Goal: Task Accomplishment & Management: Manage account settings

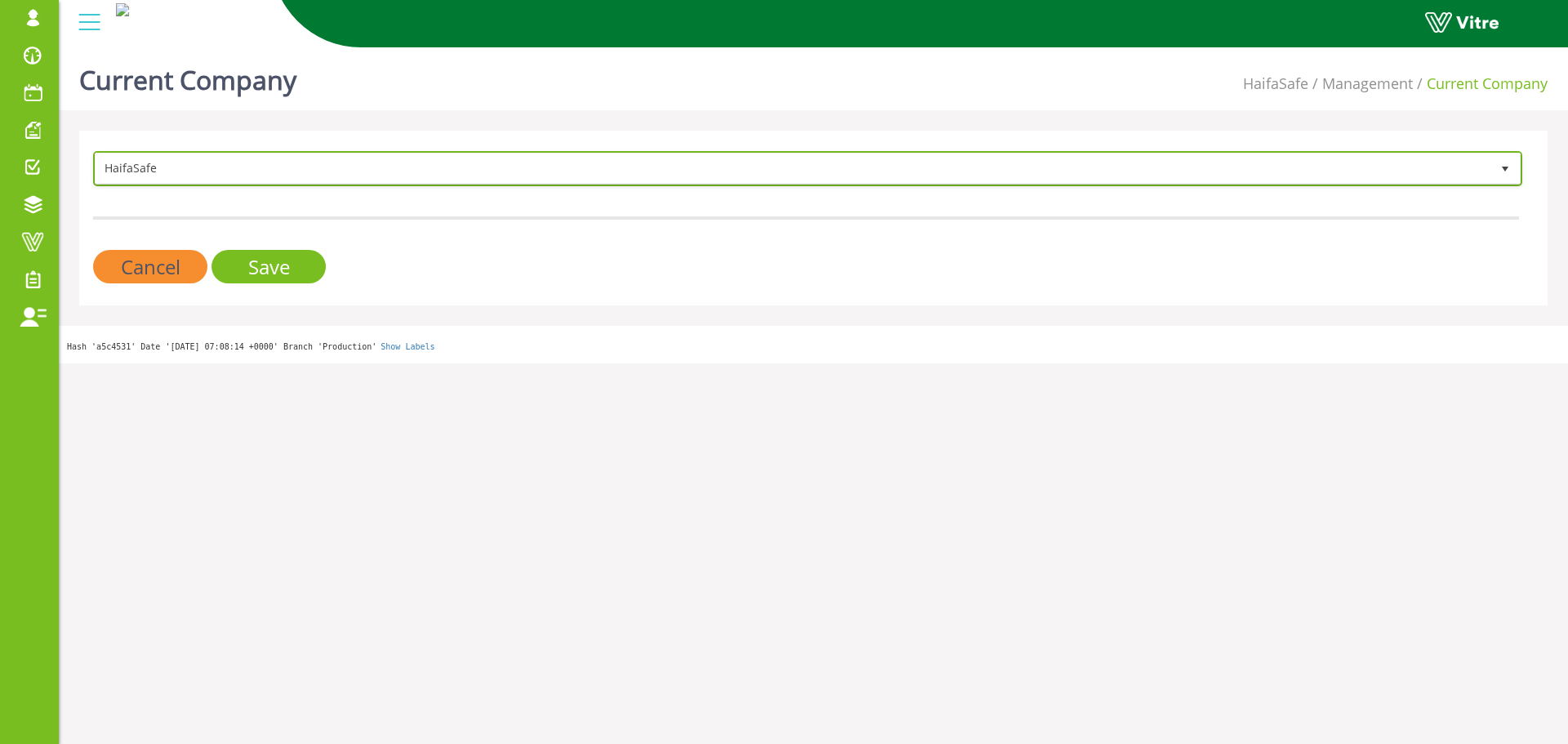
click at [380, 153] on span "HaifaSafe" at bounding box center [793, 168] width 1395 height 29
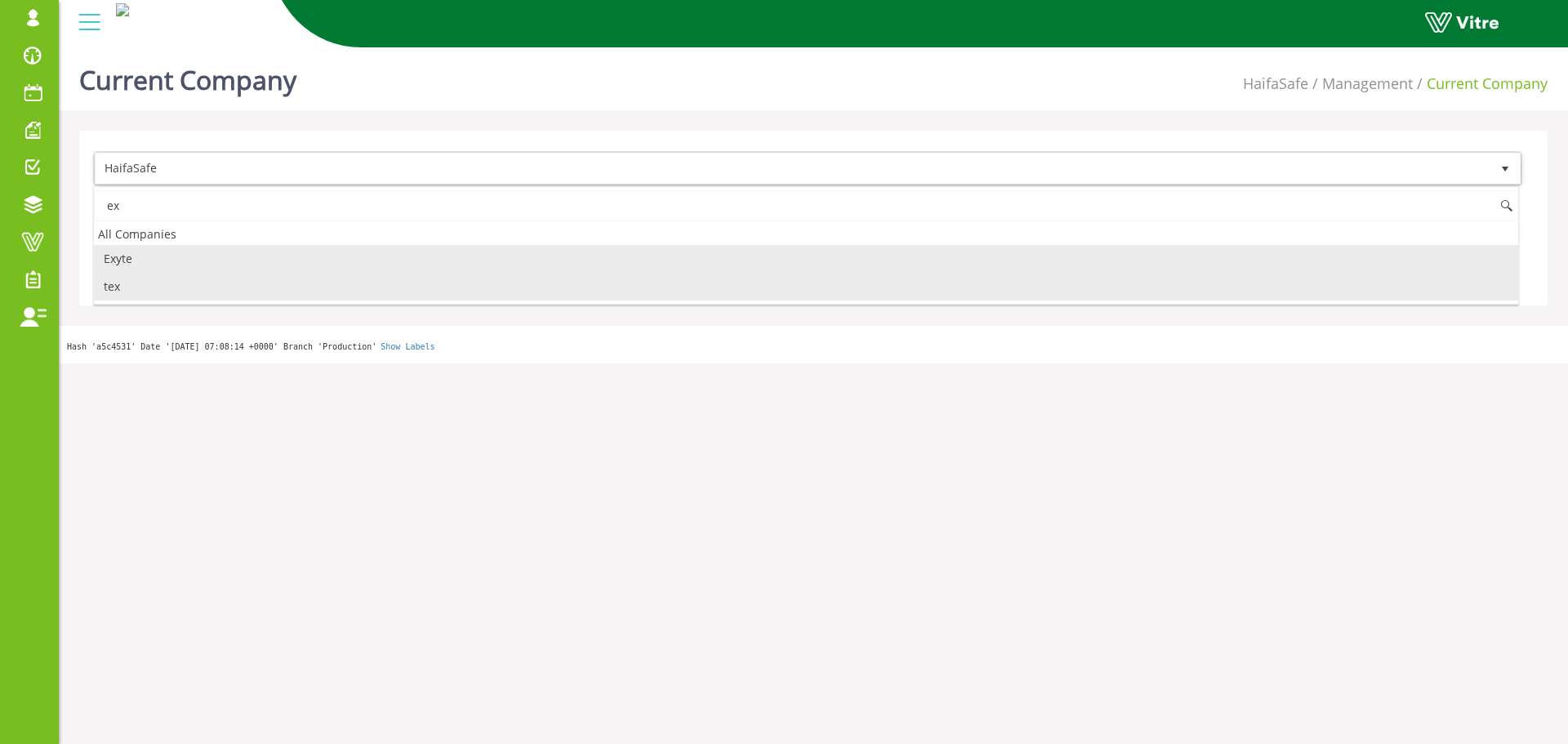
click at [189, 263] on li "Exyte" at bounding box center [805, 259] width 1424 height 28
type input "ex"
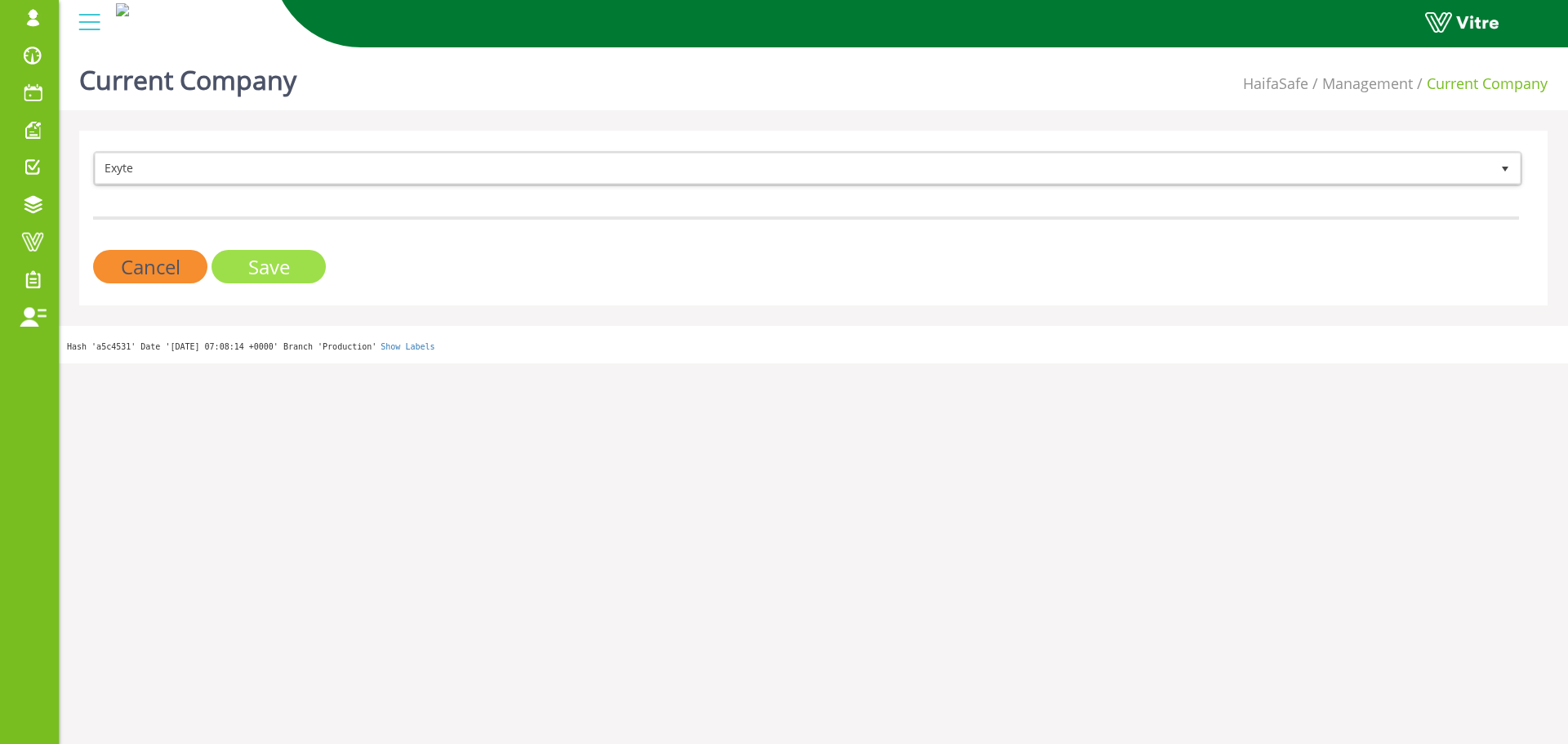
click at [251, 266] on input "Save" at bounding box center [268, 267] width 114 height 34
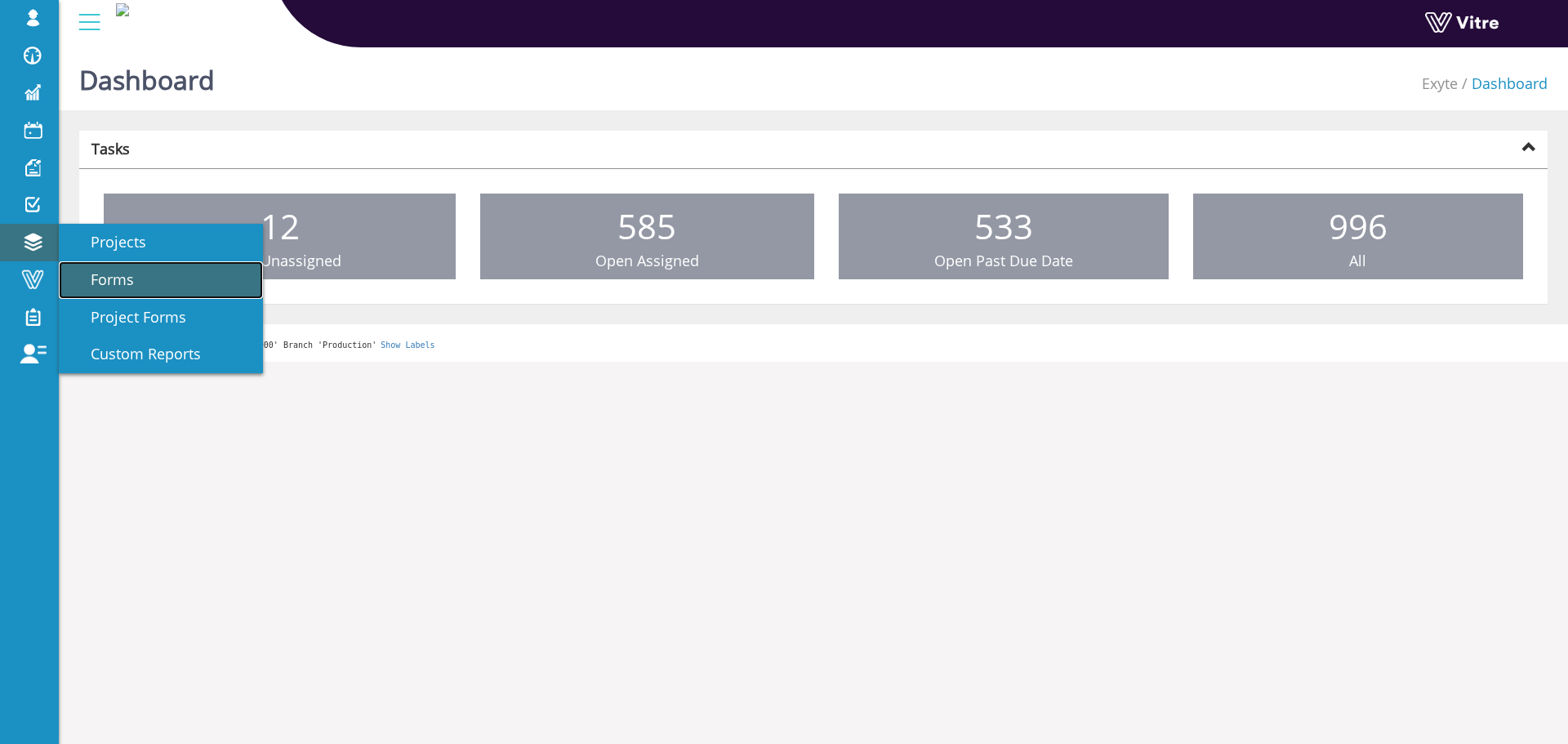
click at [121, 283] on span "Forms" at bounding box center [103, 279] width 63 height 20
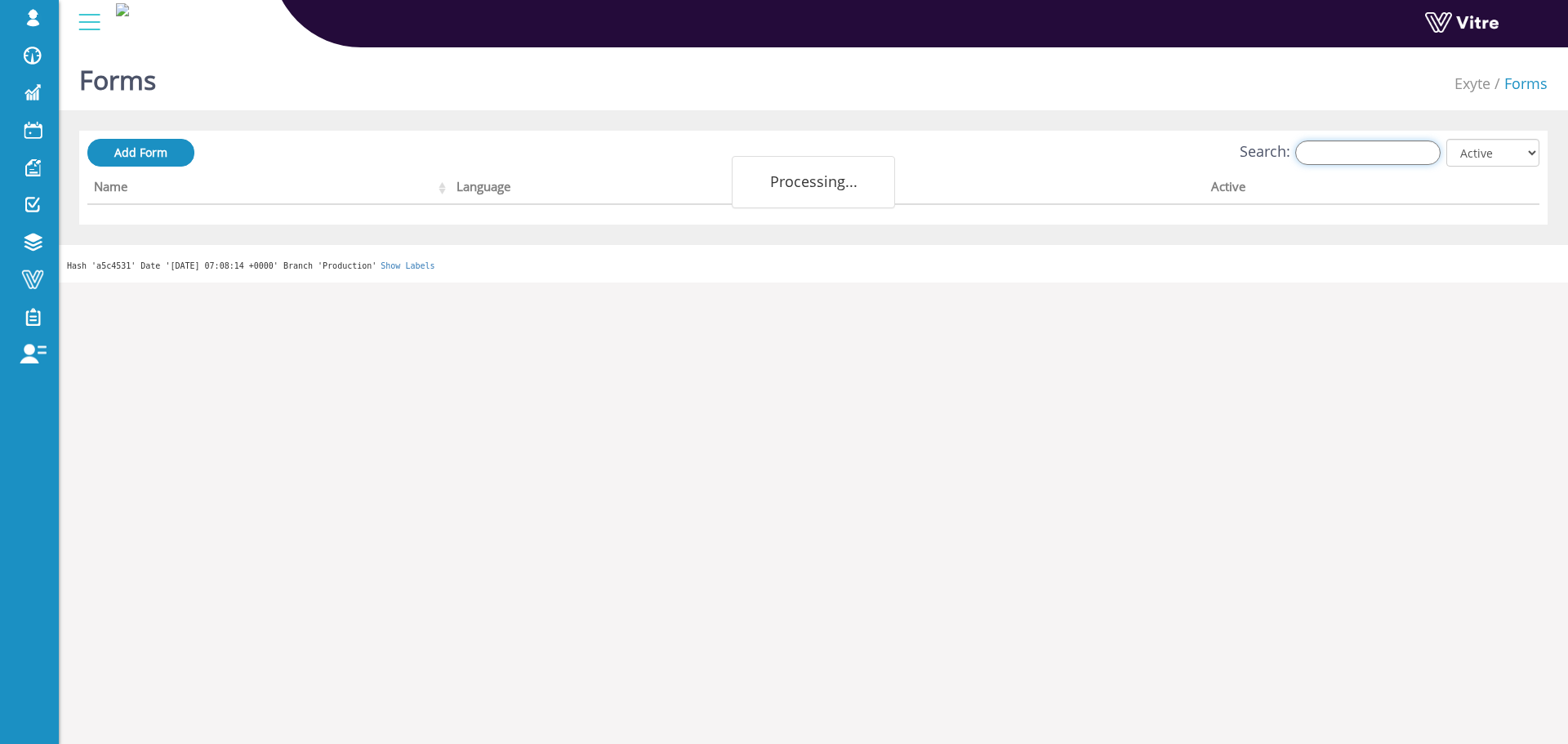
click at [1308, 150] on input "Search:" at bounding box center [1367, 152] width 145 height 24
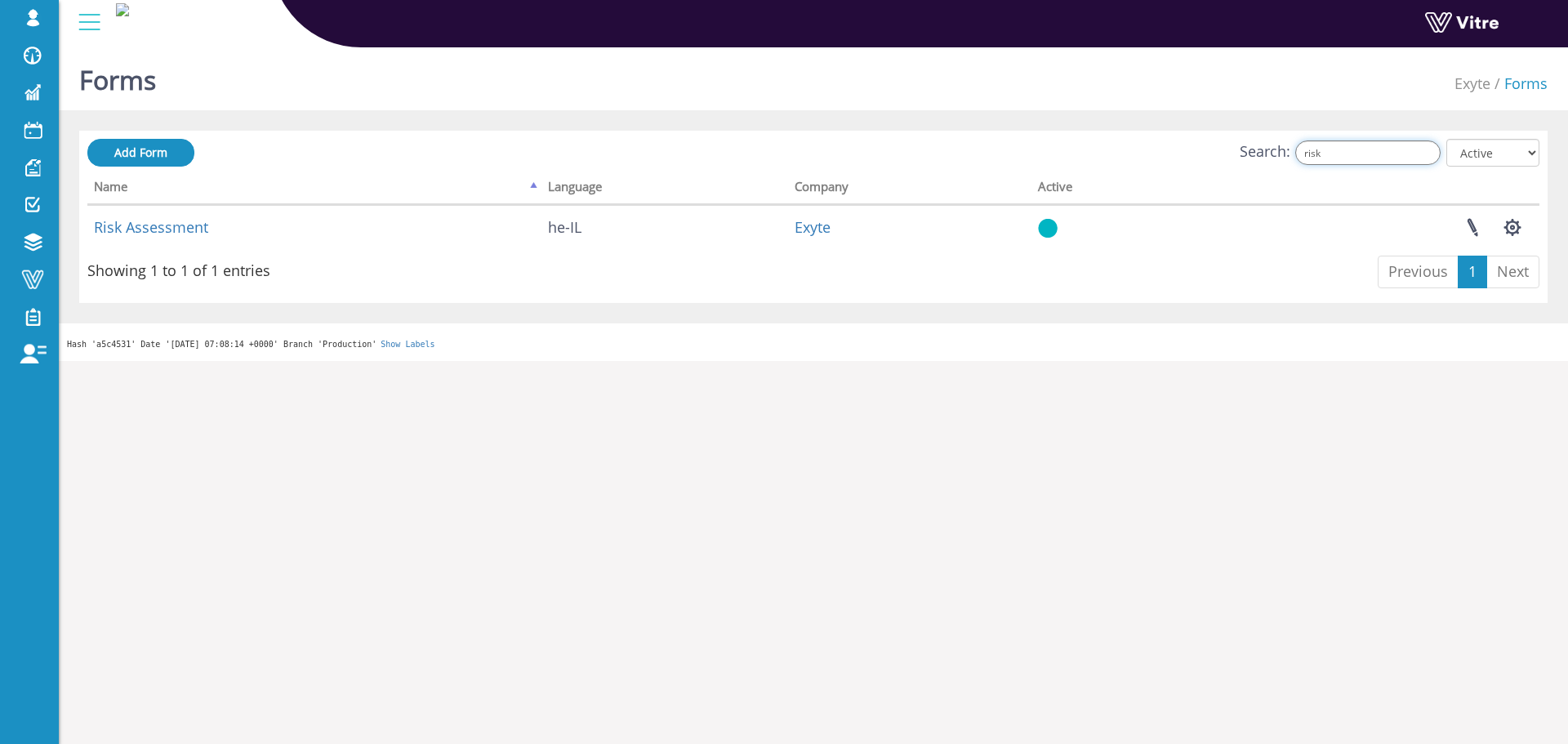
type input "risk"
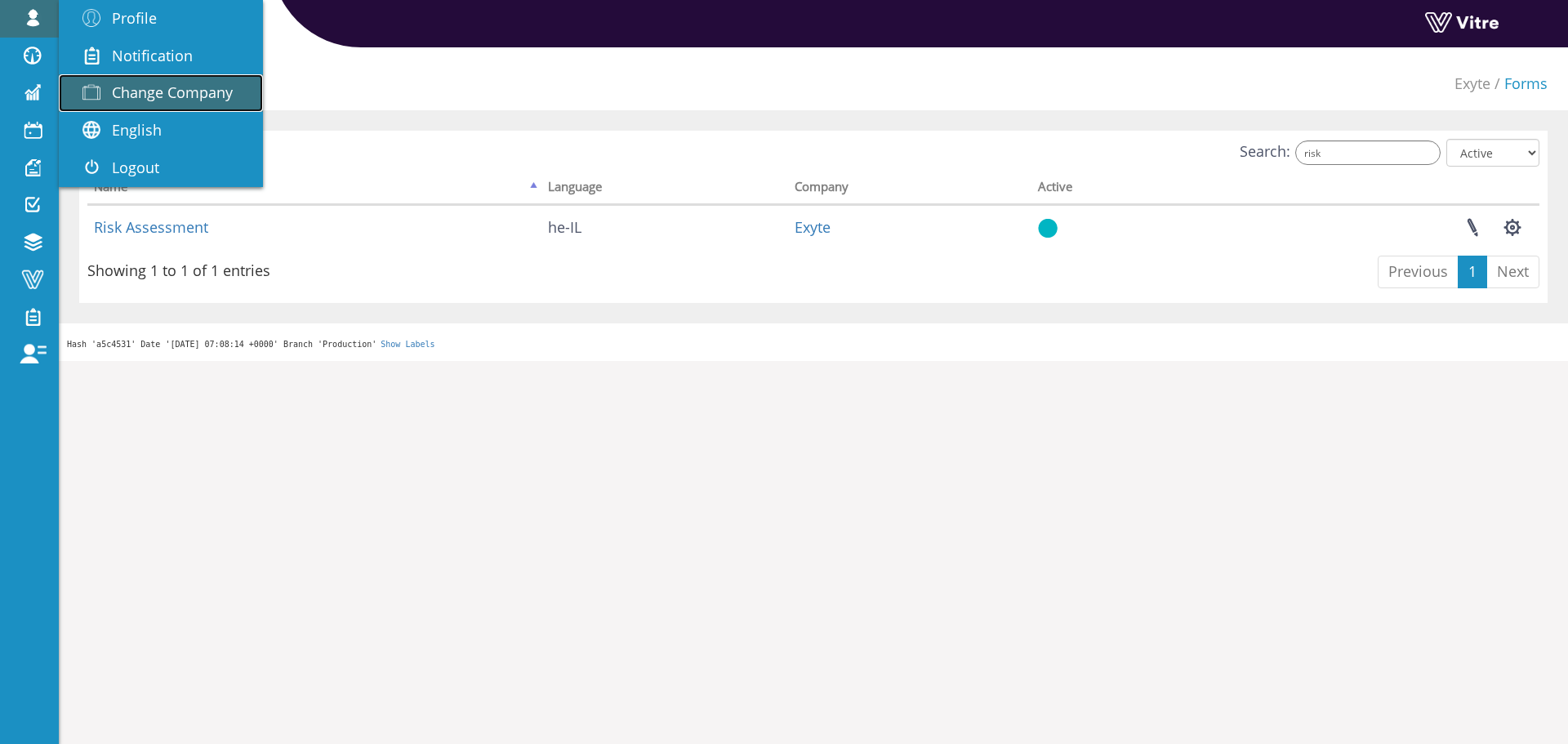
click at [156, 88] on span "Change Company" at bounding box center [172, 92] width 121 height 20
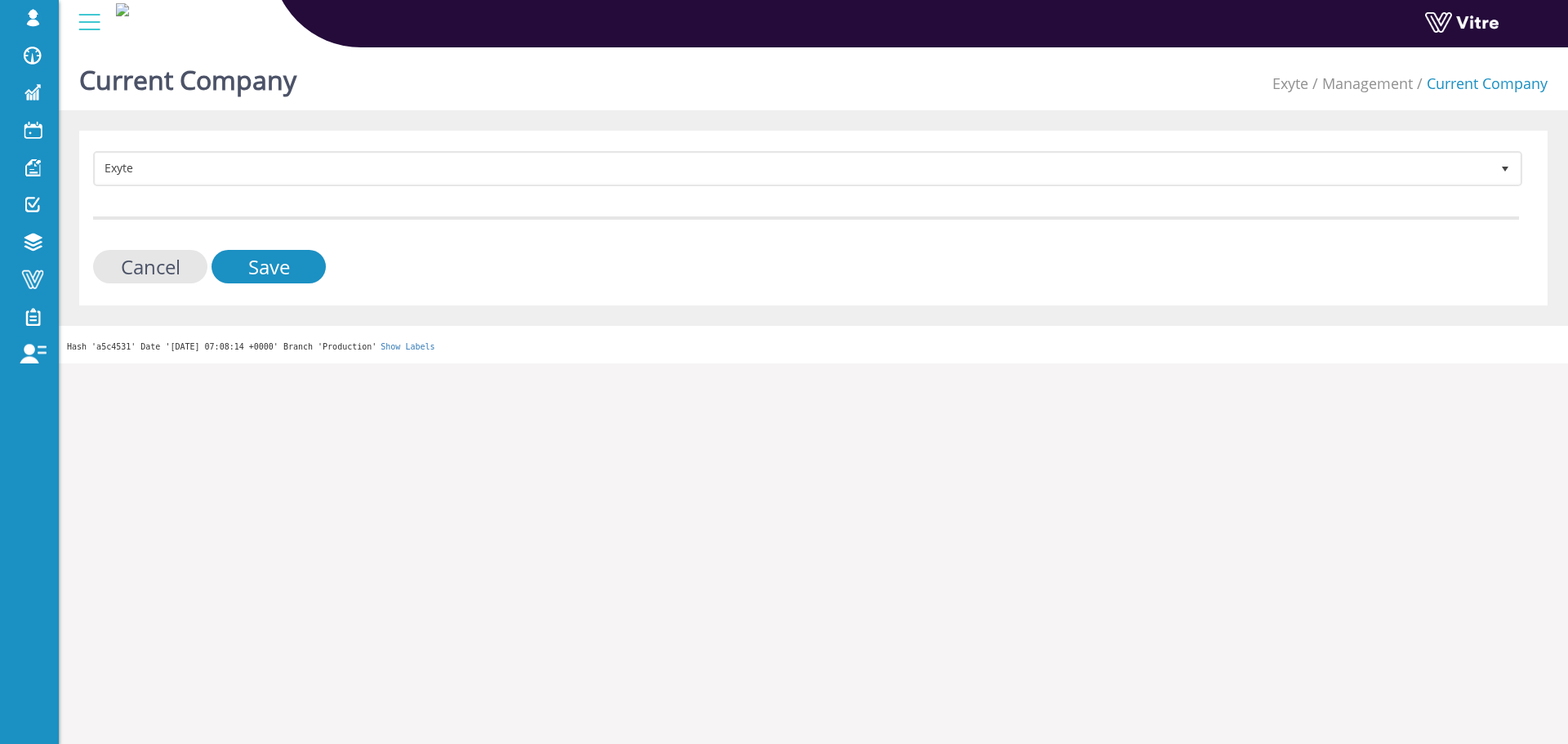
click at [323, 189] on form "Exyte 406 Cancel Save" at bounding box center [805, 217] width 1426 height 132
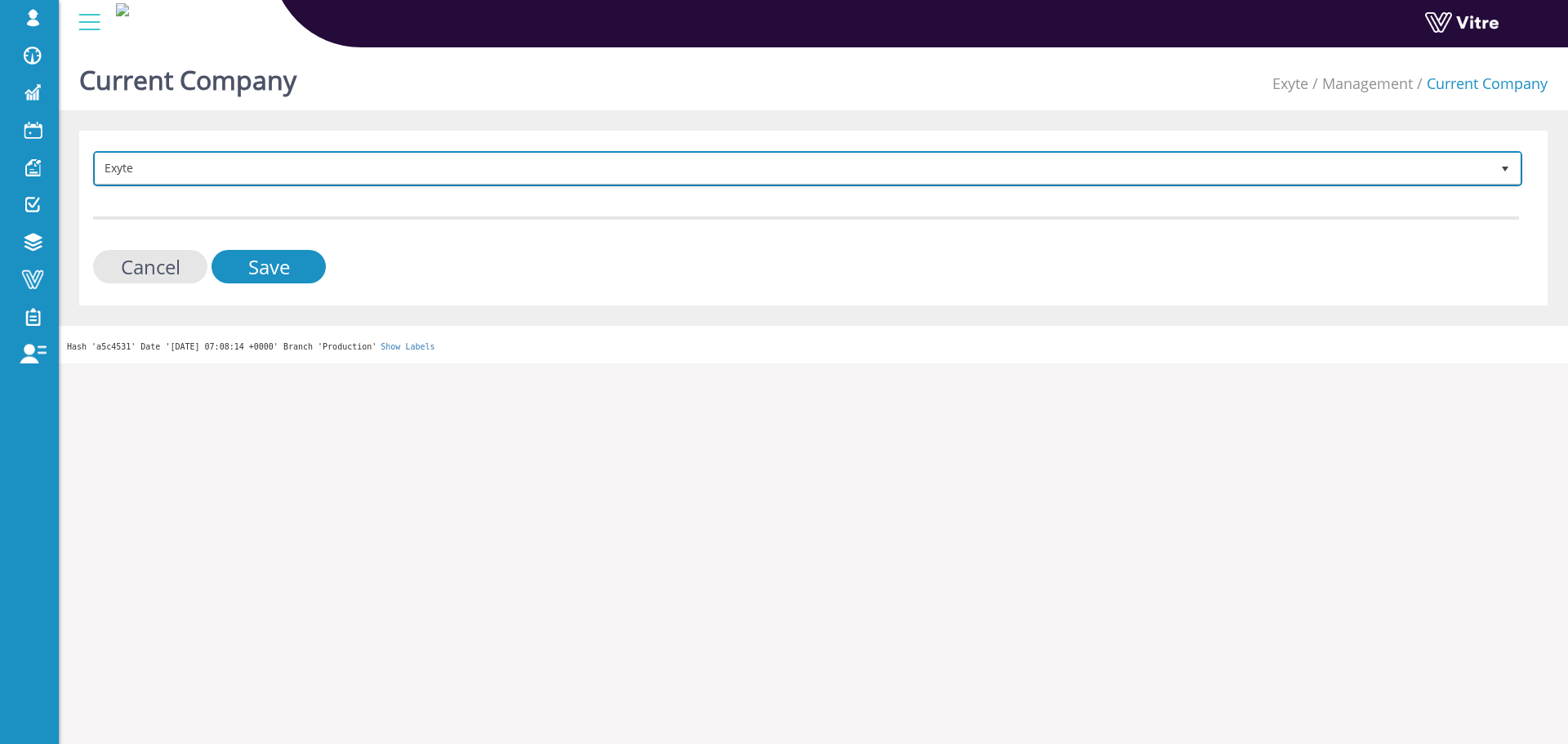
click at [324, 179] on span "Exyte" at bounding box center [793, 168] width 1395 height 29
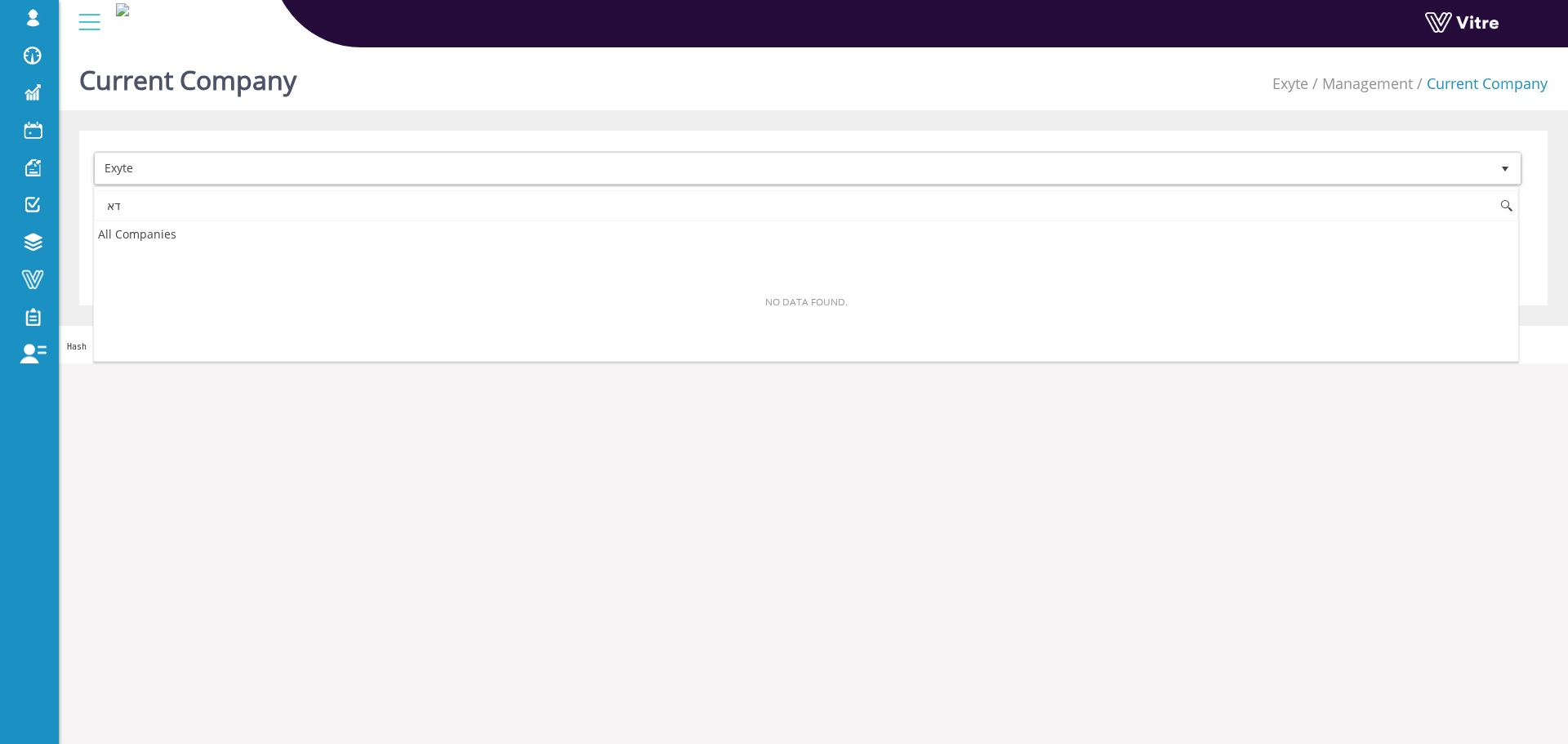
type input "ד"
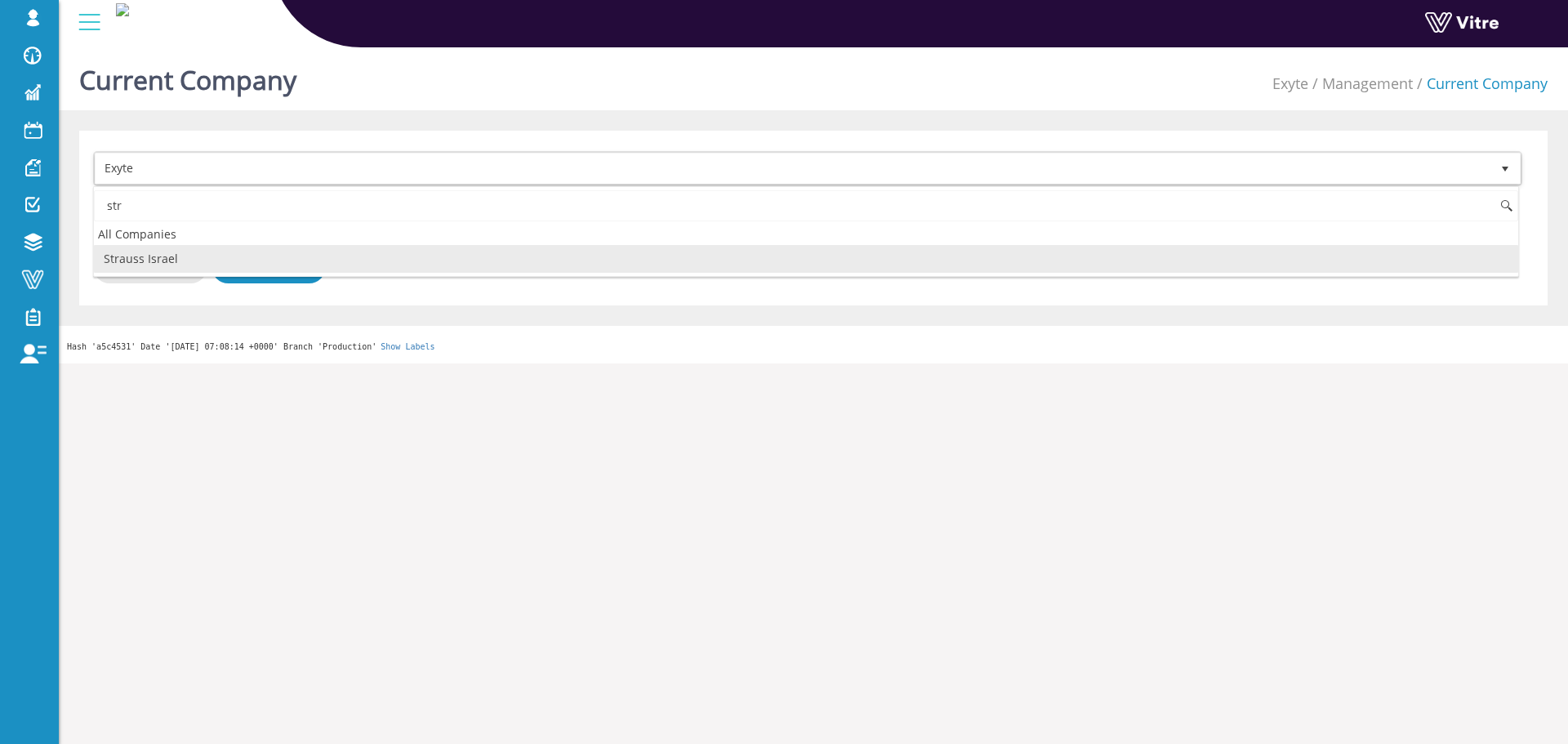
click at [184, 266] on li "Strauss Israel" at bounding box center [805, 259] width 1424 height 28
type input "str"
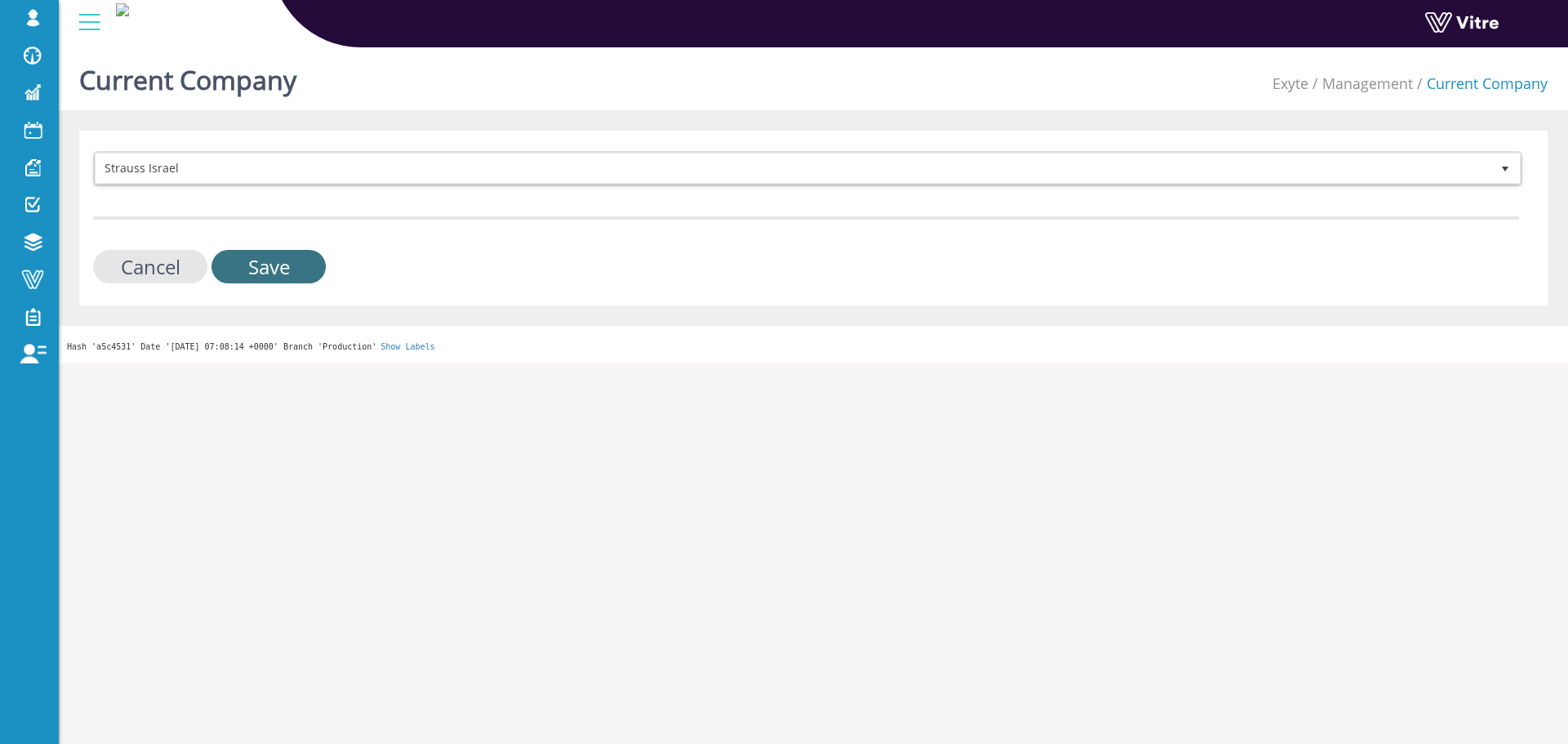
click at [232, 269] on input "Save" at bounding box center [268, 267] width 114 height 34
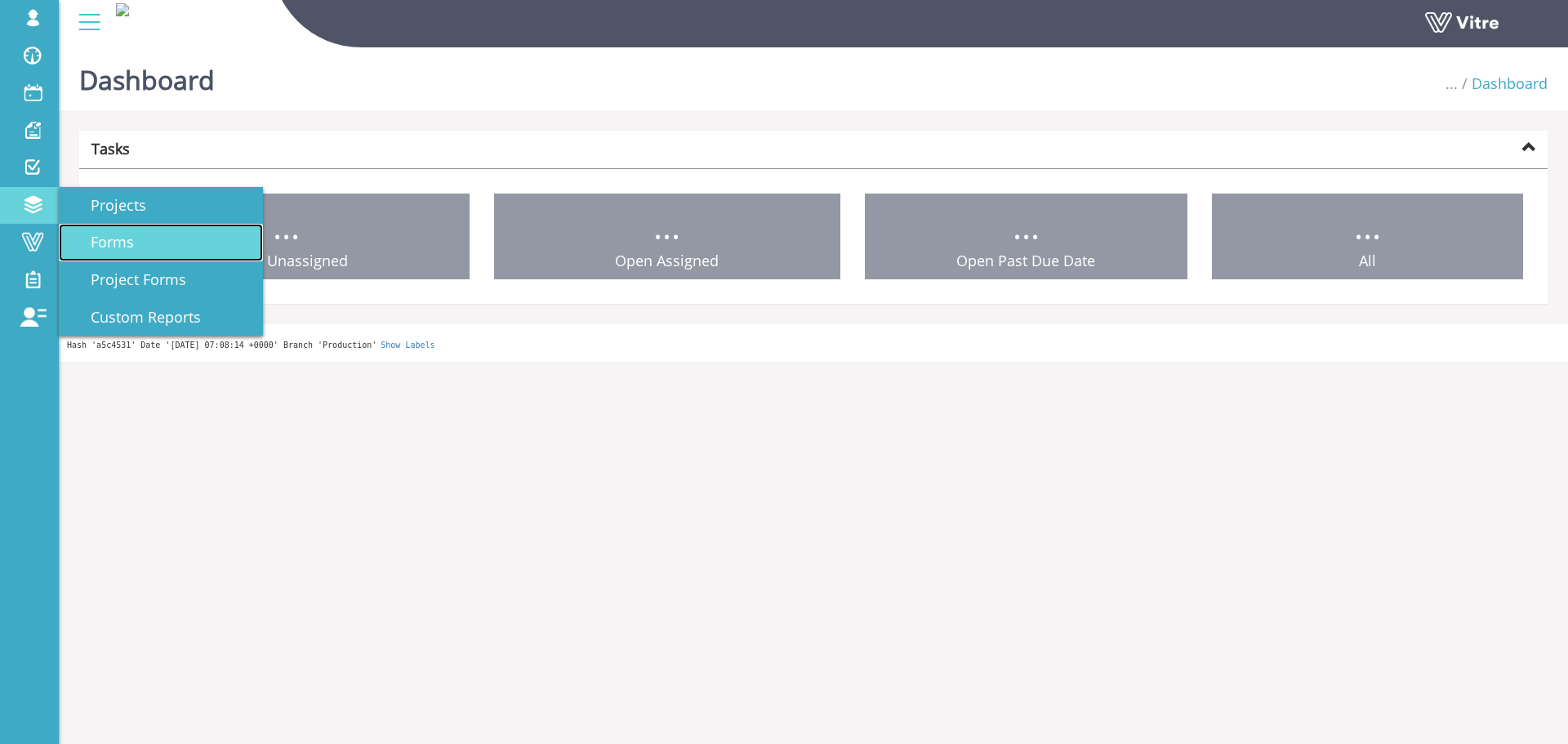
click at [150, 248] on link "Forms" at bounding box center [161, 243] width 204 height 37
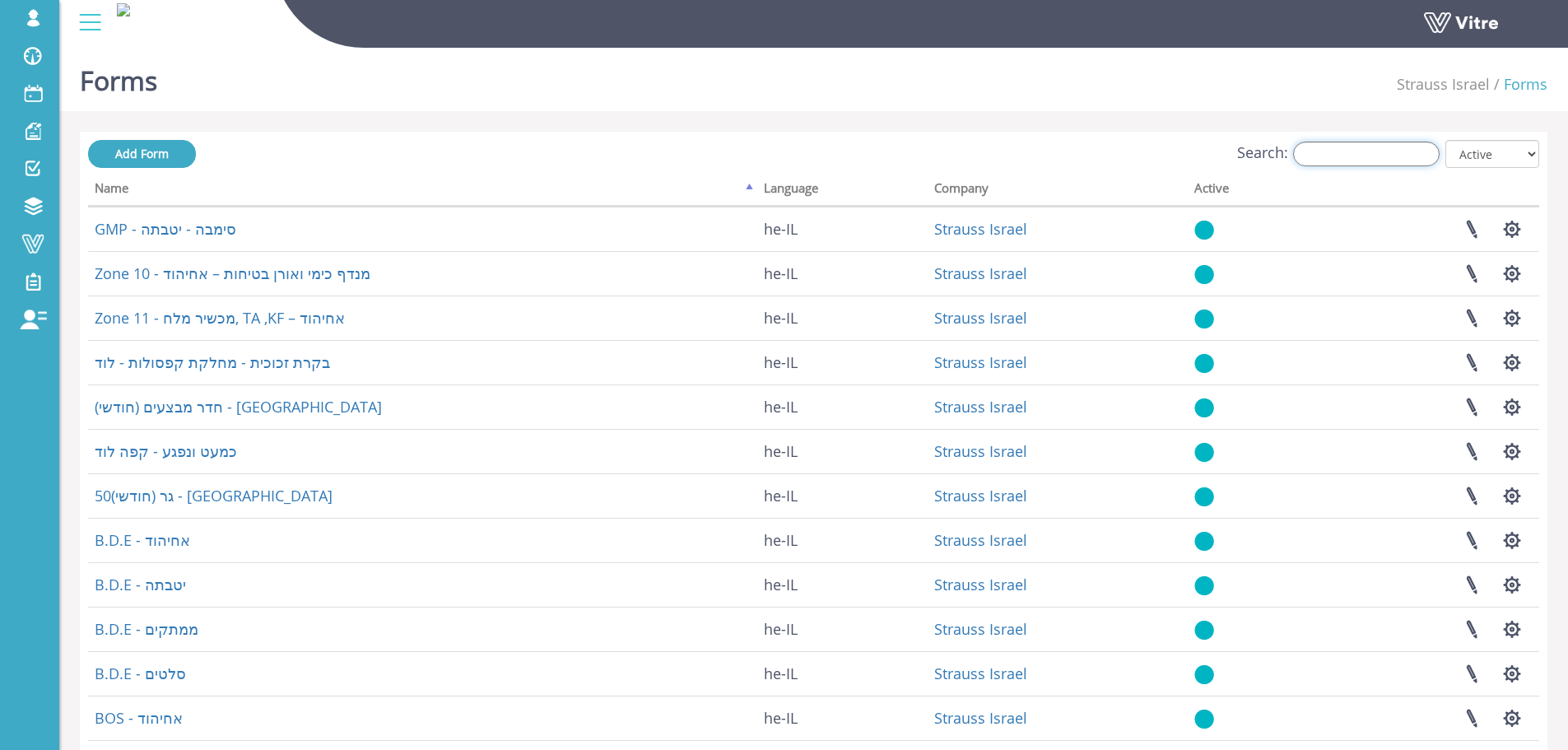
click at [1358, 164] on input "Search:" at bounding box center [1366, 153] width 147 height 24
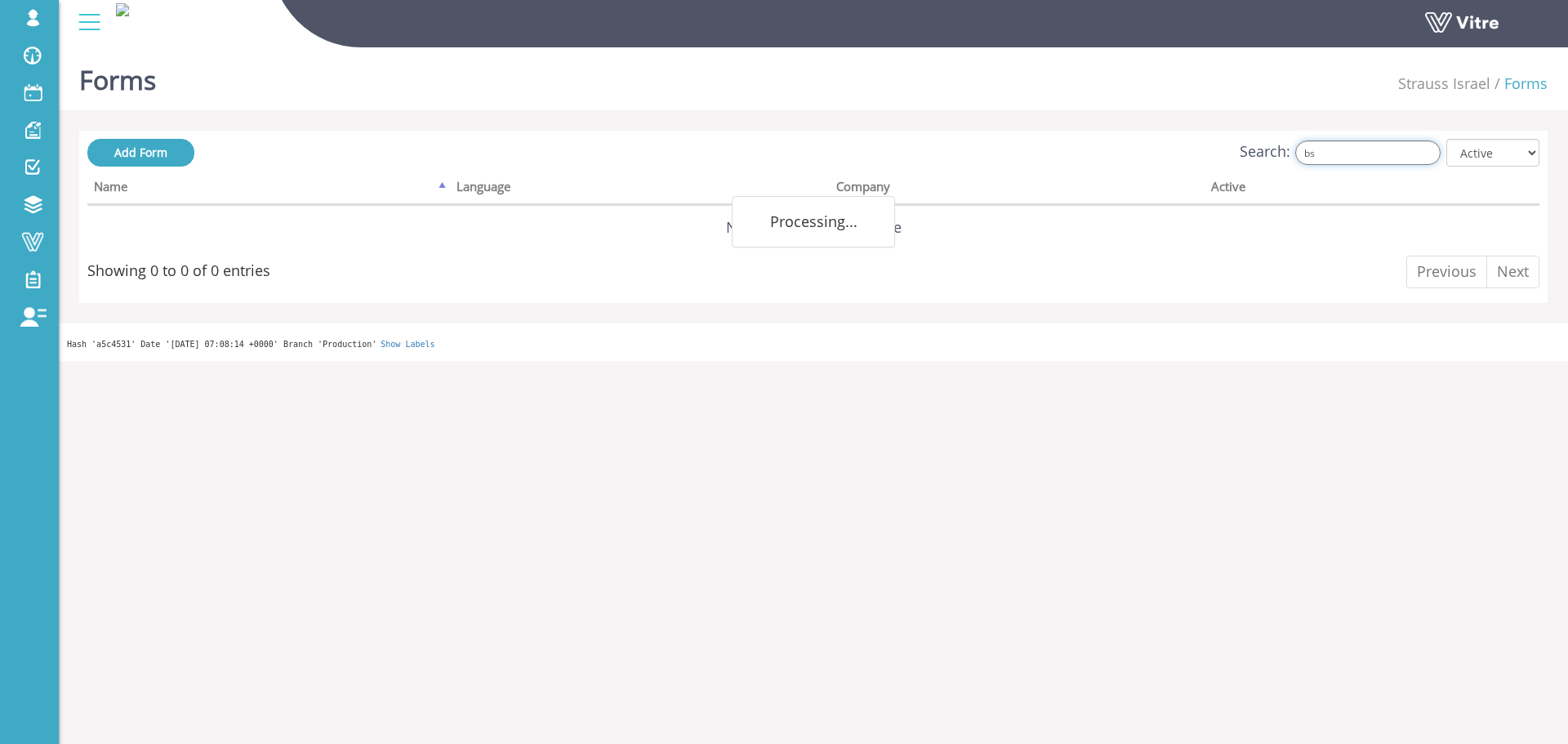
type input "b"
type input "נדבך"
click at [1406, 168] on div "Search: נדבך All Active Not Active" at bounding box center [813, 154] width 1452 height 30
click at [1406, 158] on input "נדבך" at bounding box center [1367, 152] width 145 height 24
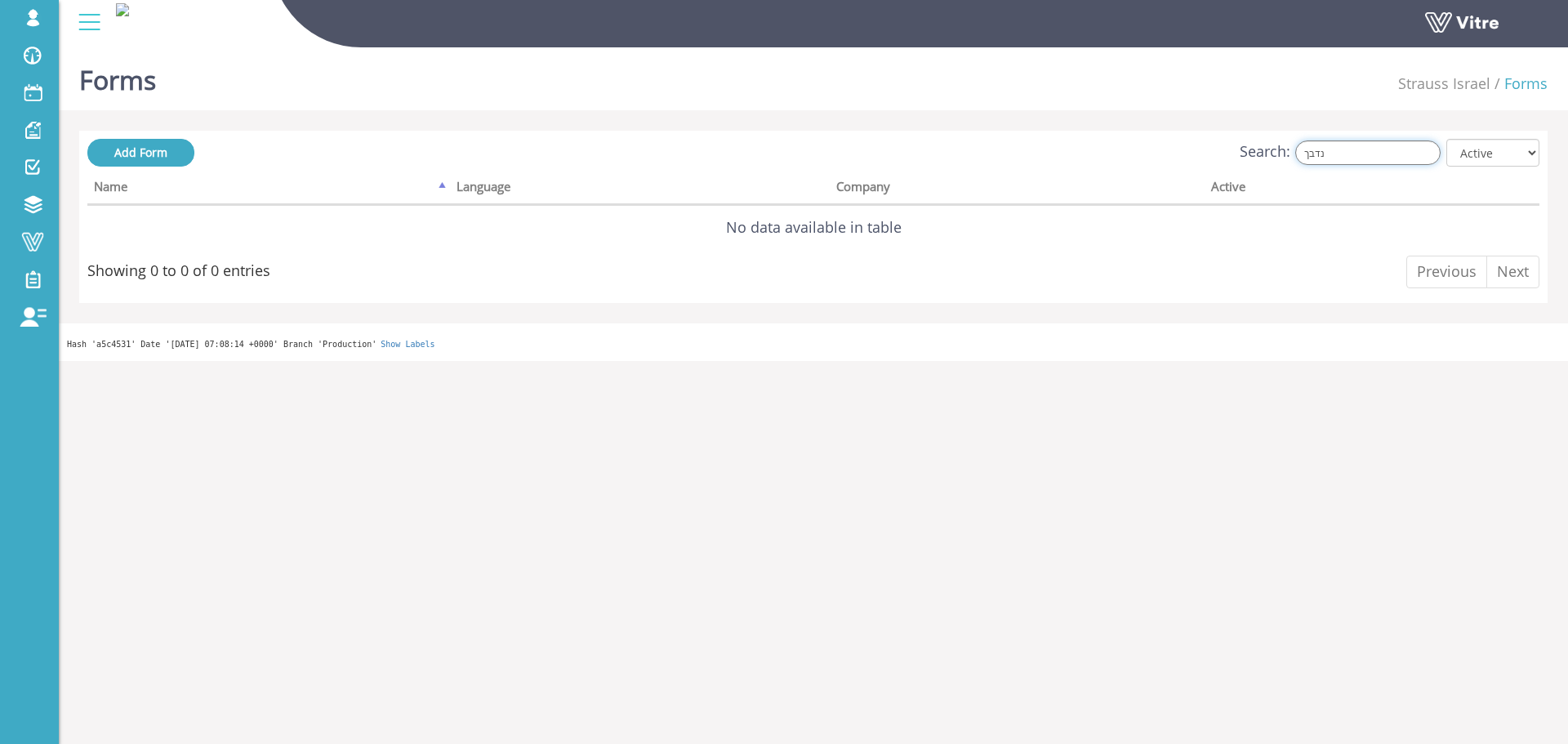
click at [1406, 158] on input "נדבך" at bounding box center [1367, 152] width 145 height 24
click at [1369, 155] on input "נדבך" at bounding box center [1367, 152] width 145 height 24
click at [1369, 153] on input "נדבך" at bounding box center [1367, 152] width 145 height 24
click at [1368, 152] on input "נדבך" at bounding box center [1367, 152] width 145 height 24
click at [1367, 152] on input "נדבך" at bounding box center [1367, 152] width 145 height 24
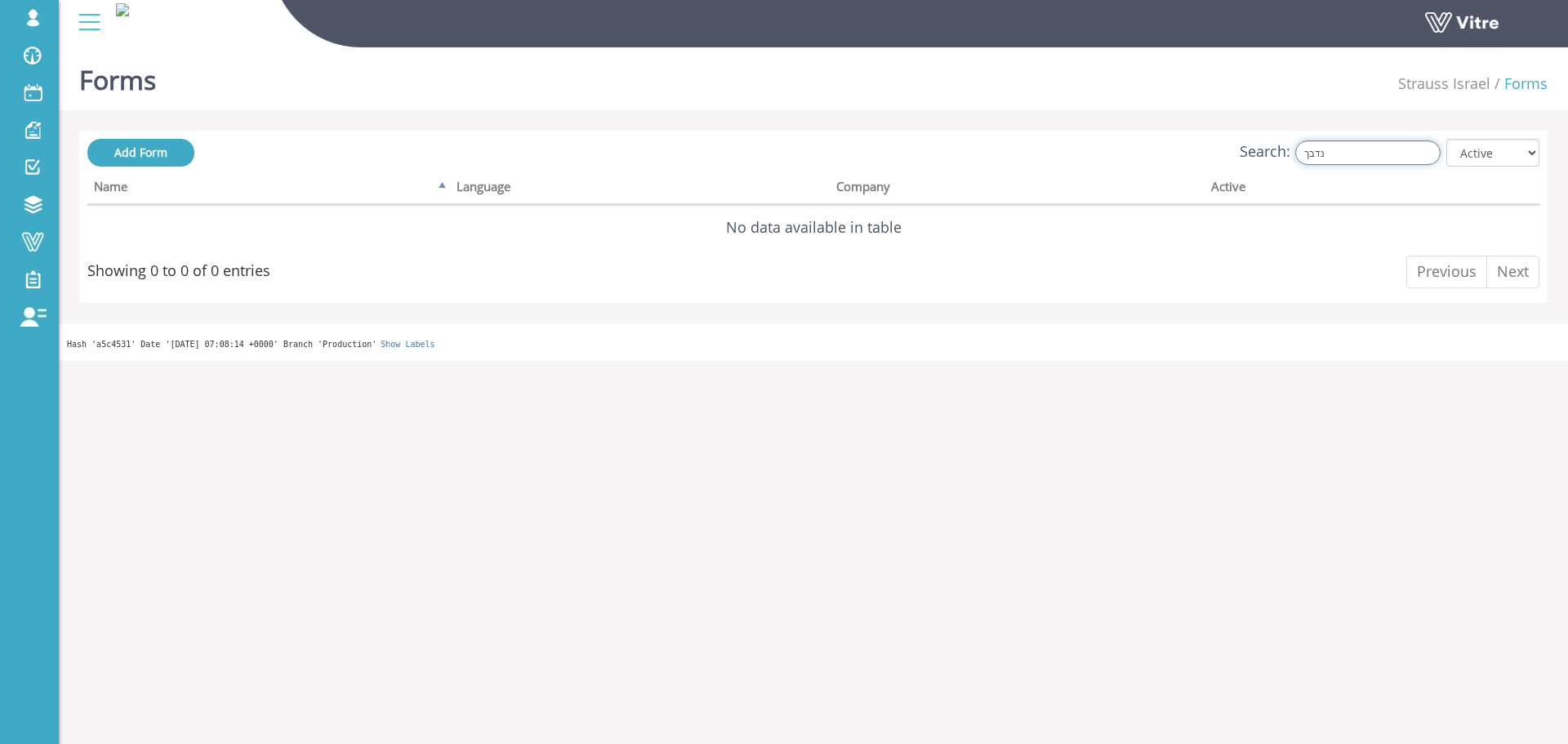
click at [1366, 152] on input "נדבך" at bounding box center [1367, 152] width 145 height 24
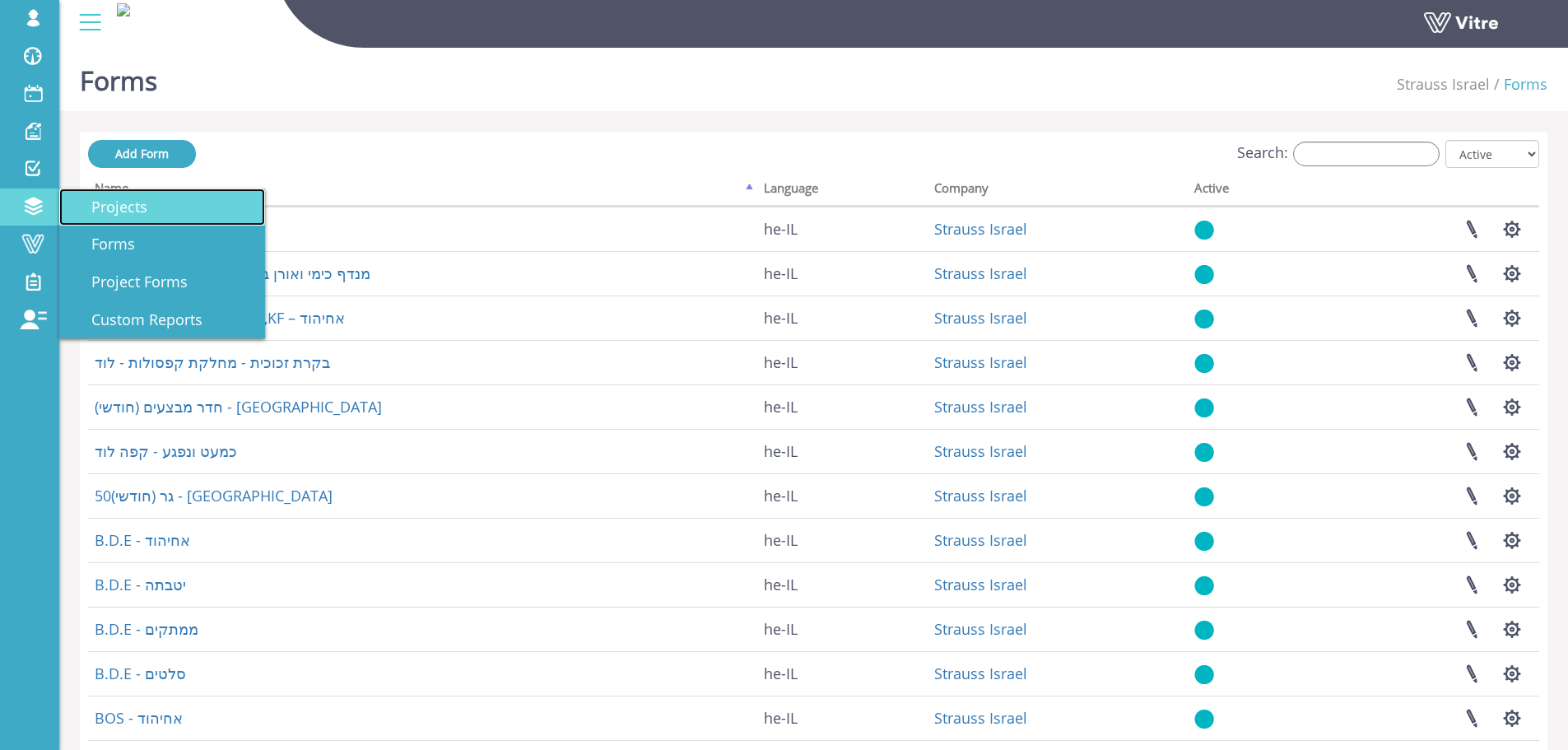
click at [126, 207] on span "Projects" at bounding box center [110, 207] width 76 height 20
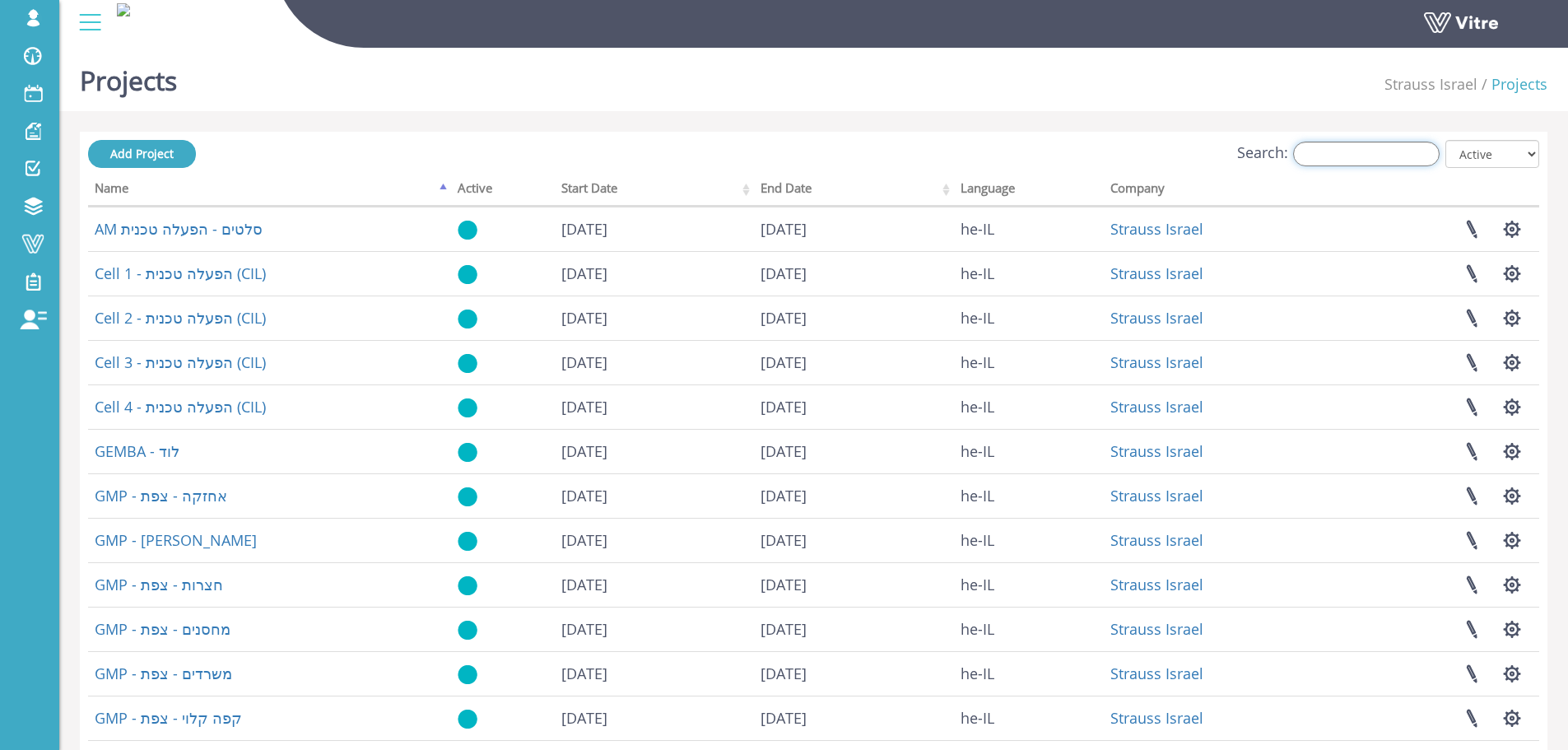
click at [1362, 147] on input "Search:" at bounding box center [1366, 153] width 147 height 24
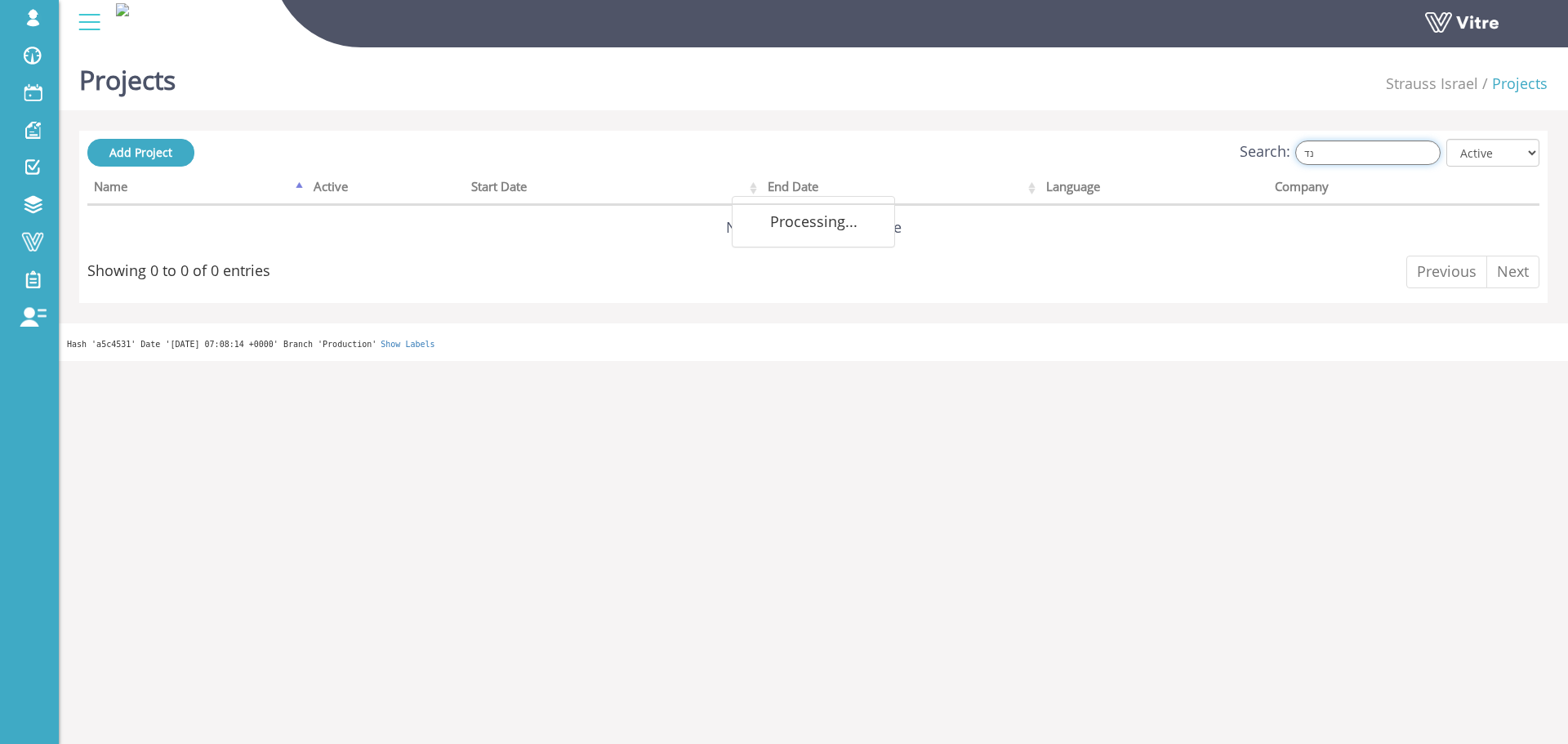
type input "נ"
type input "מ"
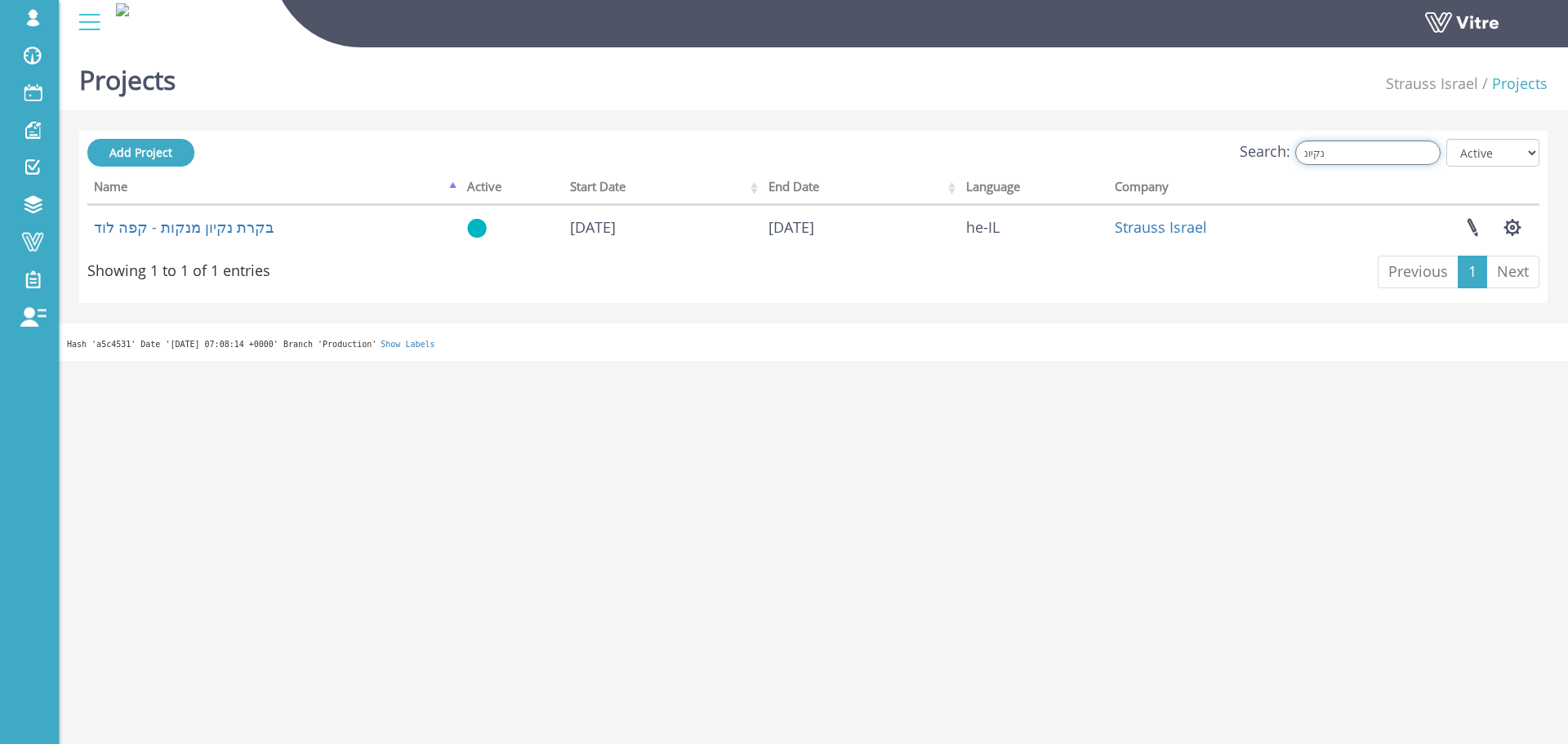
click at [1321, 152] on input "נקיונ" at bounding box center [1367, 152] width 145 height 24
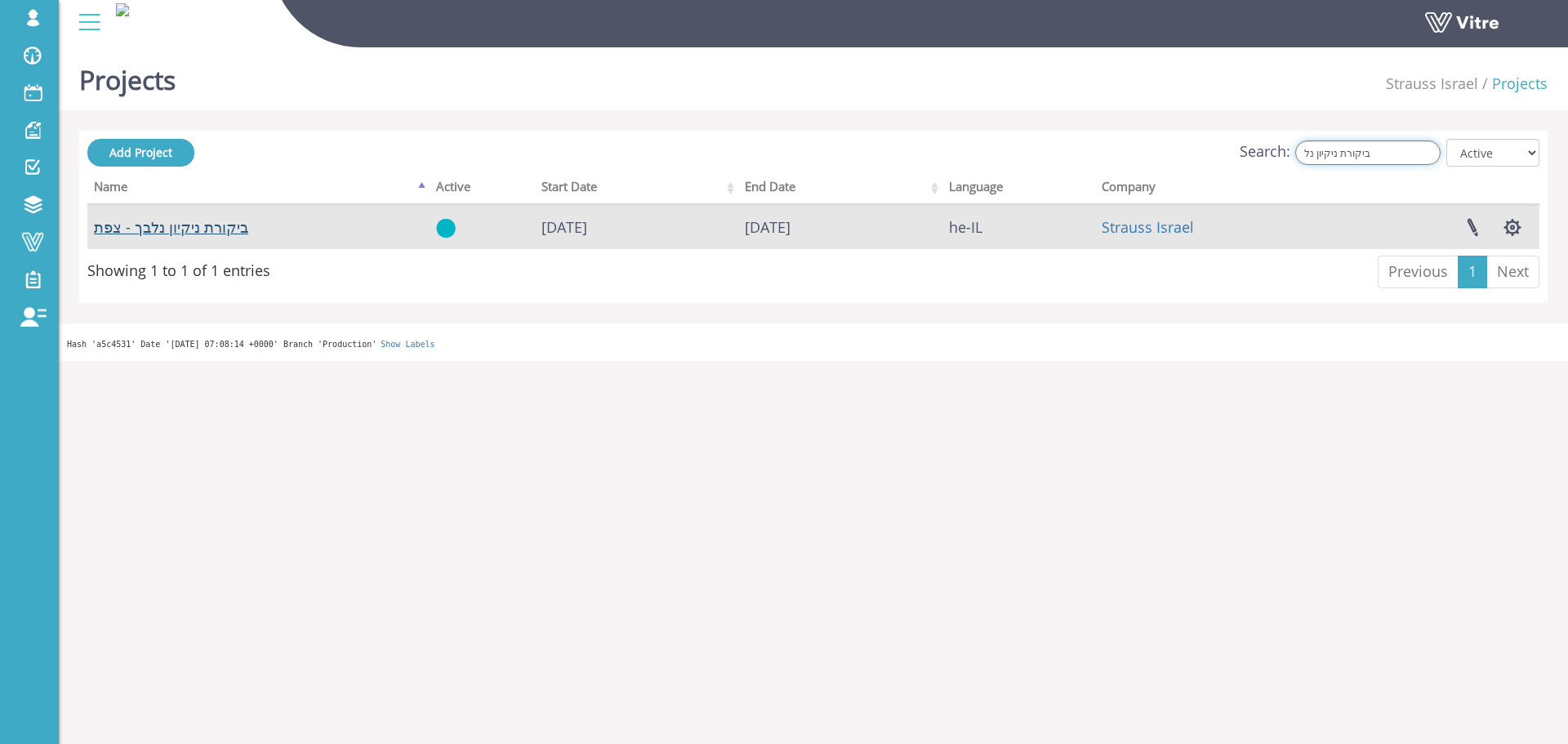
type input "ביקורת ניקיון נל"
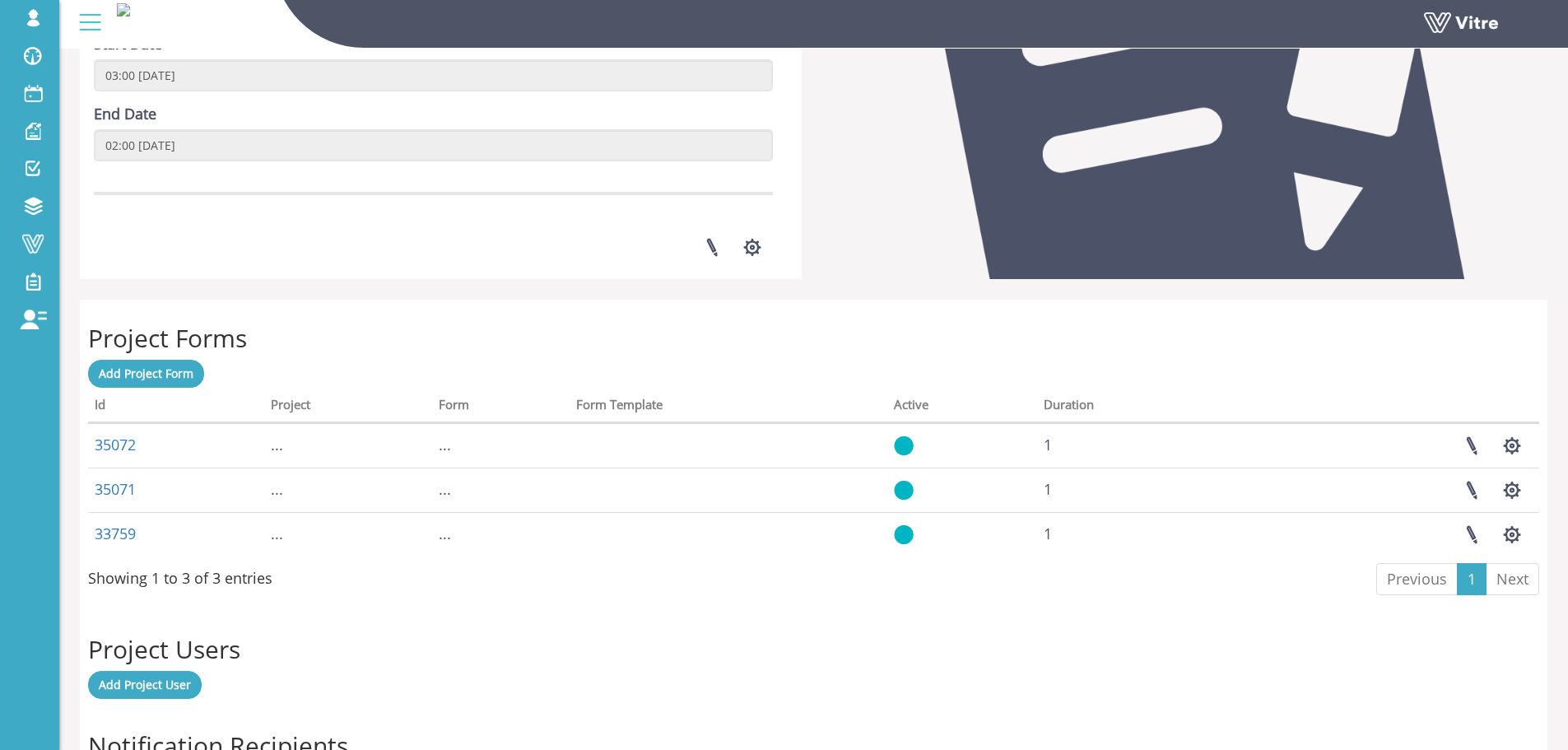
scroll to position [576, 0]
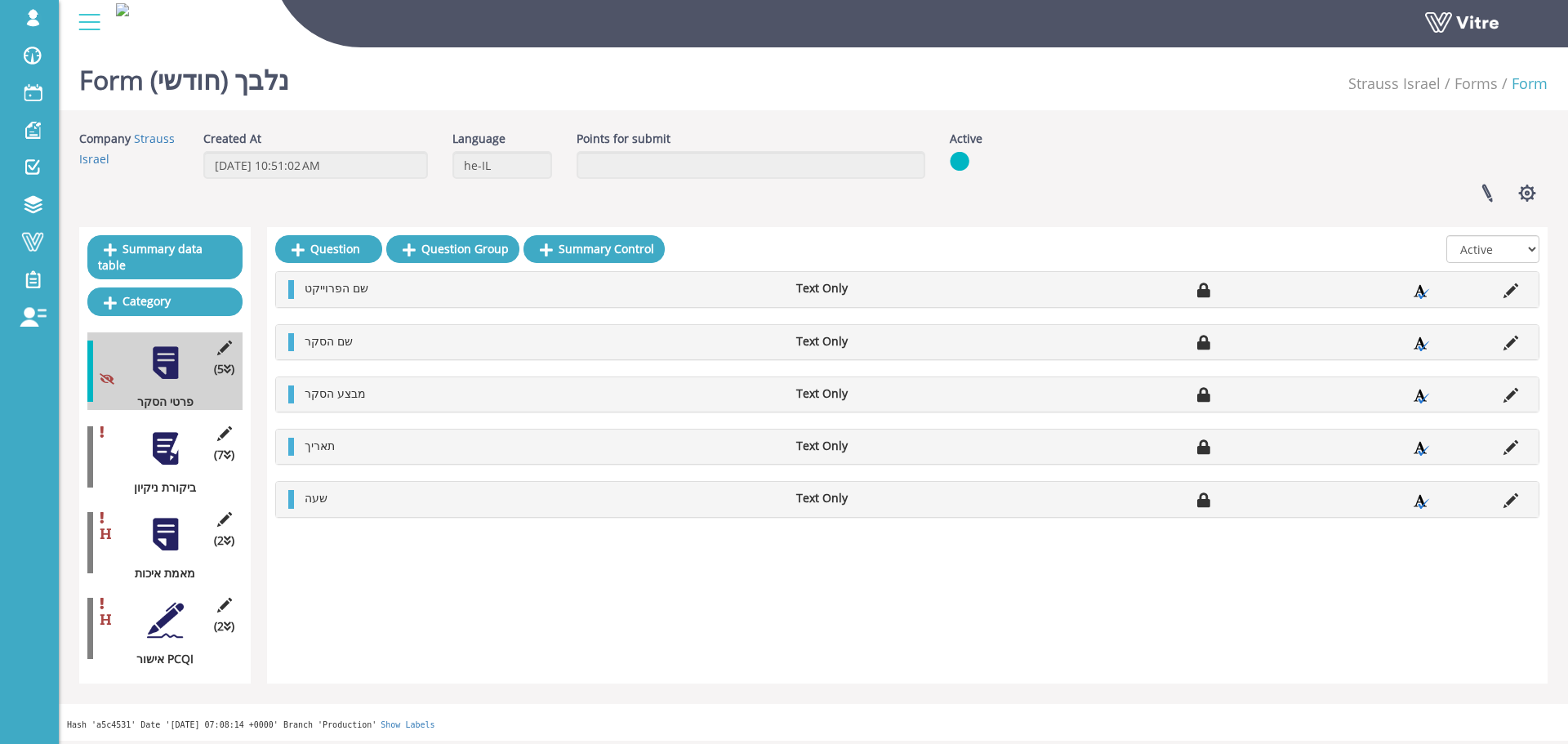
click at [169, 602] on div at bounding box center [165, 620] width 37 height 37
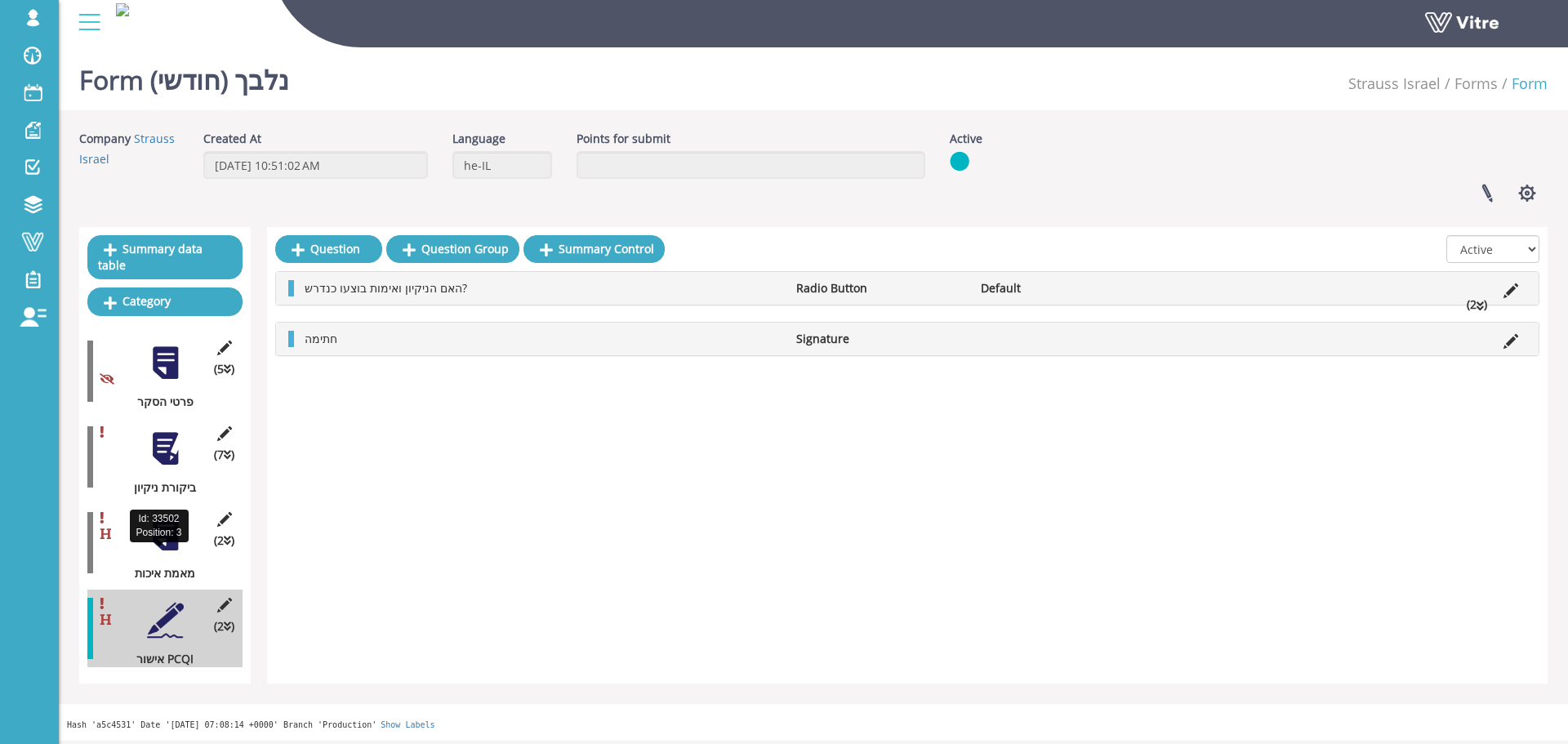
click at [171, 523] on div at bounding box center [165, 534] width 37 height 37
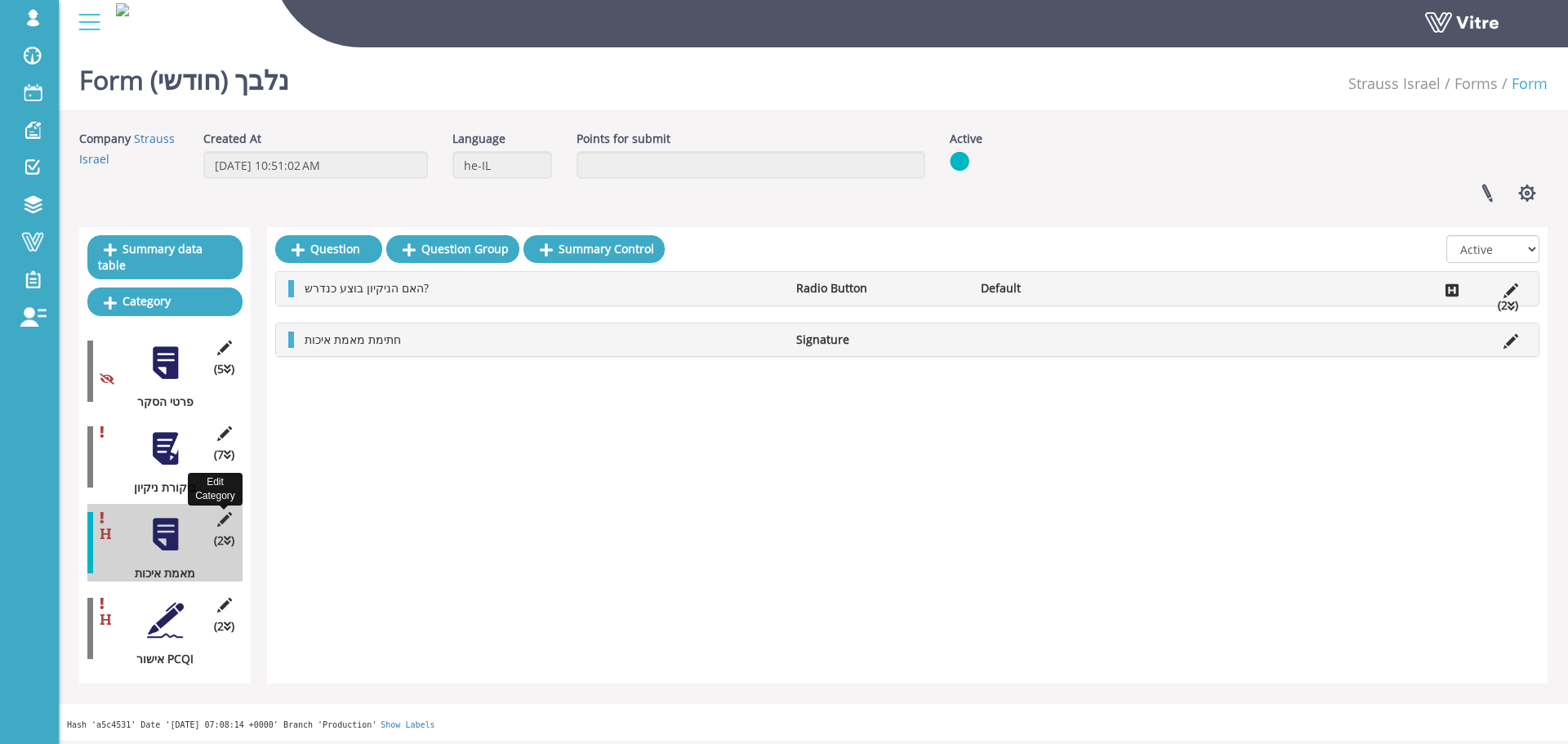
click at [234, 512] on icon at bounding box center [224, 519] width 21 height 14
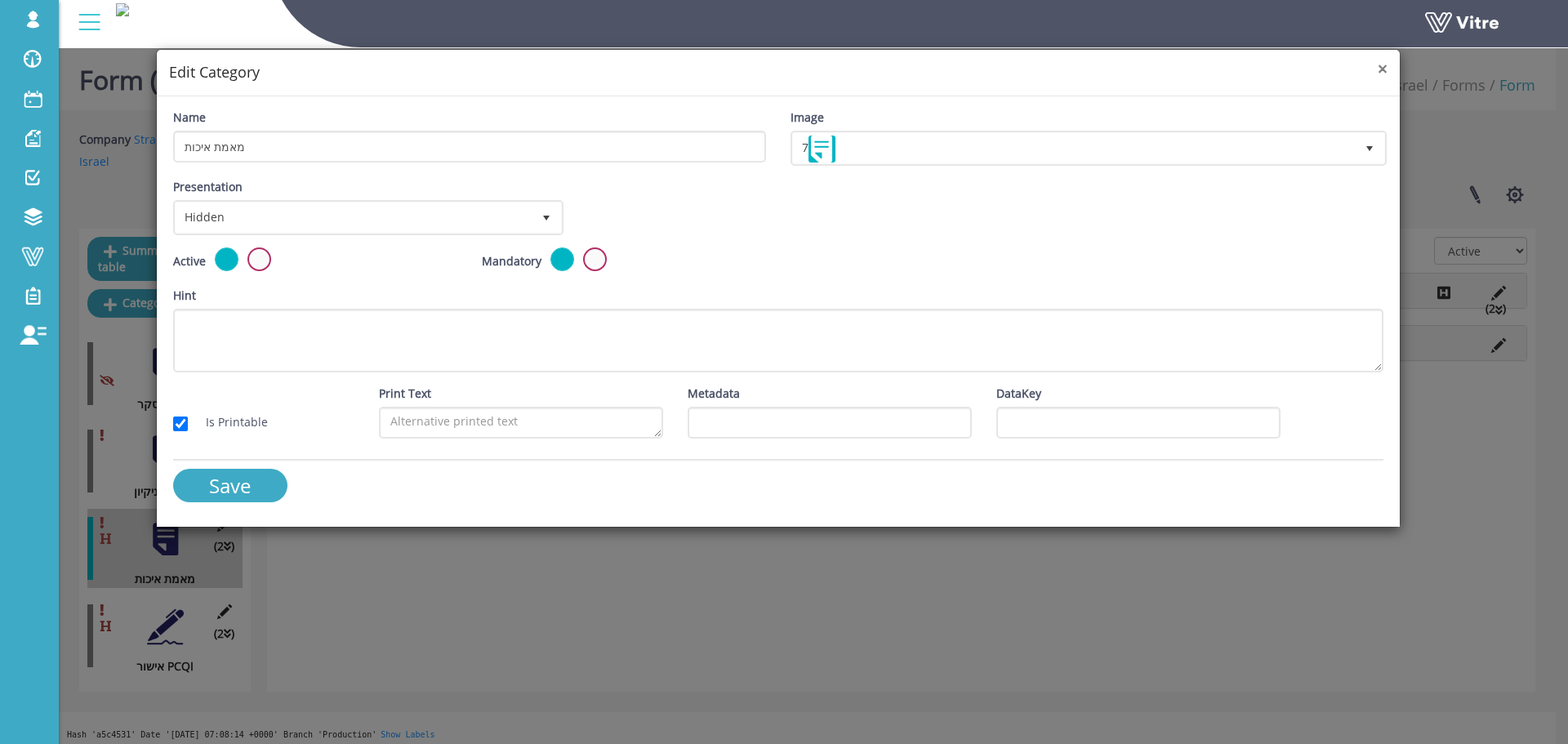
click at [1384, 63] on span "×" at bounding box center [1382, 69] width 10 height 23
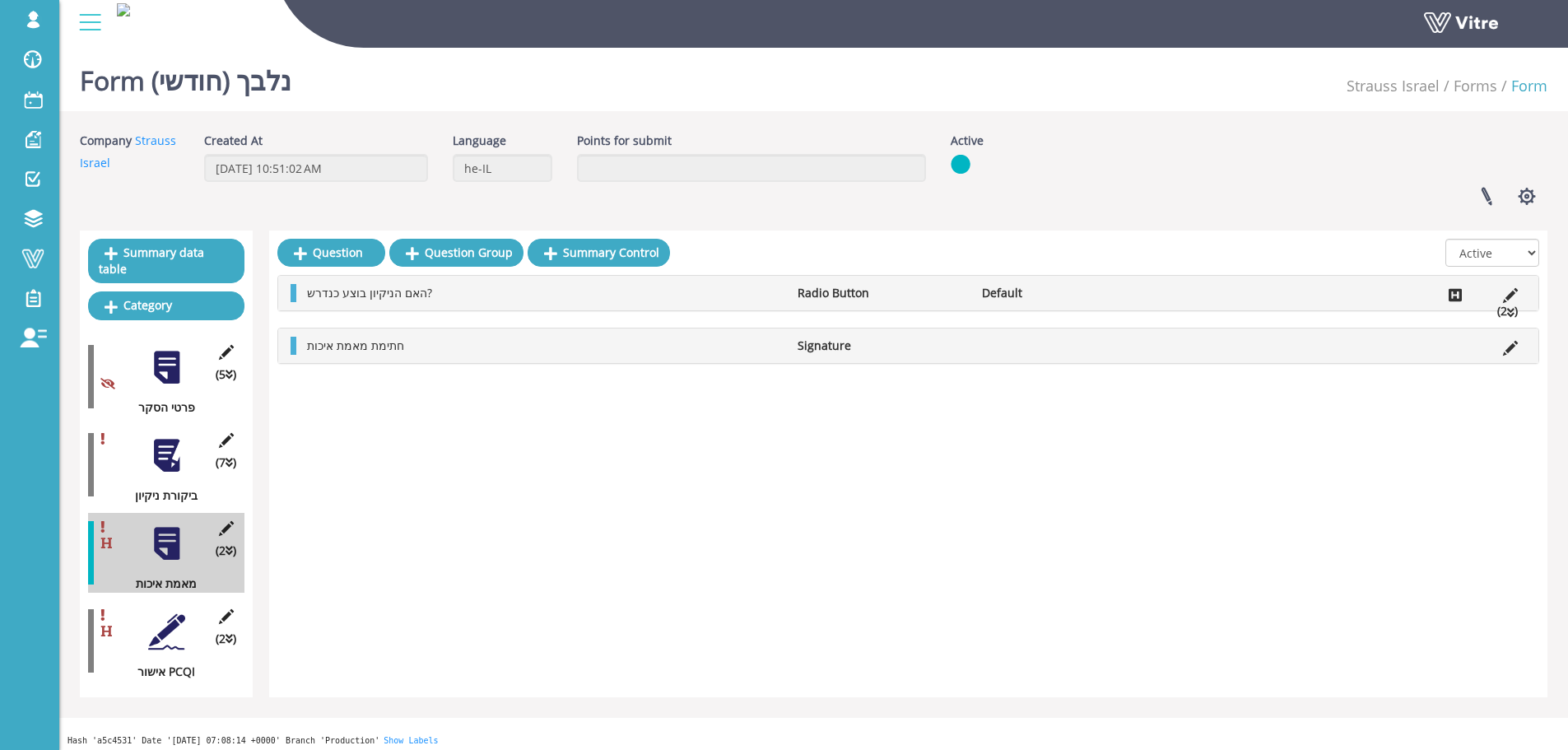
click at [155, 443] on div at bounding box center [166, 455] width 37 height 37
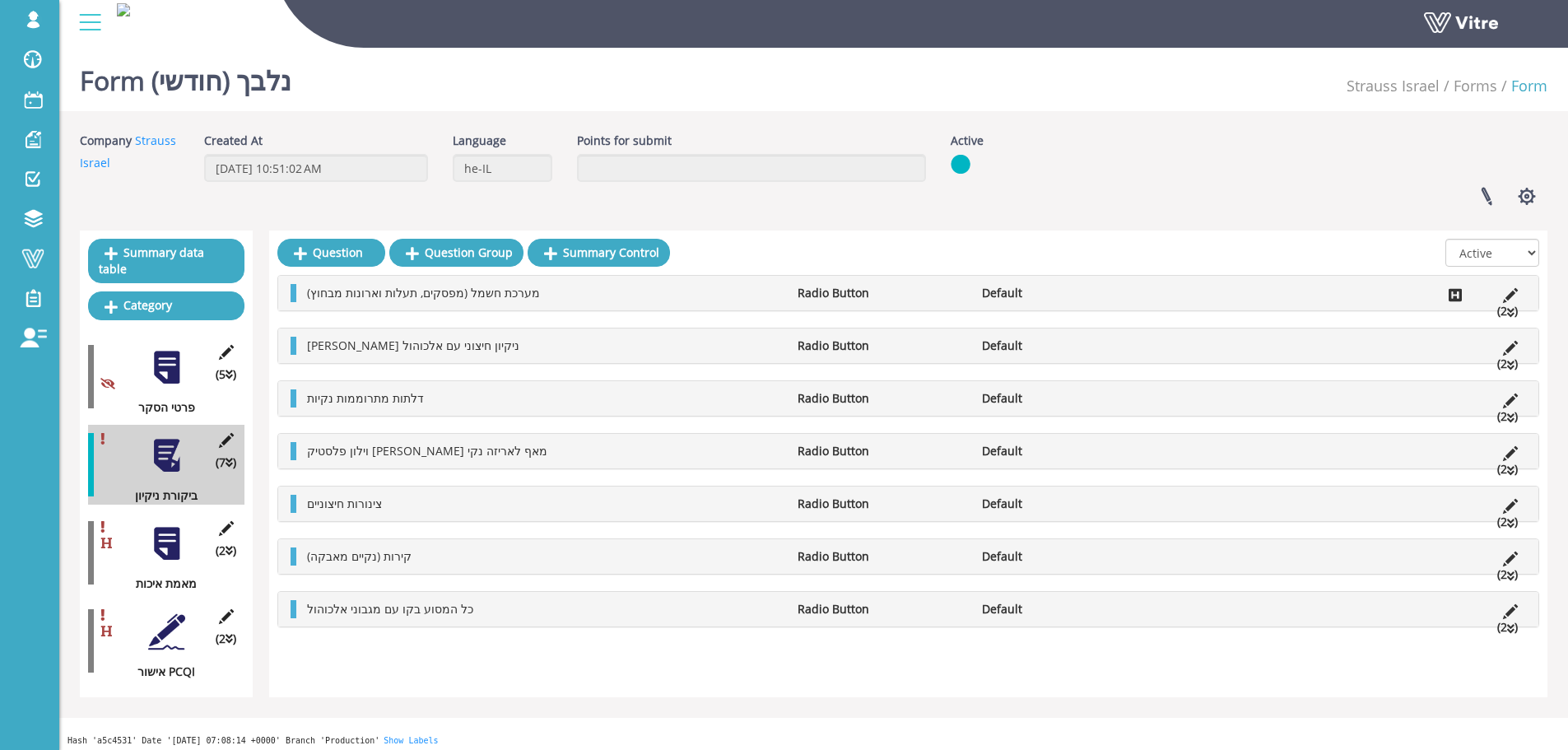
click at [175, 525] on div at bounding box center [166, 543] width 37 height 37
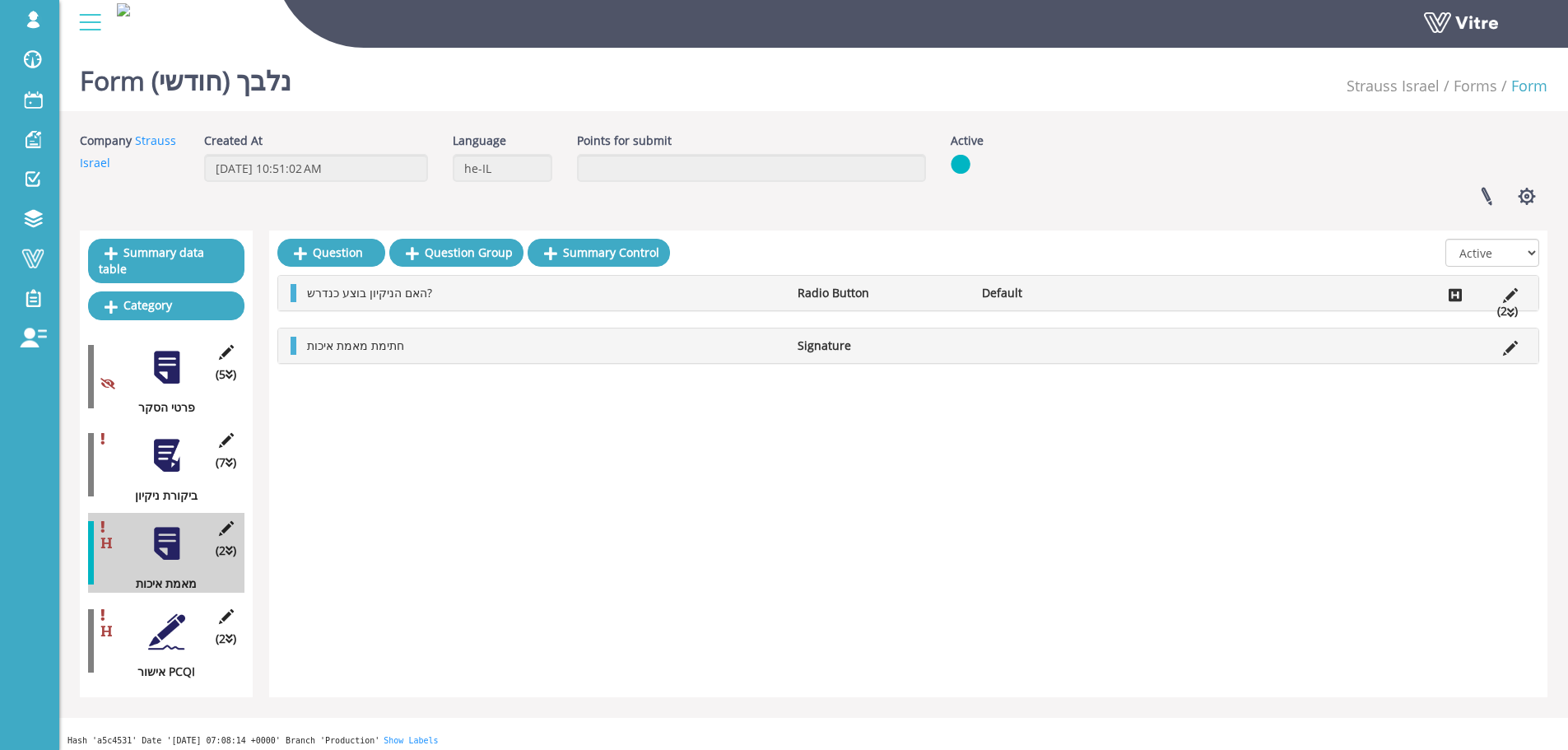
click at [173, 613] on div at bounding box center [166, 631] width 37 height 37
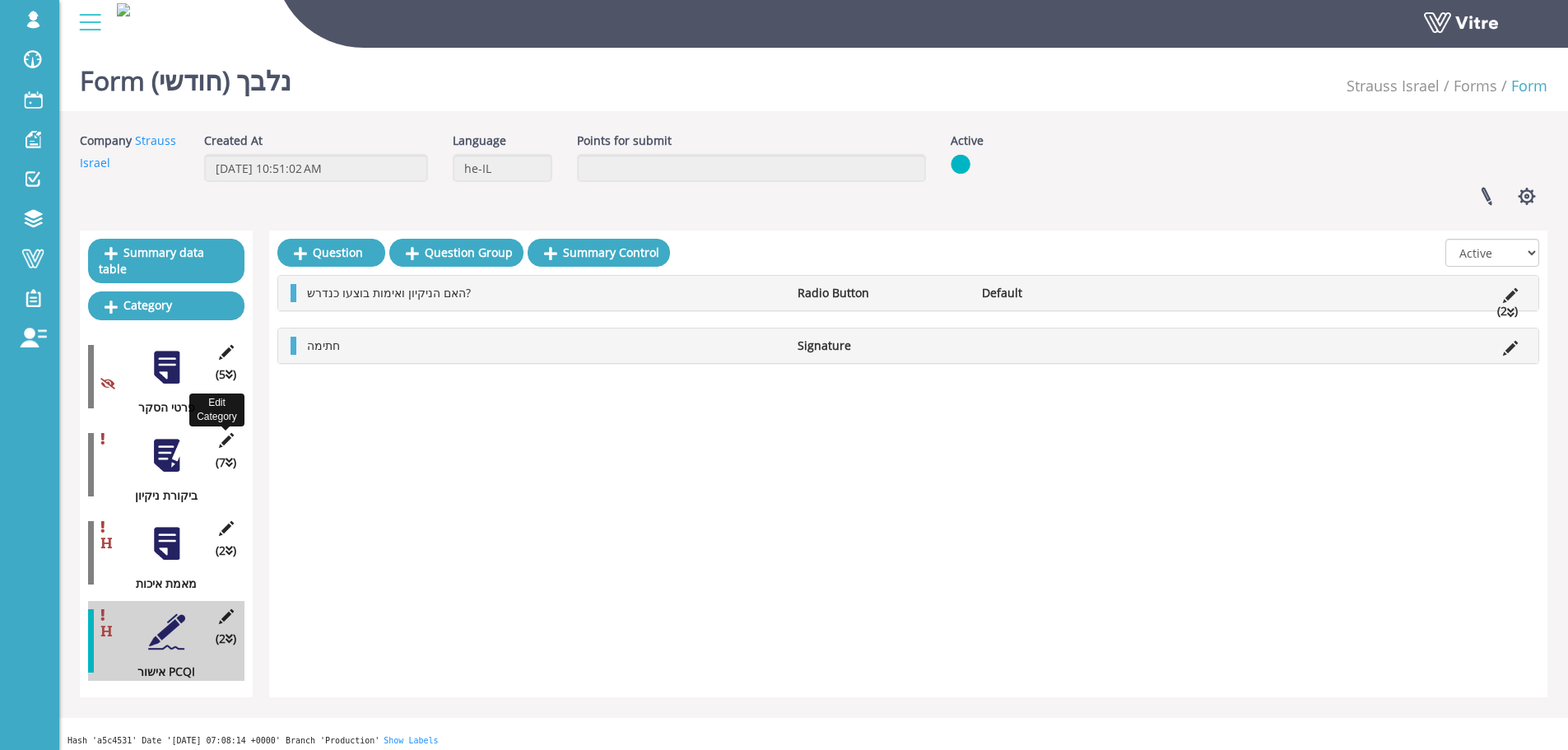
click at [156, 437] on div at bounding box center [166, 455] width 37 height 37
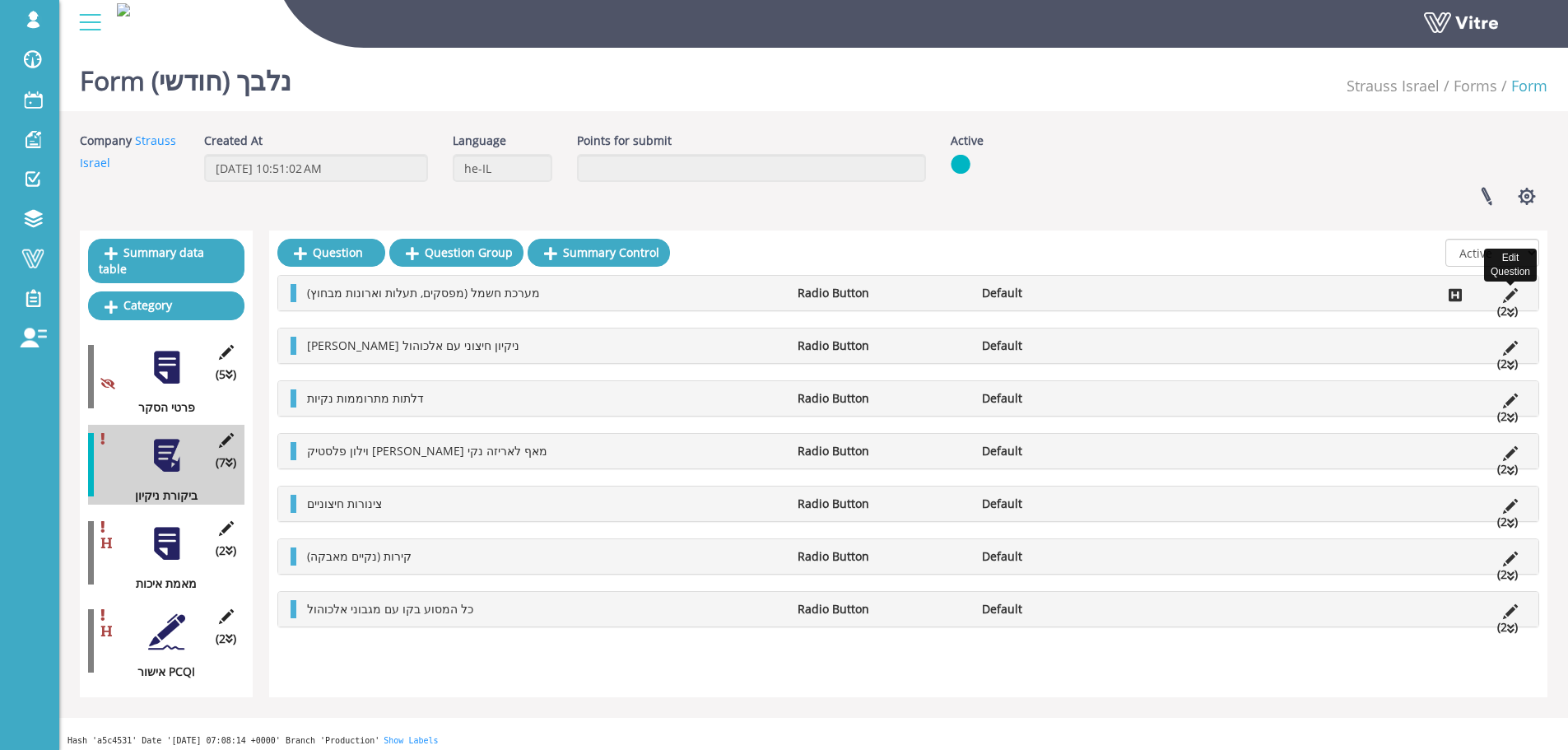
click at [1517, 298] on icon at bounding box center [1510, 295] width 14 height 14
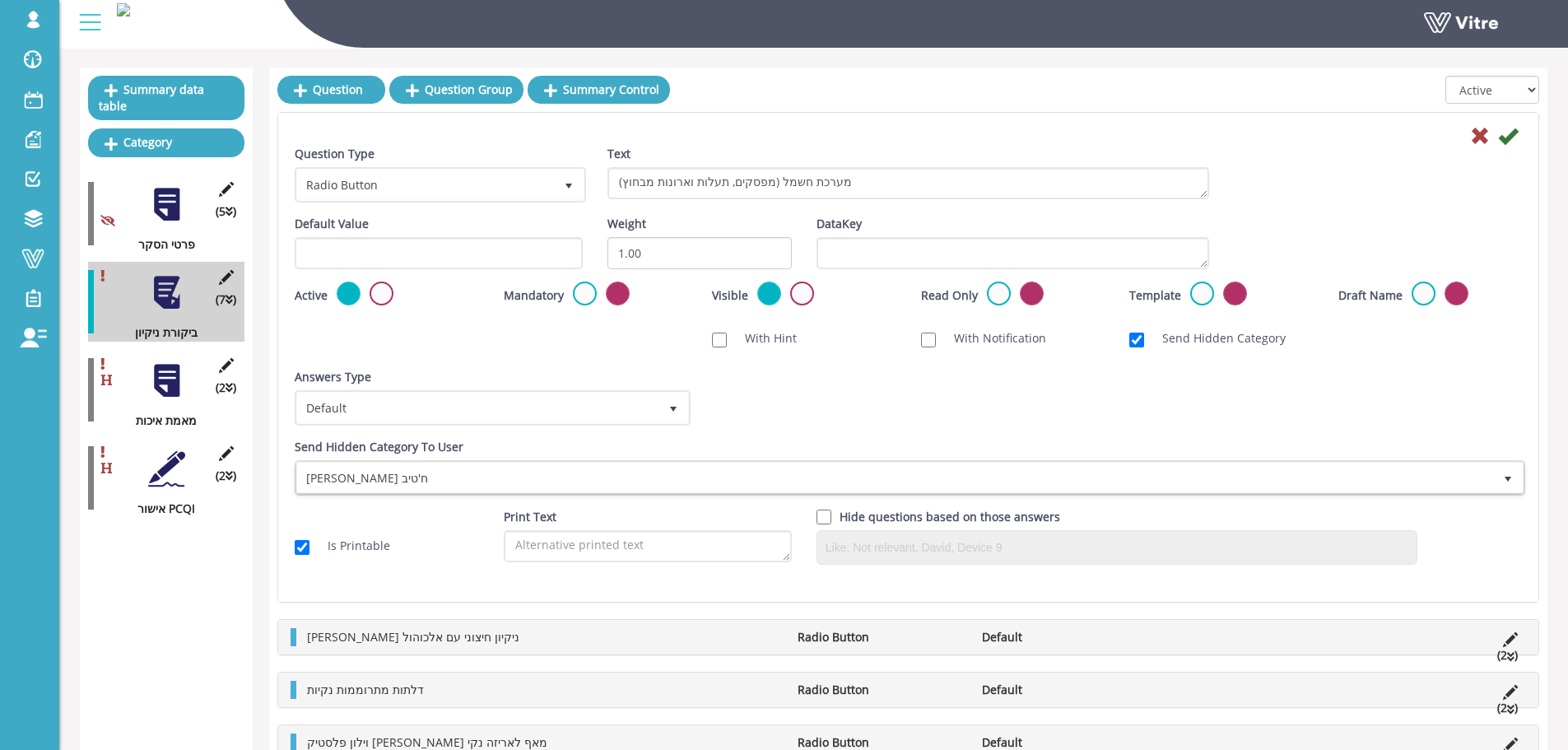
scroll to position [165, 0]
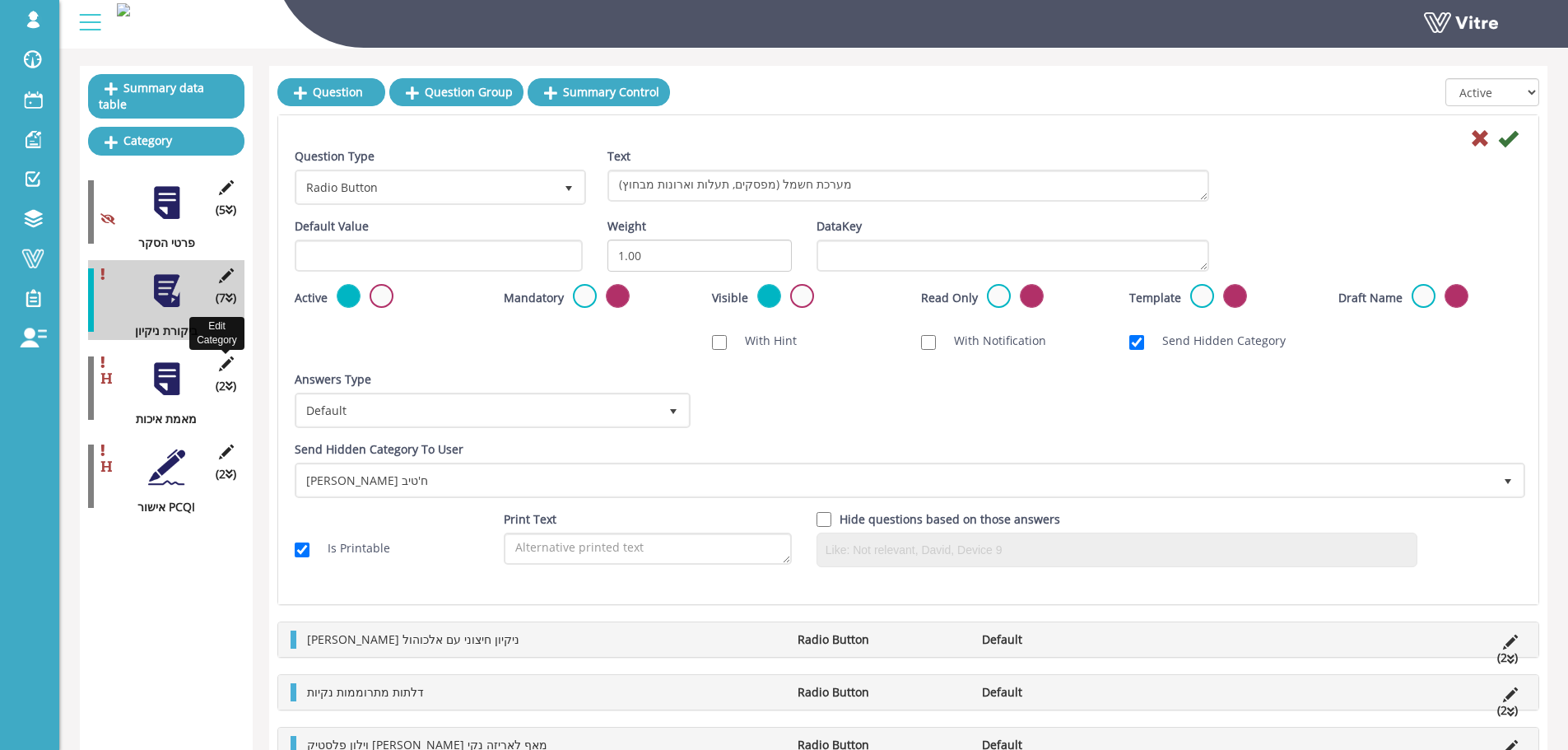
click at [220, 356] on icon at bounding box center [226, 363] width 21 height 14
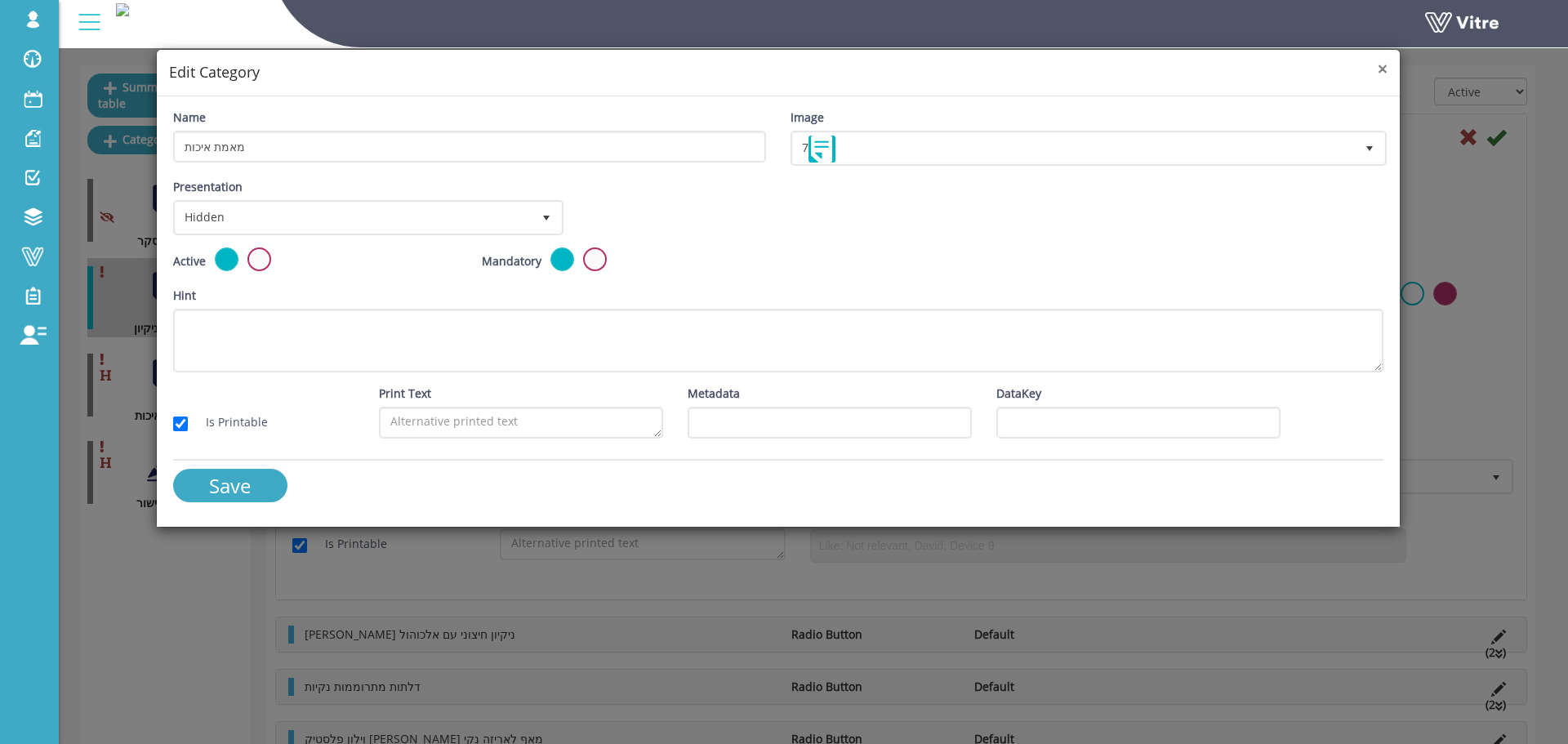
click at [1381, 70] on span "×" at bounding box center [1382, 69] width 10 height 23
click at [1383, 68] on span "×" at bounding box center [1382, 69] width 10 height 23
click at [1382, 69] on span "×" at bounding box center [1382, 69] width 10 height 23
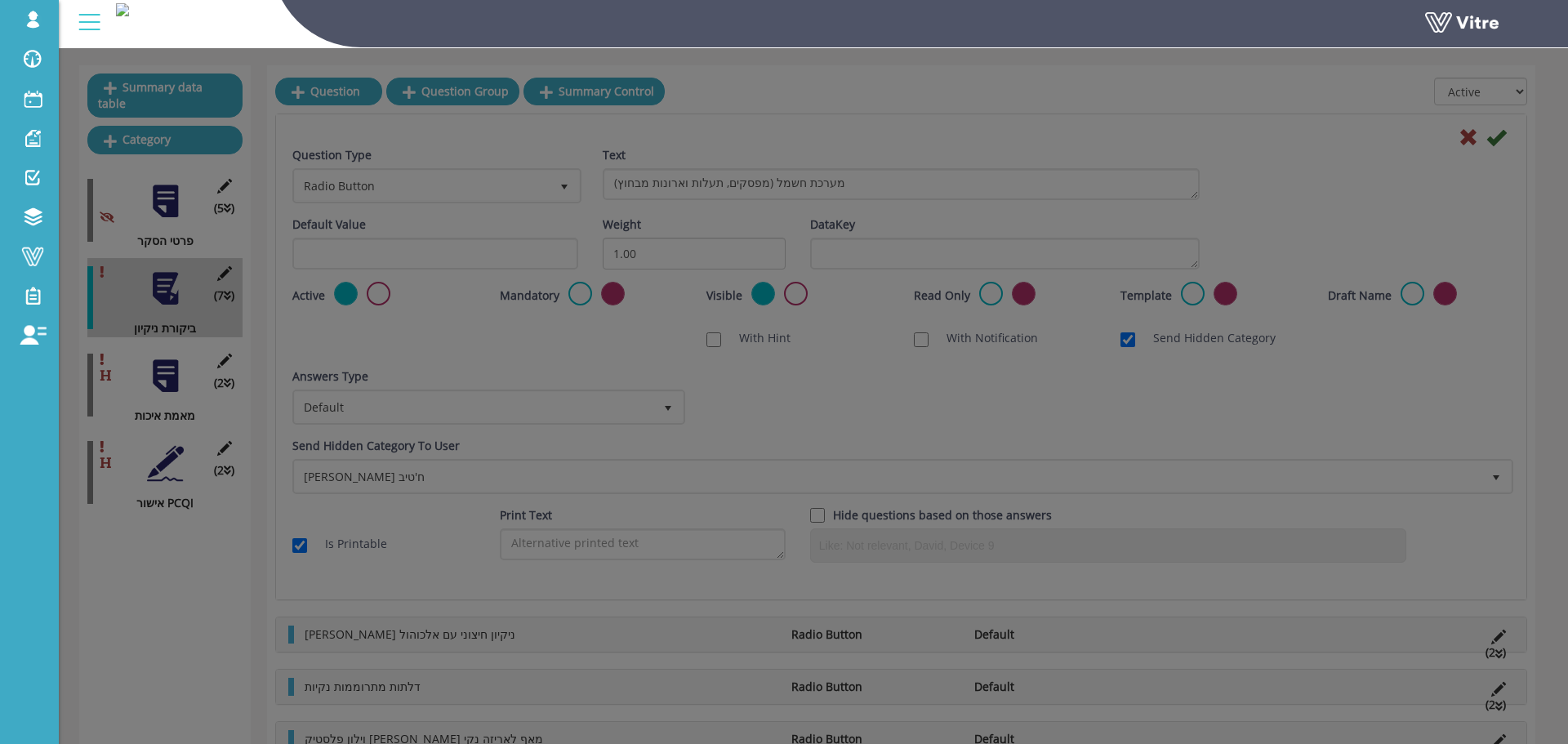
click at [1379, 68] on div "Name מאמת איכות Image 7 7 Presentation Hidden 4 Set Duration Minutes 0 Set cond…" at bounding box center [779, 191] width 1243 height 431
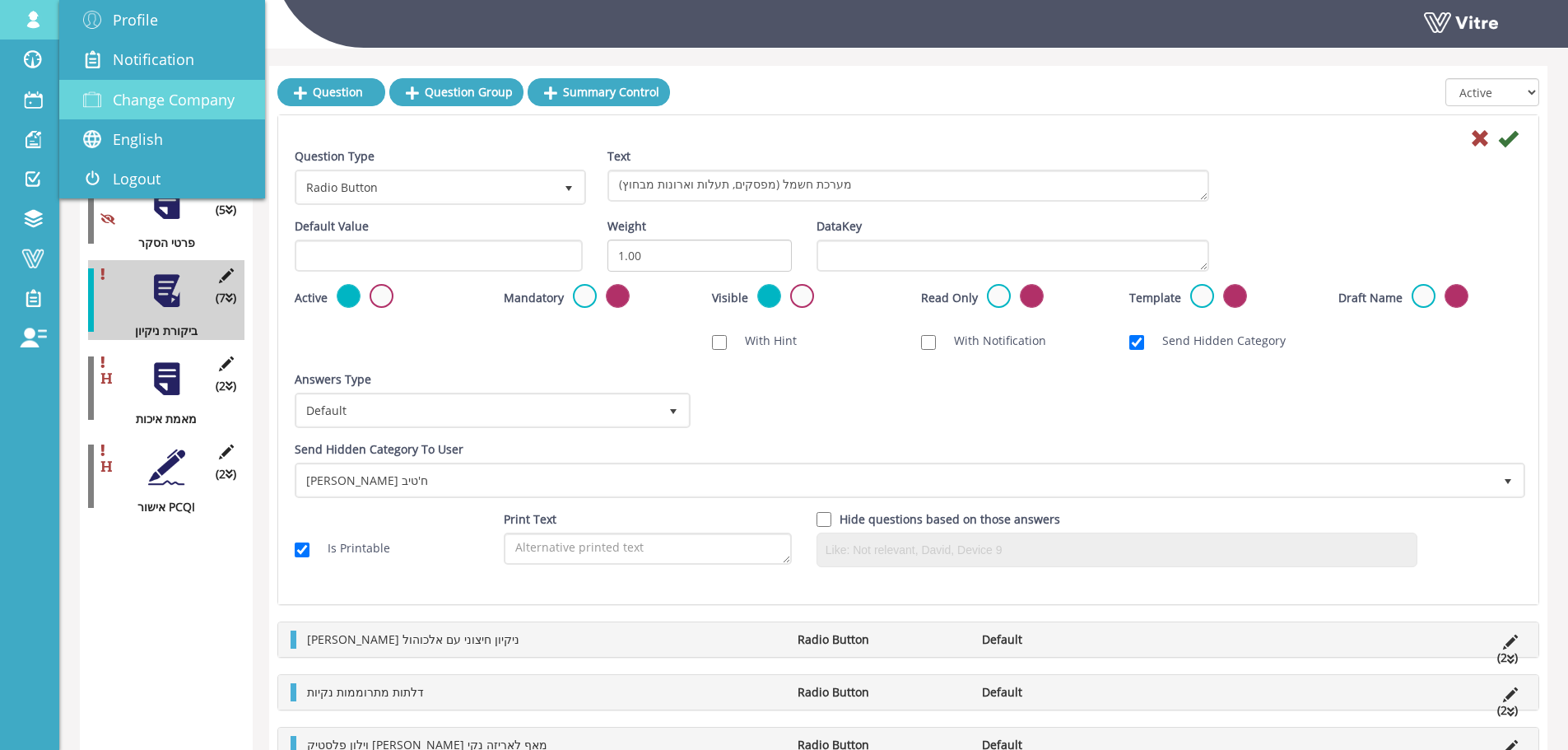
click at [160, 112] on link "Change Company" at bounding box center [162, 100] width 206 height 40
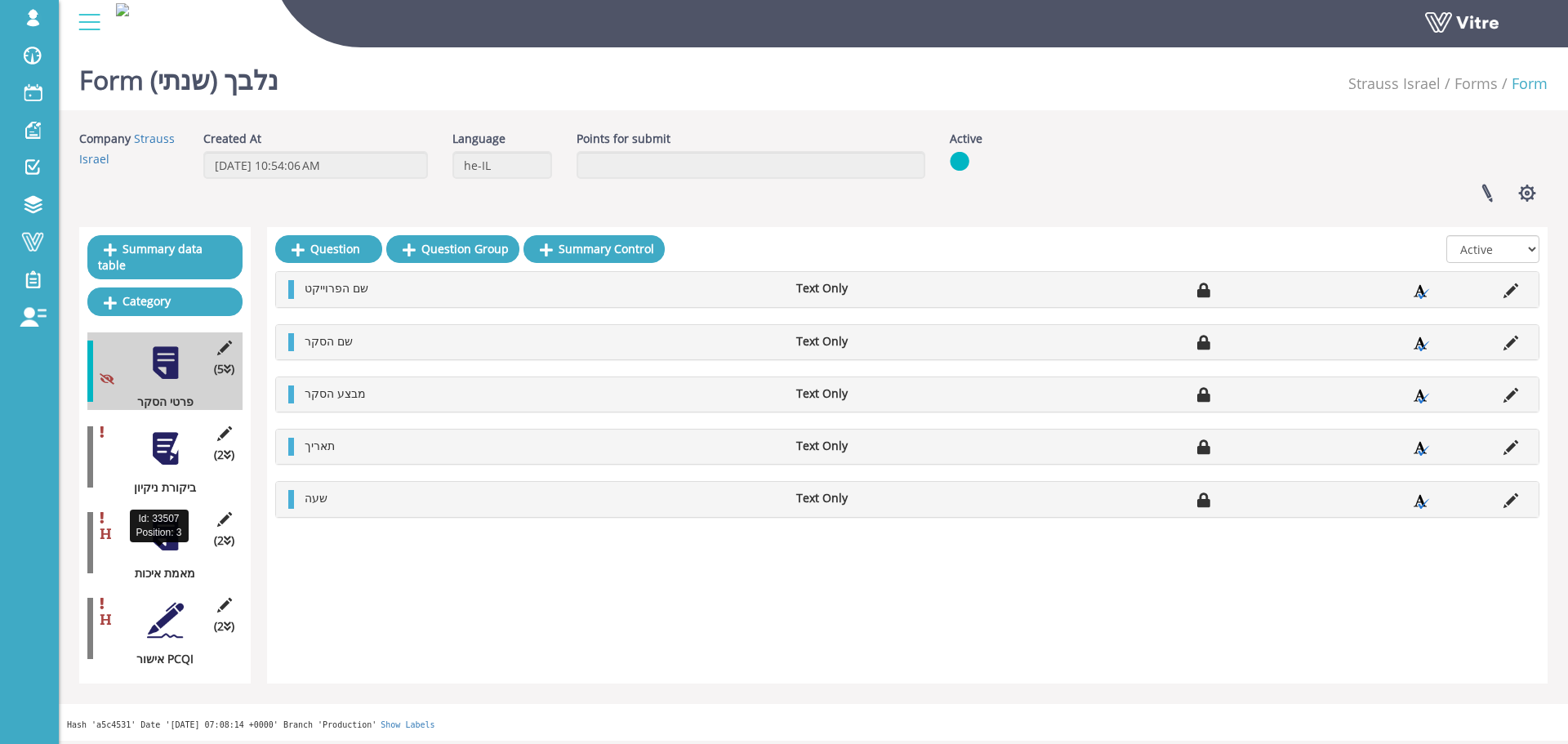
click at [188, 572] on div "(5 ) פרטי הסקר (2 ) ביקורת ניקיון (2 ) מאמת איכות (2 ) אישור PCQI" at bounding box center [165, 500] width 155 height 335
click at [165, 531] on div at bounding box center [165, 534] width 37 height 37
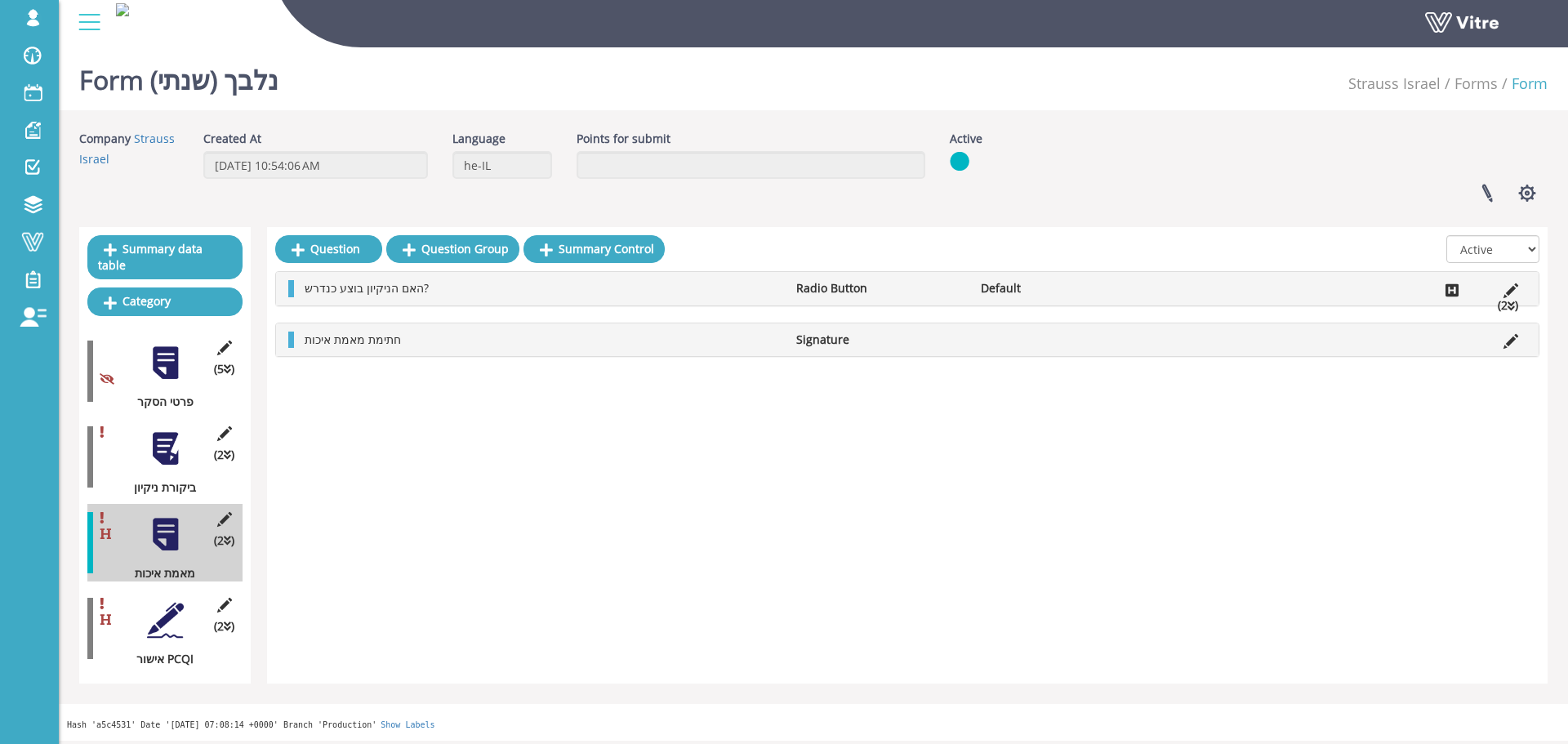
click at [160, 431] on div at bounding box center [165, 449] width 37 height 37
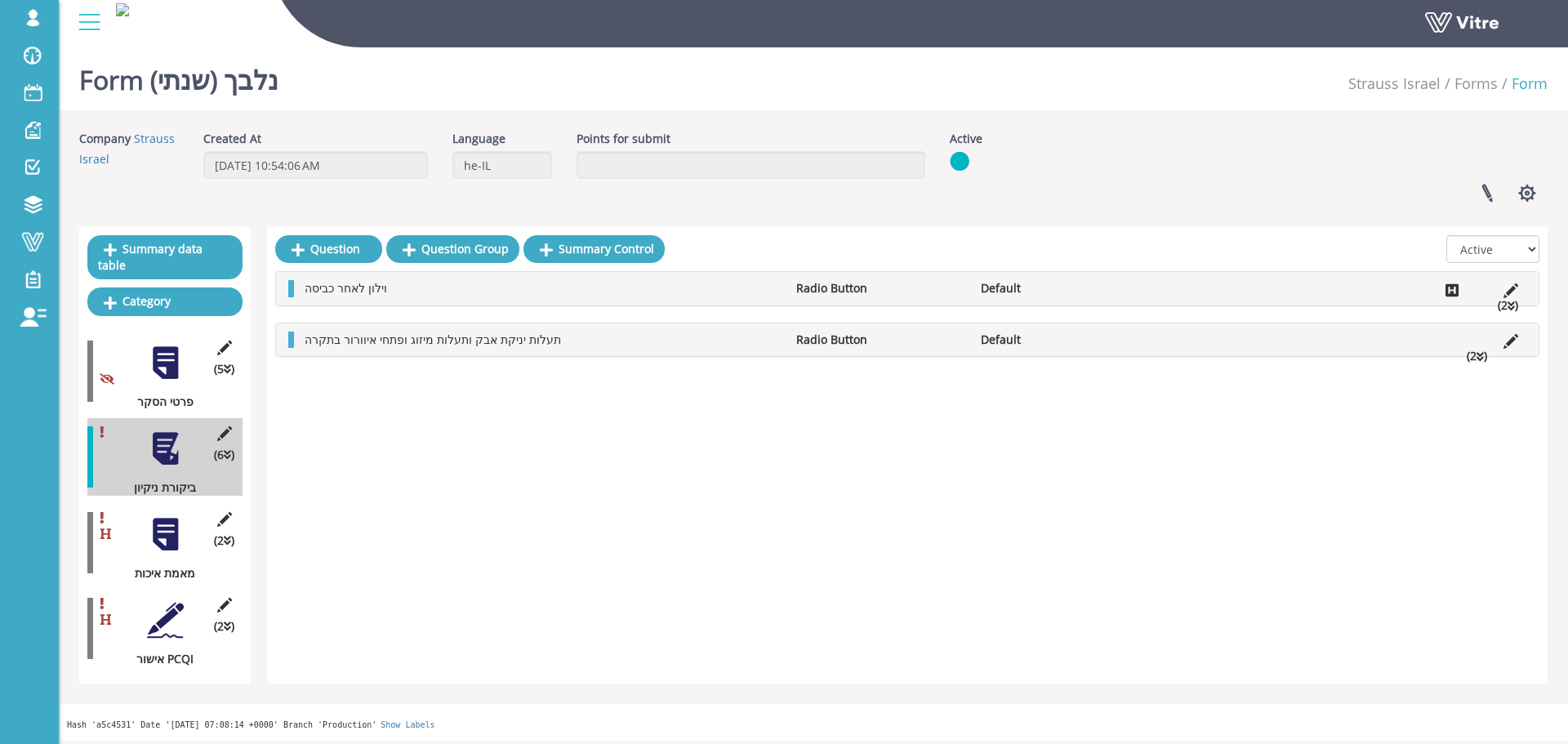
click at [183, 602] on div at bounding box center [165, 620] width 37 height 37
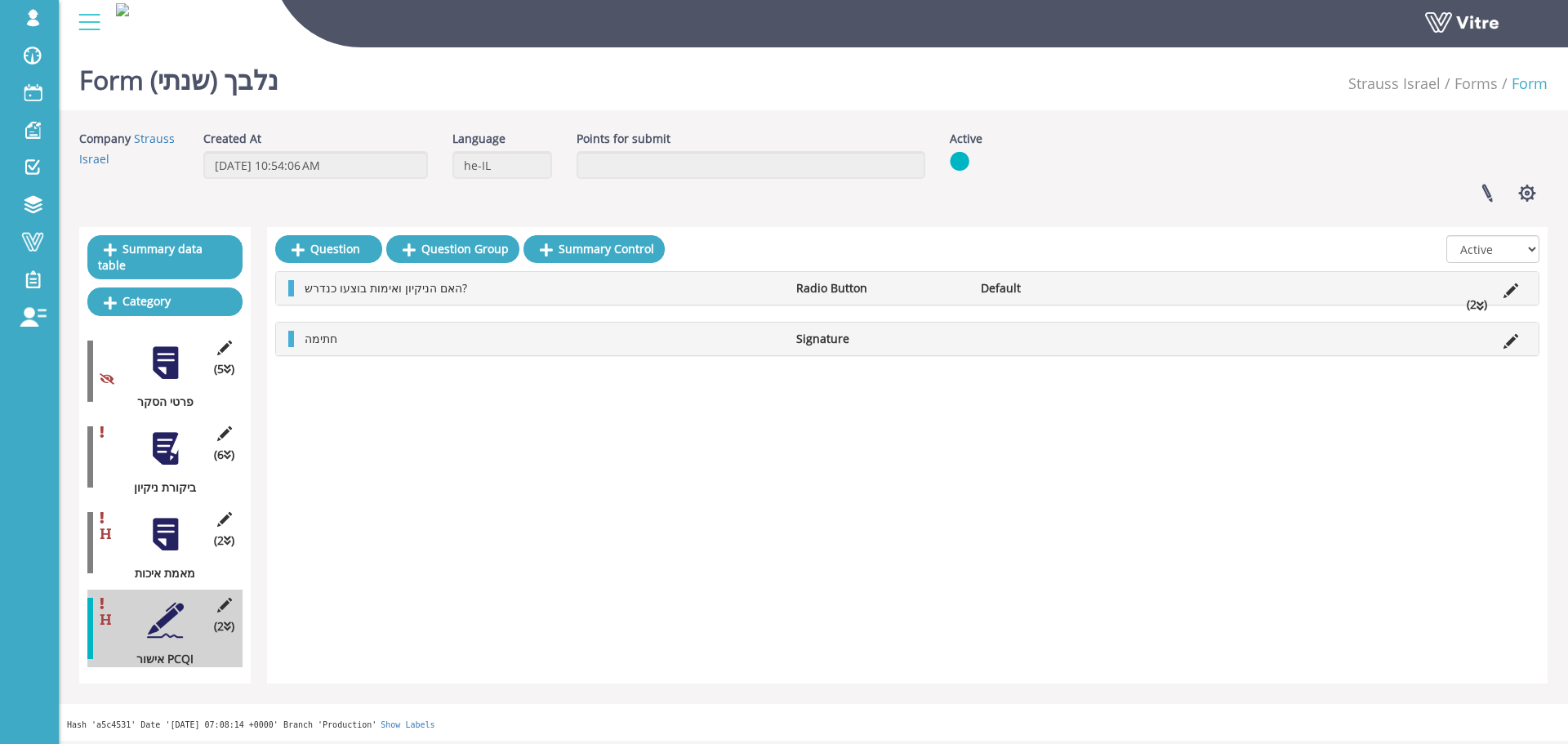
click at [178, 517] on div at bounding box center [165, 534] width 37 height 37
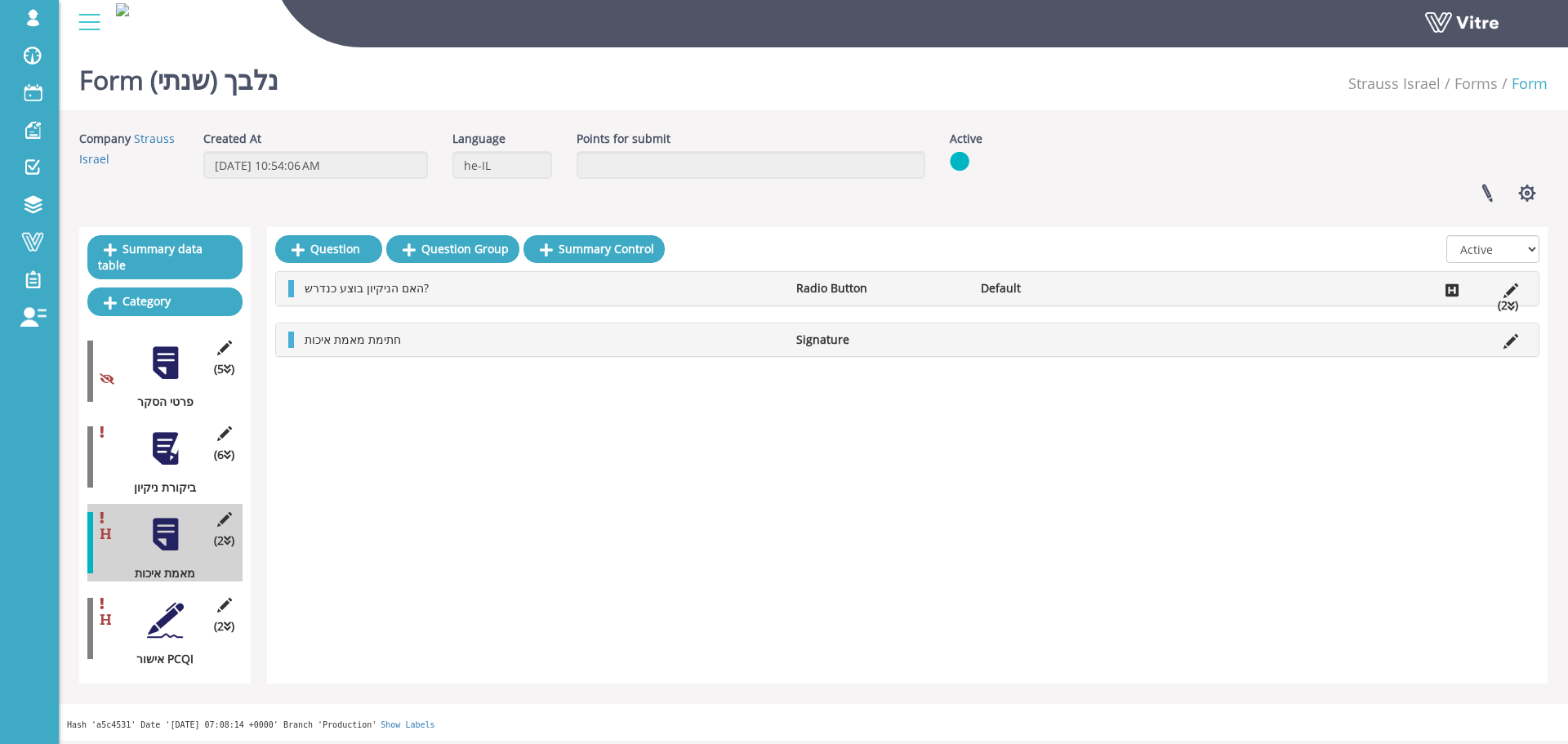
click at [187, 451] on div "(6 ) ביקורת ניקיון" at bounding box center [165, 457] width 155 height 78
click at [186, 451] on div "(6 ) ביקורת ניקיון" at bounding box center [165, 457] width 155 height 78
click at [169, 447] on div at bounding box center [165, 449] width 37 height 37
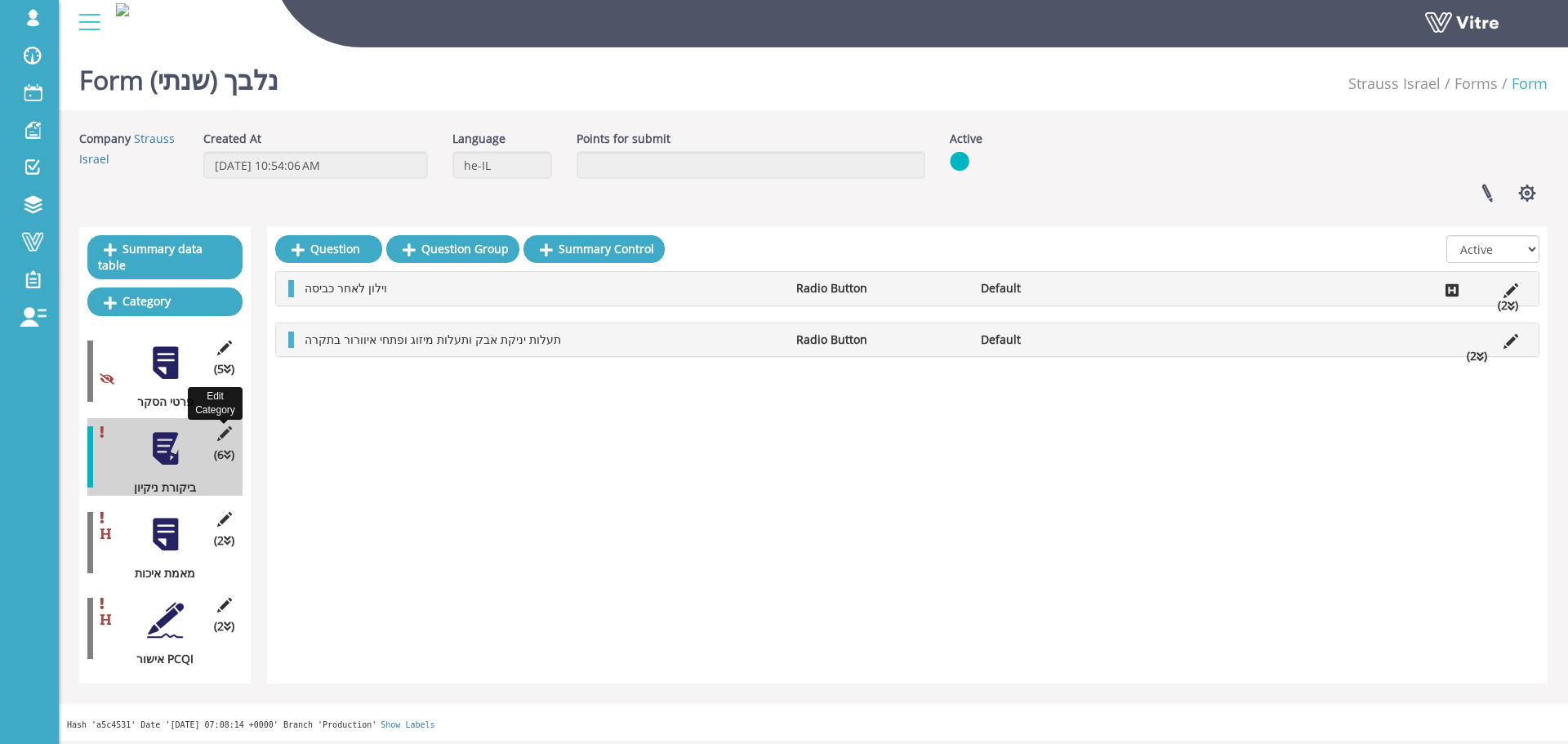
click at [229, 426] on icon at bounding box center [224, 434] width 21 height 14
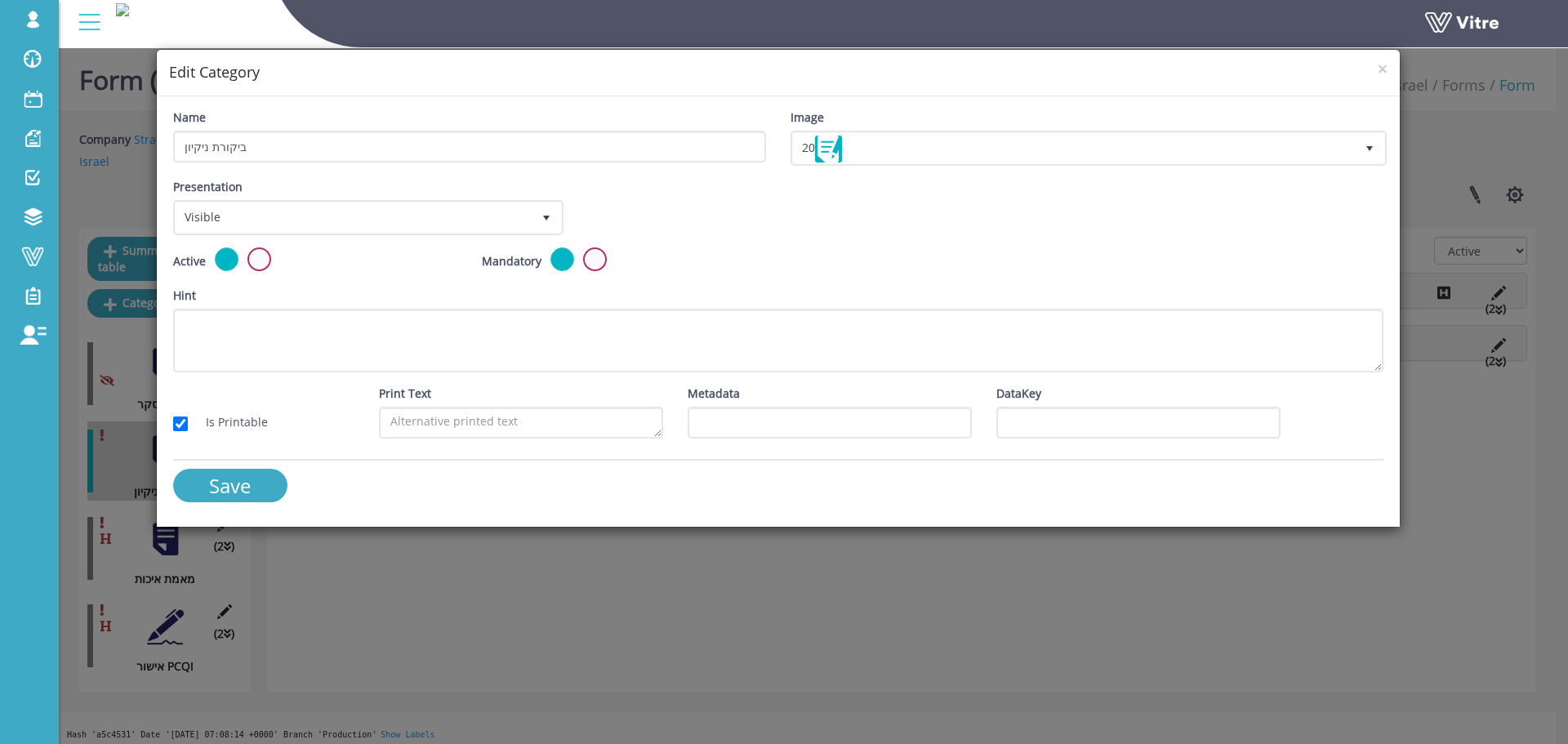
click at [1391, 67] on div "× Edit Category" at bounding box center [779, 73] width 1243 height 46
click at [1388, 66] on div "× Edit Category" at bounding box center [779, 73] width 1243 height 46
click at [1386, 66] on span "×" at bounding box center [1382, 69] width 10 height 23
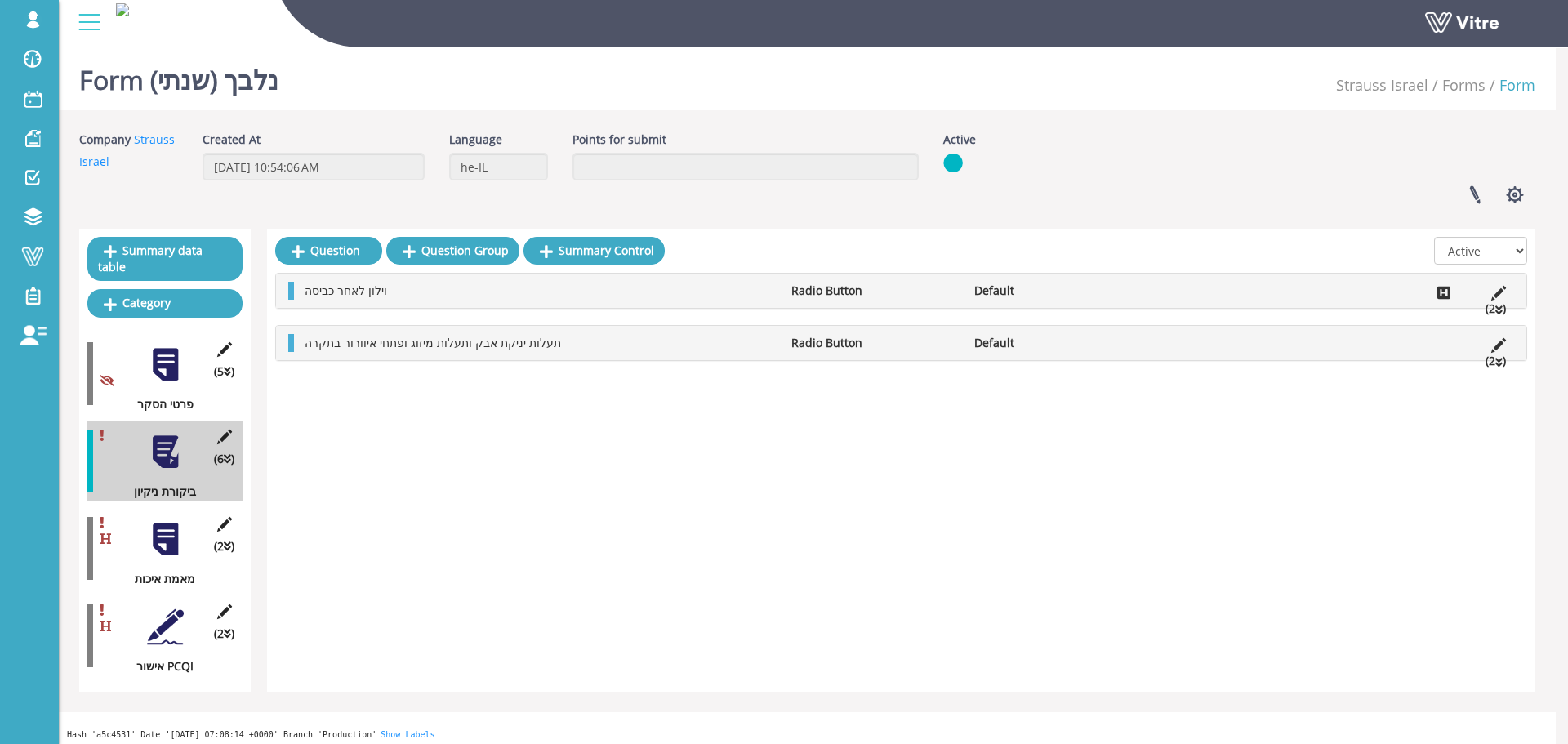
click at [1381, 66] on div "× Edit Category Name ביקורת ניקיון Image 20 20 Presentation Visible 0 Set Durat…" at bounding box center [784, 372] width 1568 height 744
click at [1495, 301] on li "(2 )" at bounding box center [1495, 309] width 37 height 18
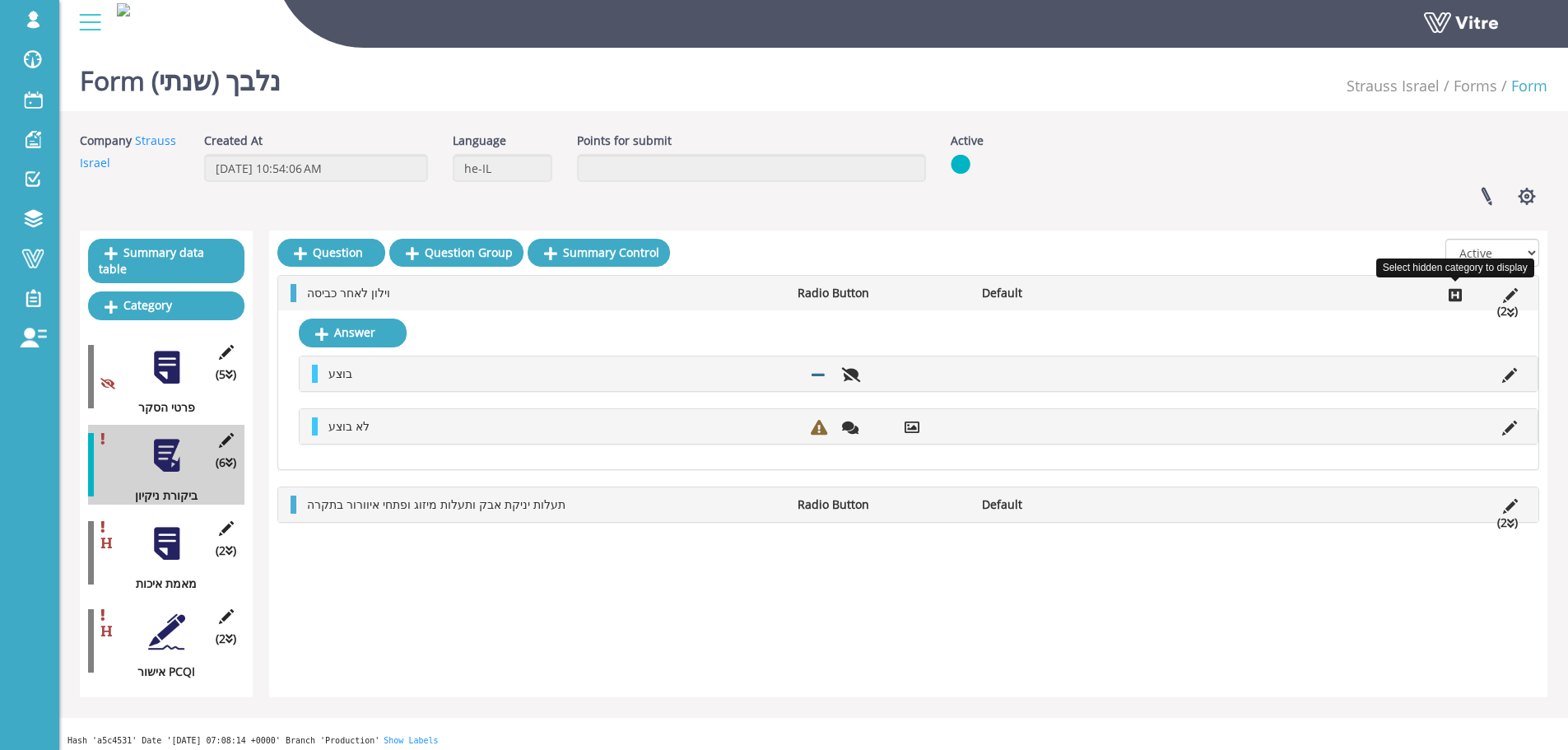
click at [1451, 290] on icon at bounding box center [1455, 295] width 13 height 14
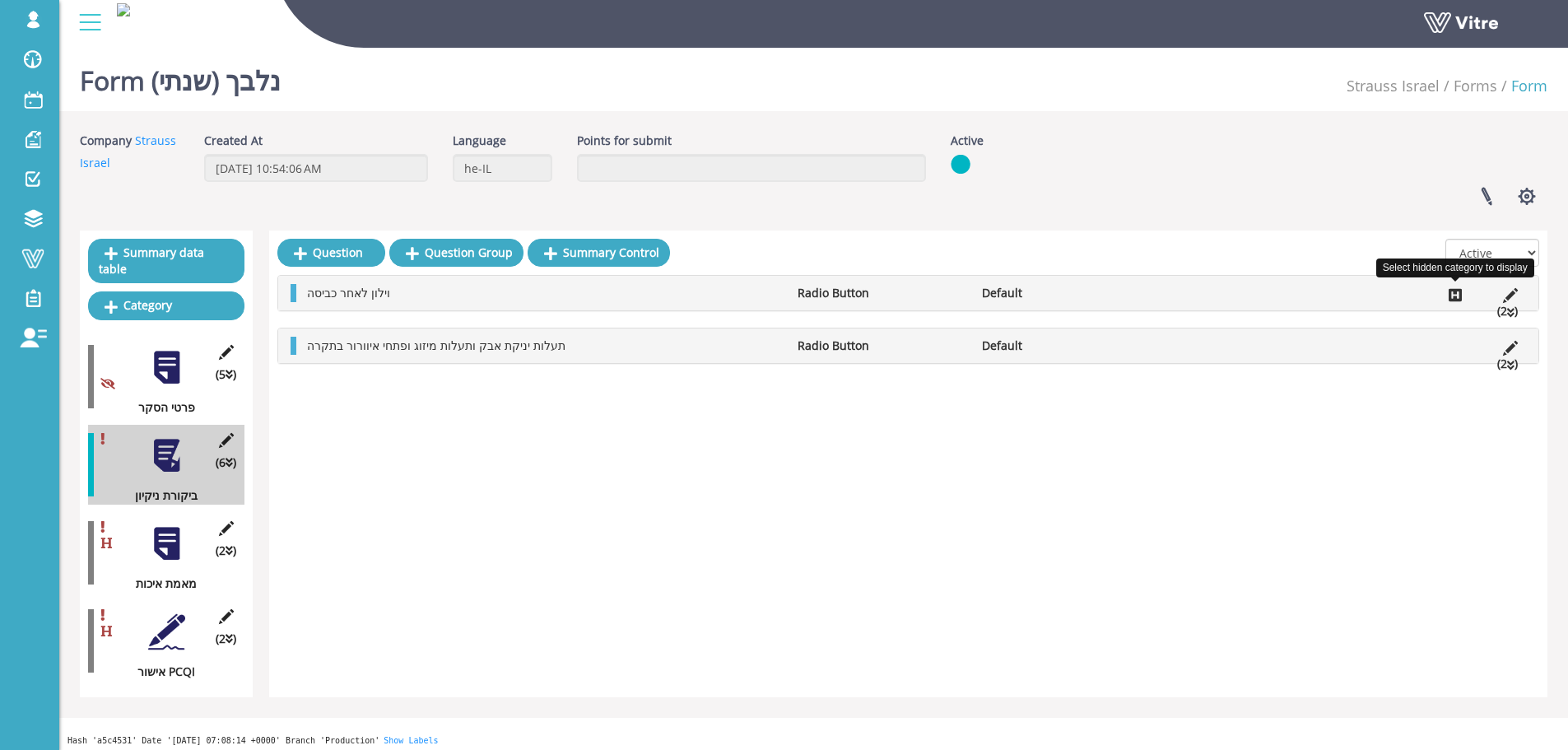
click at [1451, 290] on icon at bounding box center [1455, 295] width 13 height 14
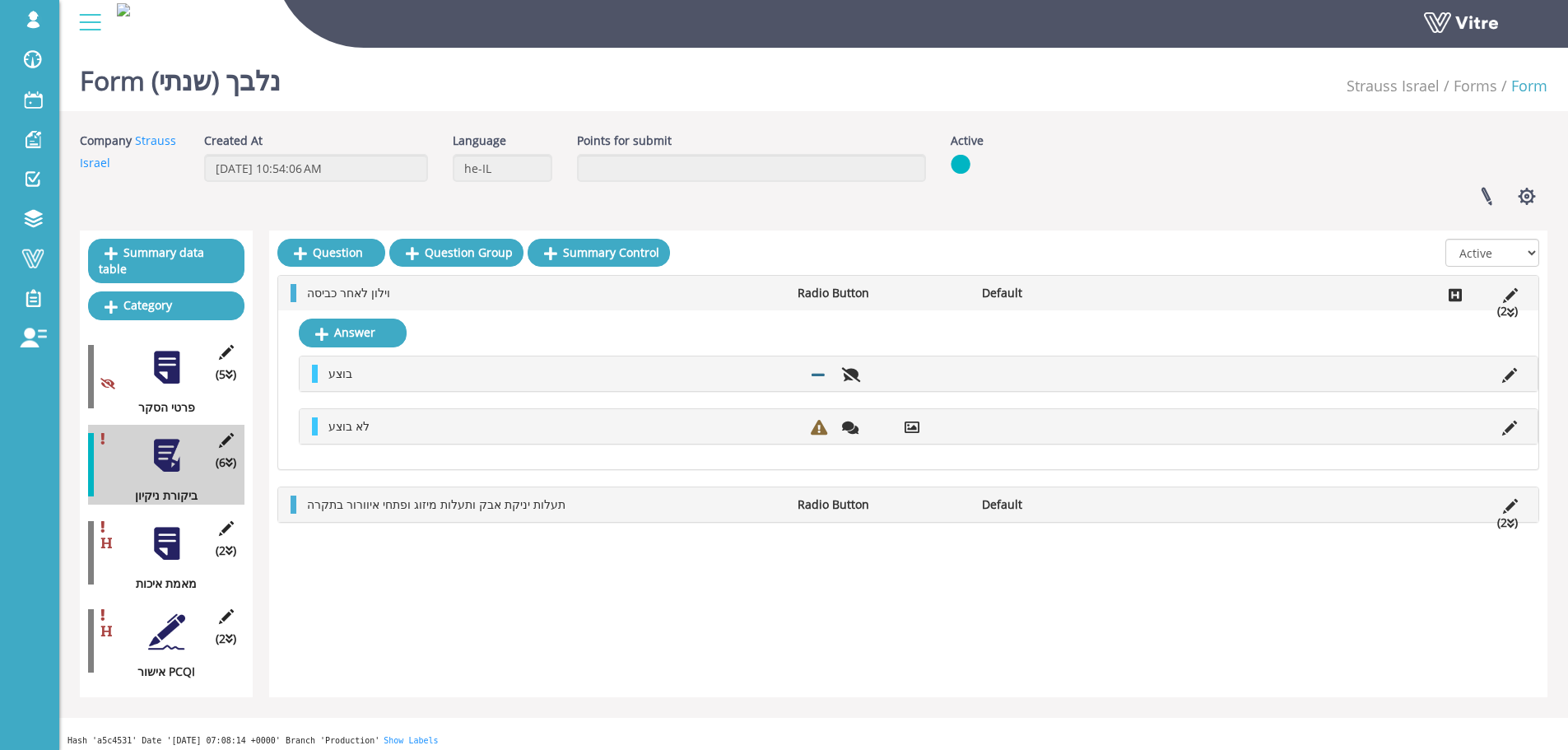
click at [1501, 528] on li "(2 )" at bounding box center [1507, 522] width 37 height 18
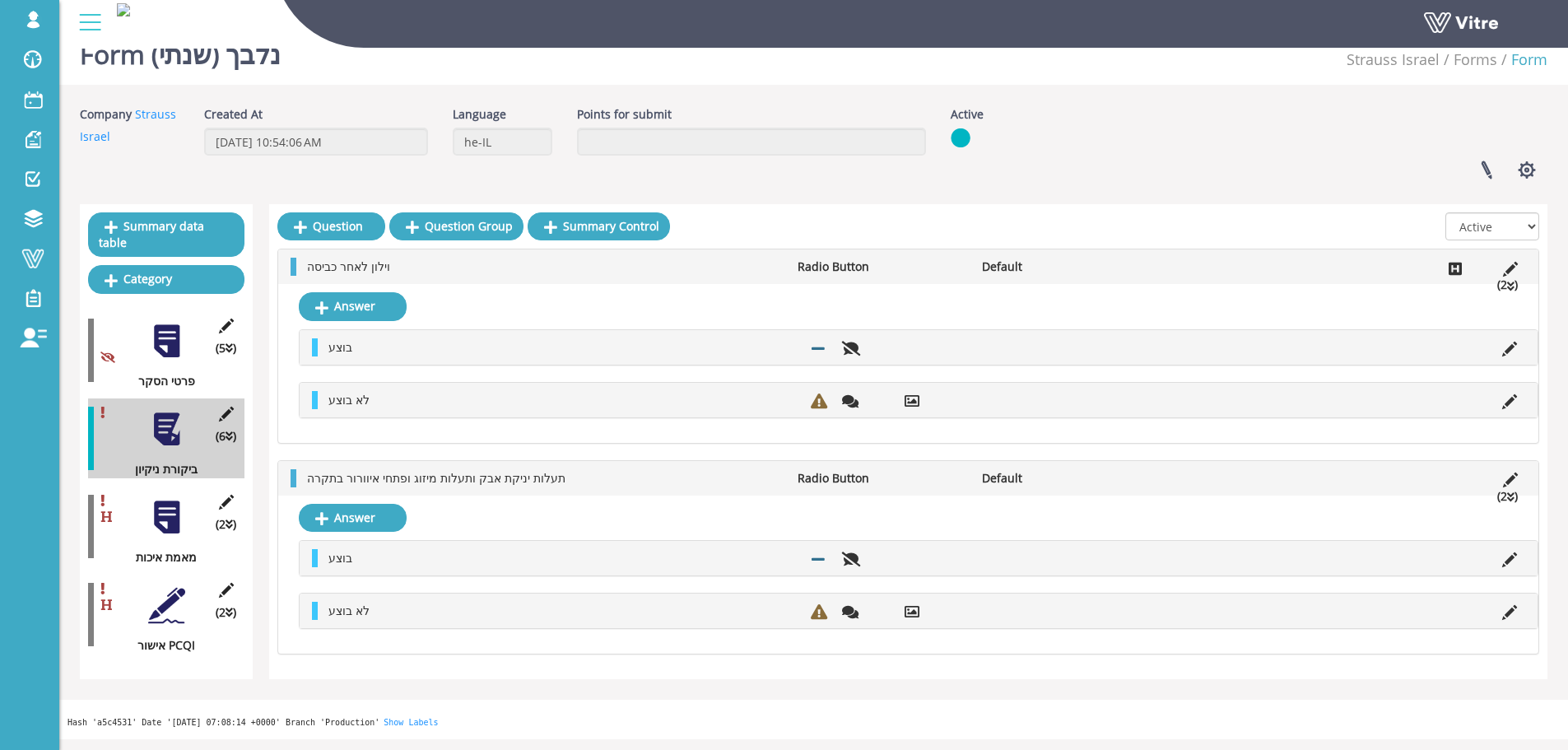
scroll to position [41, 0]
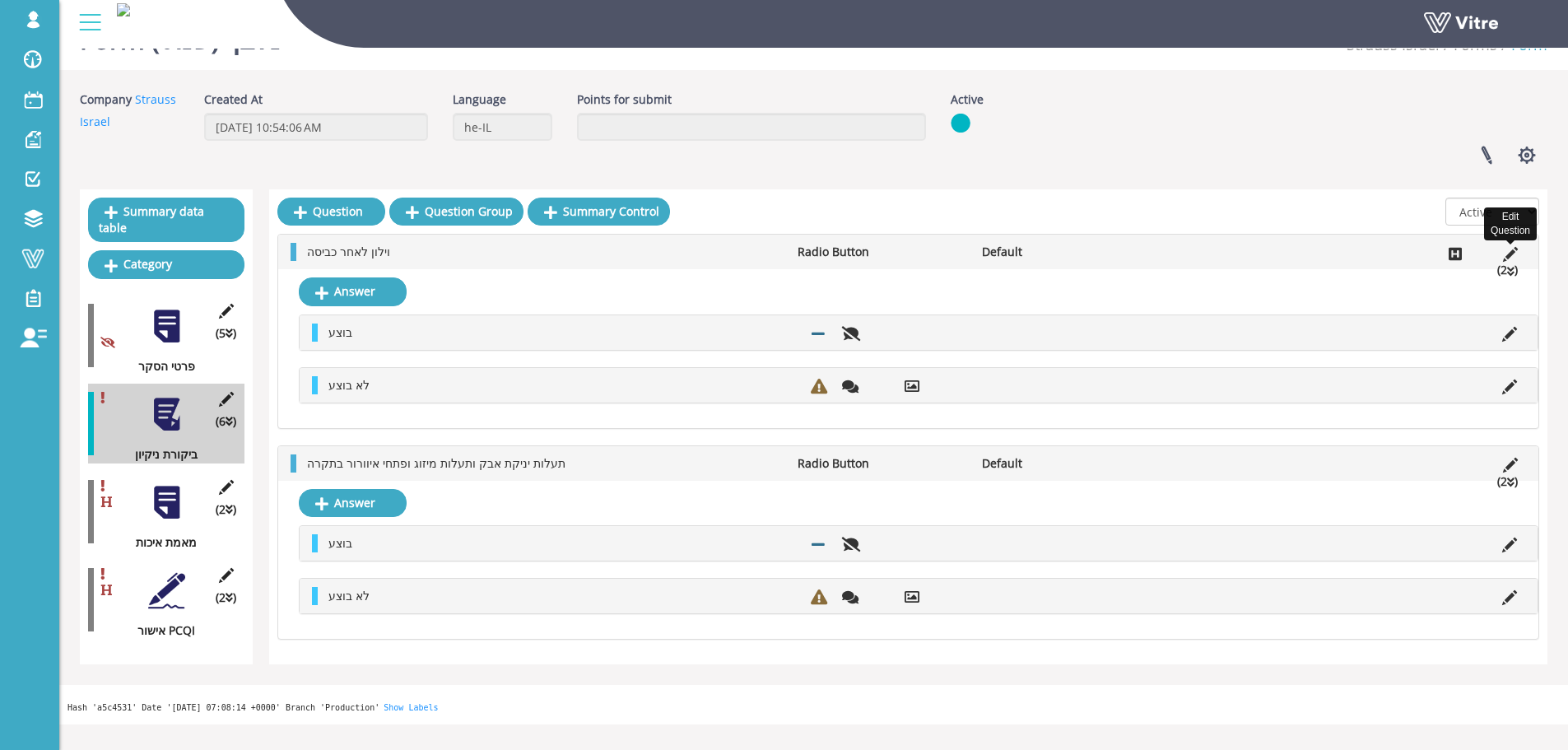
click at [1510, 254] on icon at bounding box center [1510, 254] width 14 height 14
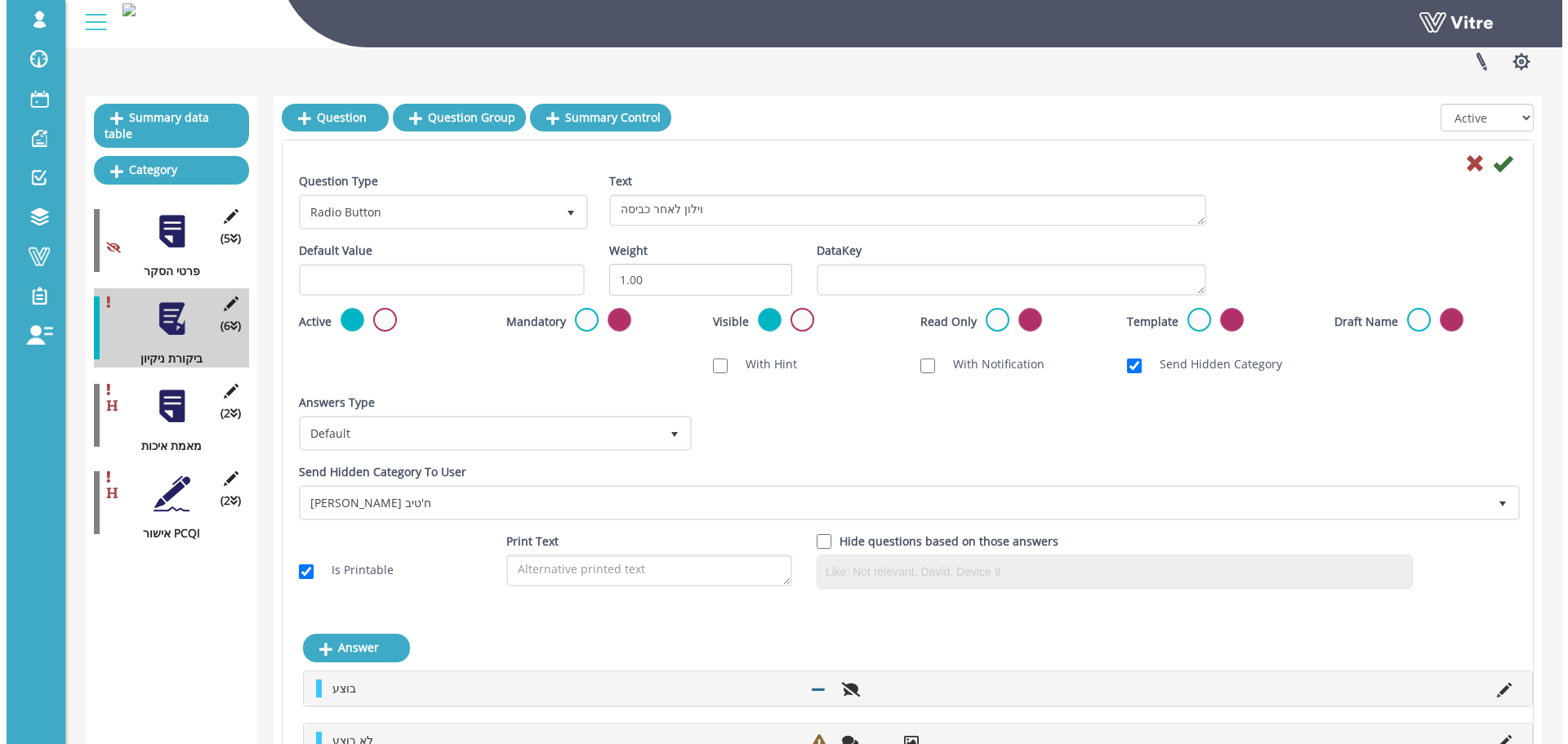
scroll to position [0, 0]
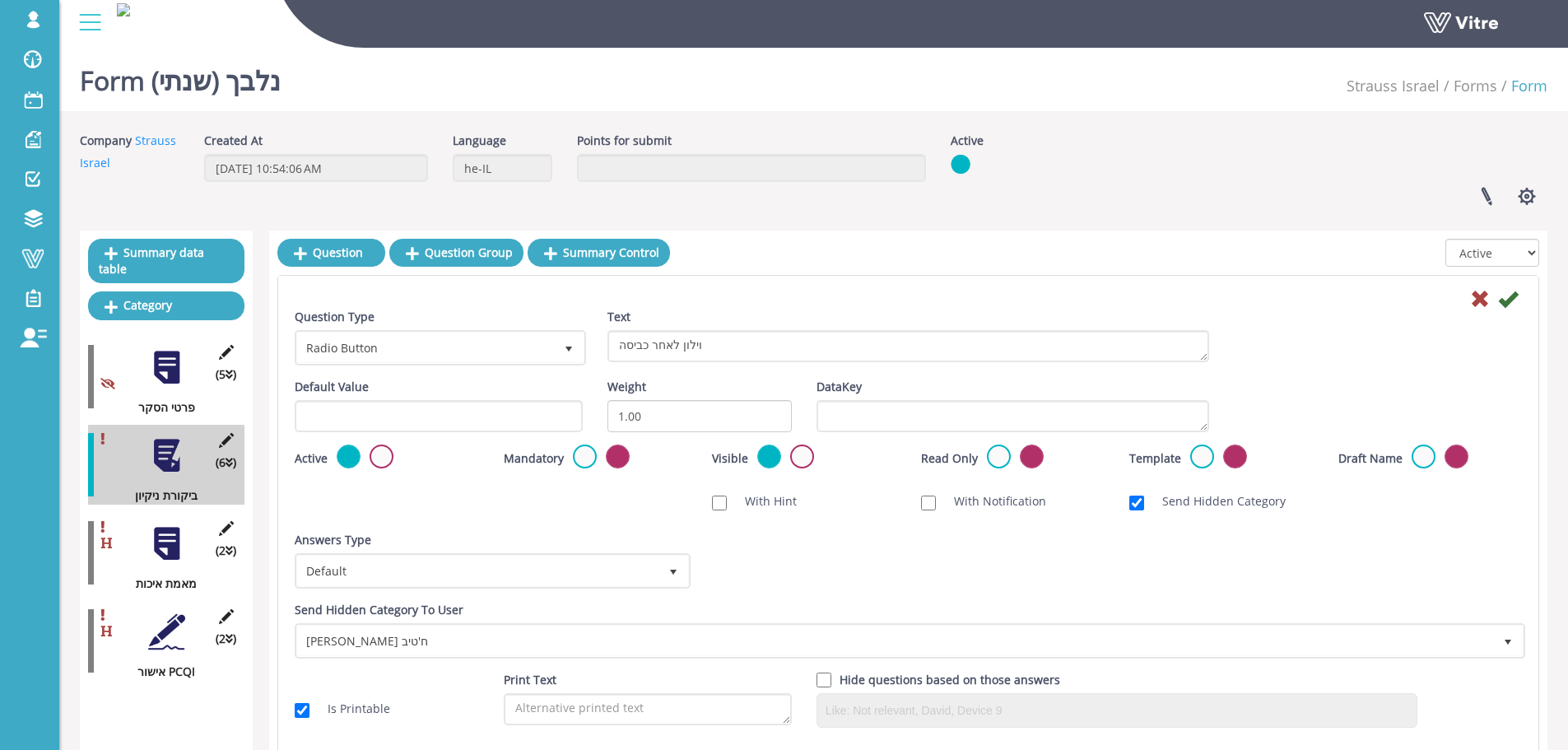
click at [1468, 295] on div at bounding box center [908, 298] width 1252 height 20
click at [1472, 295] on icon at bounding box center [1480, 299] width 20 height 20
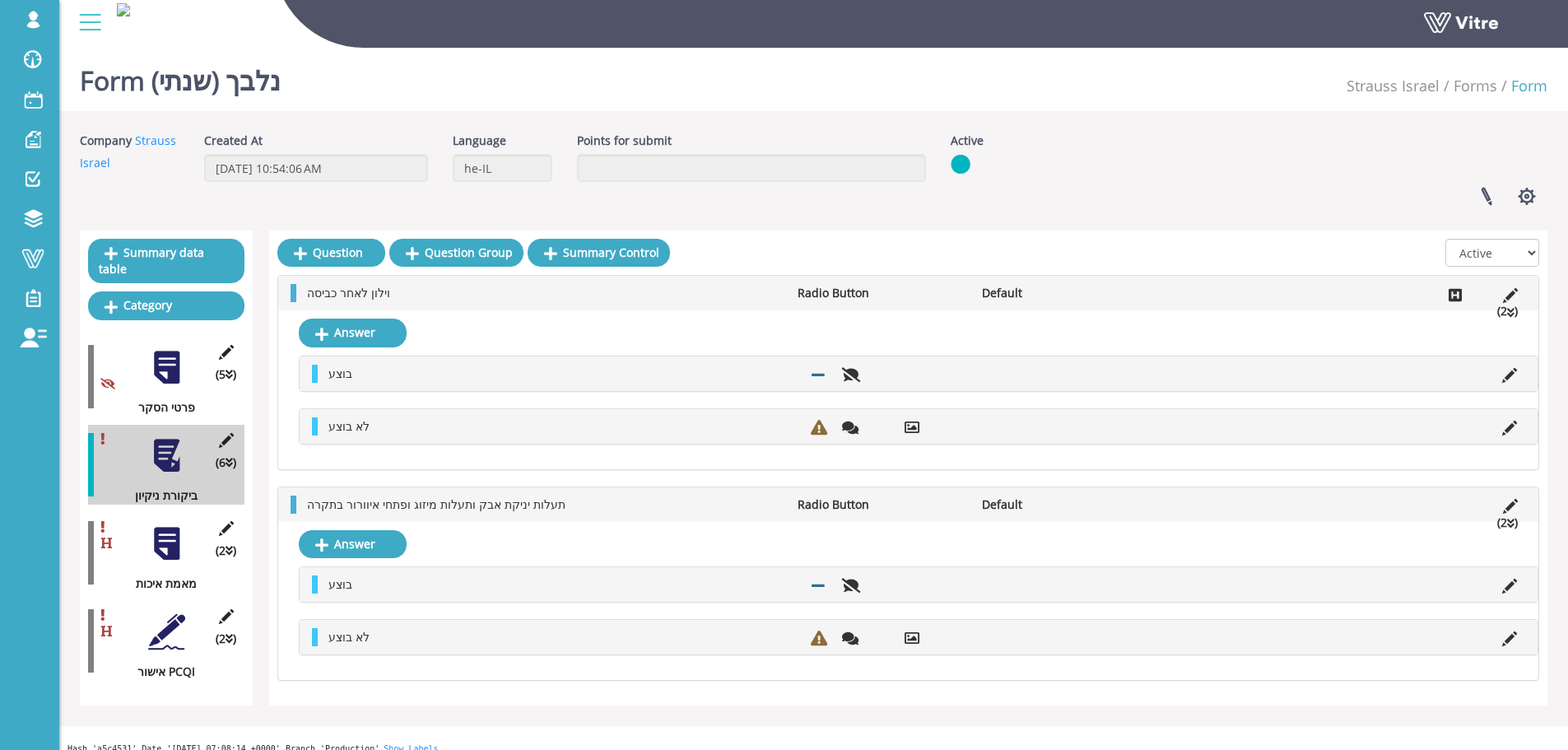
click at [174, 440] on div at bounding box center [166, 455] width 37 height 37
click at [168, 487] on div "ביקורת ניקיון" at bounding box center [160, 496] width 144 height 18
click at [170, 449] on div at bounding box center [166, 455] width 37 height 37
click at [183, 534] on div at bounding box center [166, 543] width 37 height 37
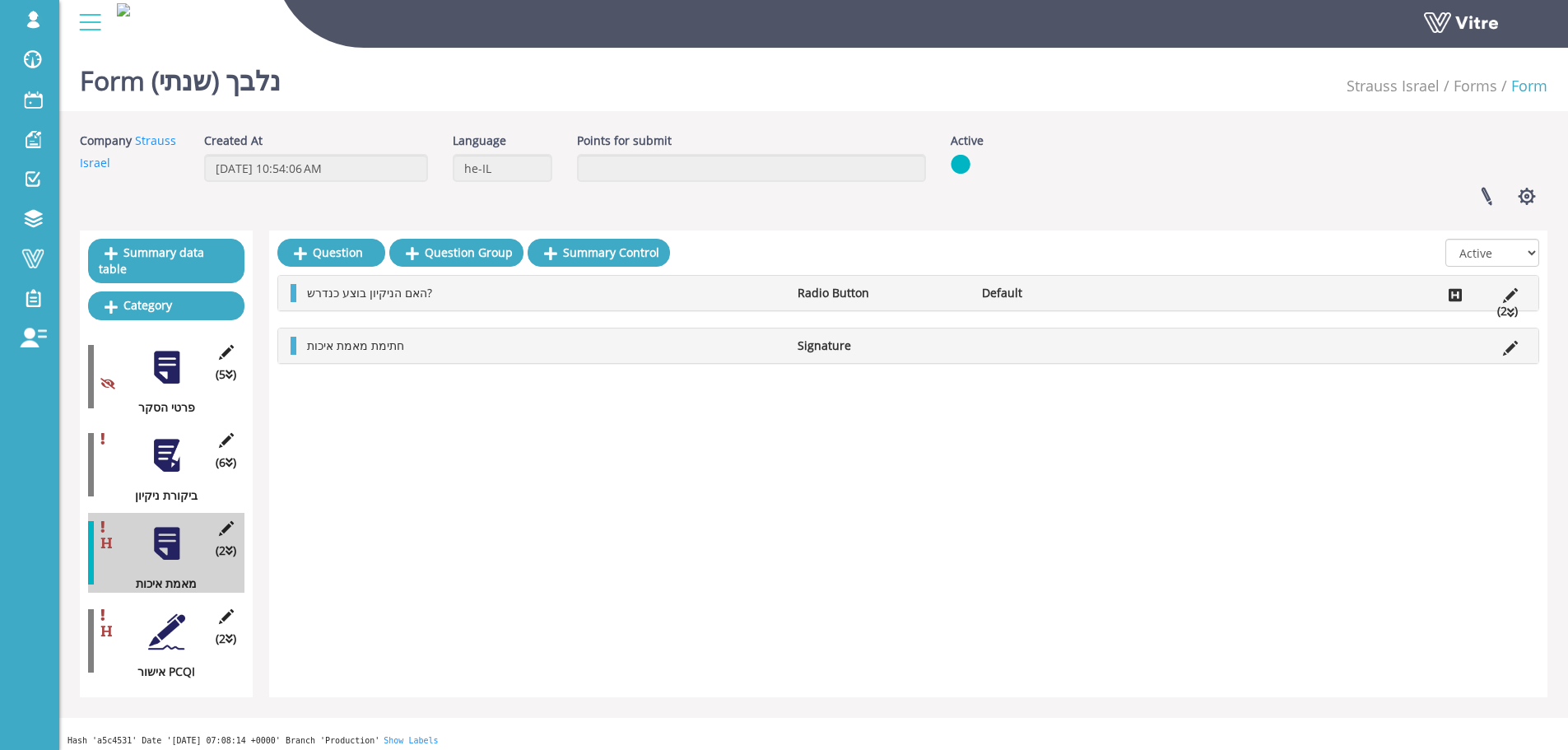
click at [172, 601] on div "(2 ) אישור PCQI" at bounding box center [166, 640] width 156 height 80
click at [168, 613] on div at bounding box center [166, 631] width 37 height 37
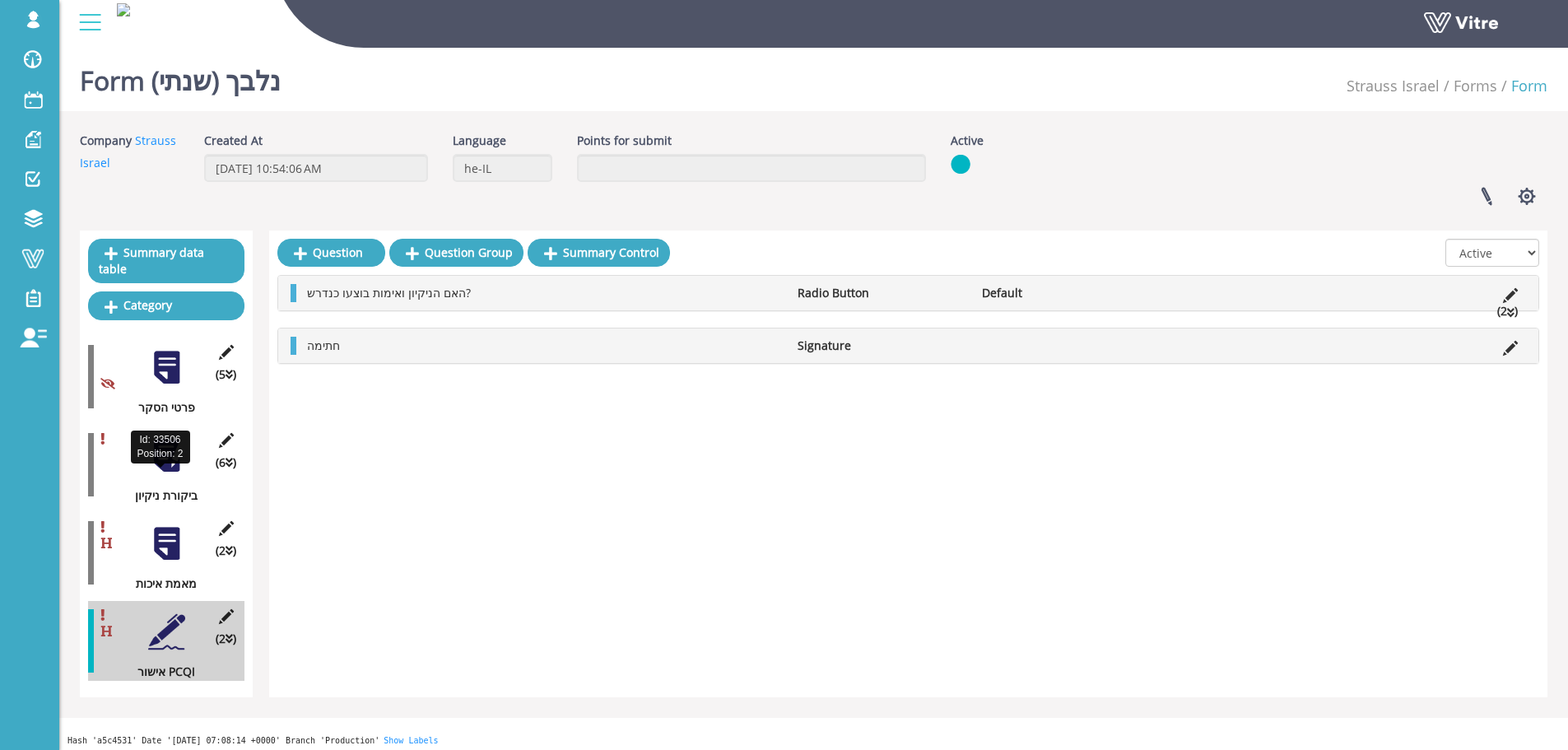
click at [166, 441] on div at bounding box center [166, 455] width 37 height 37
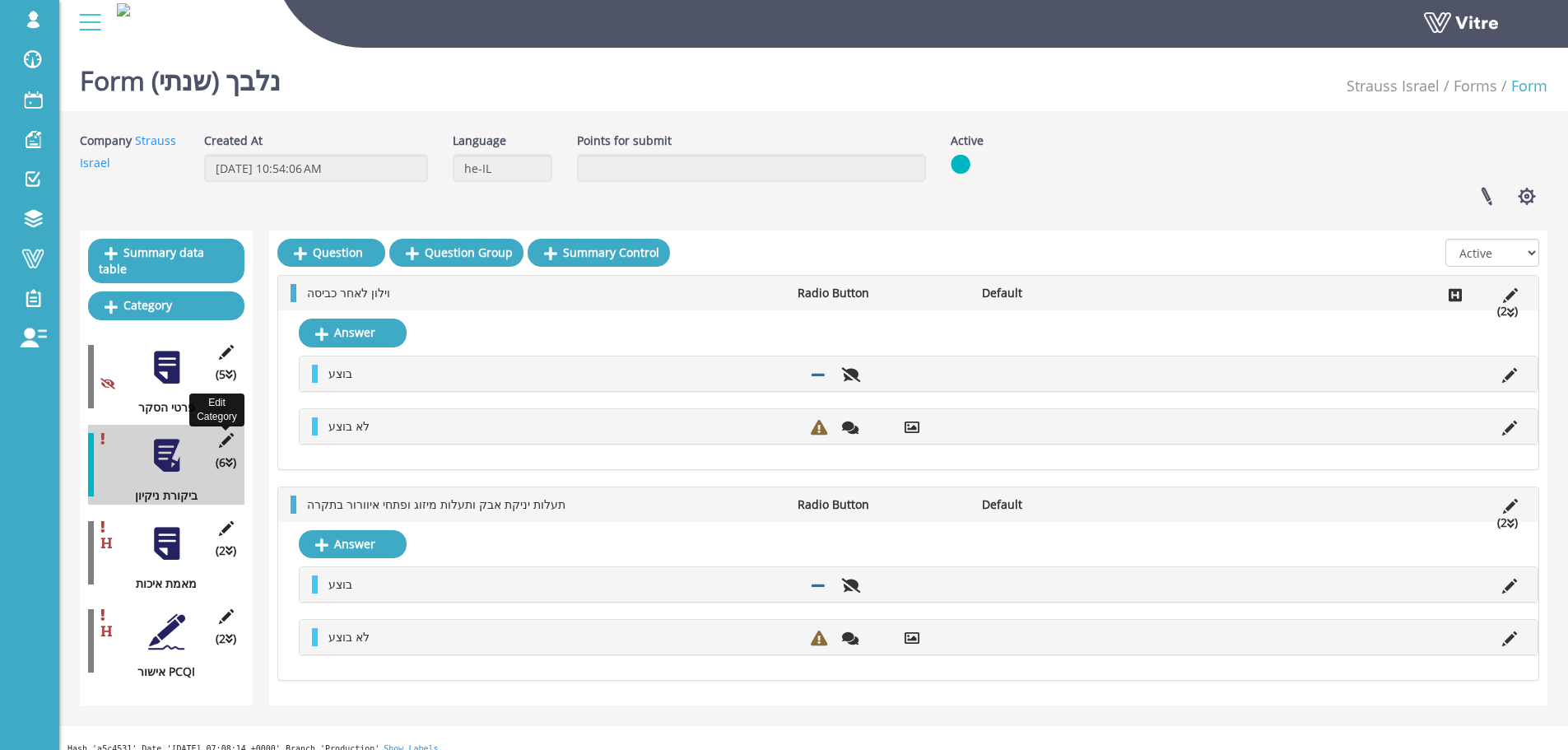
click at [219, 433] on icon at bounding box center [226, 441] width 21 height 14
click at [230, 433] on icon at bounding box center [226, 441] width 21 height 14
click at [228, 433] on icon at bounding box center [226, 441] width 21 height 14
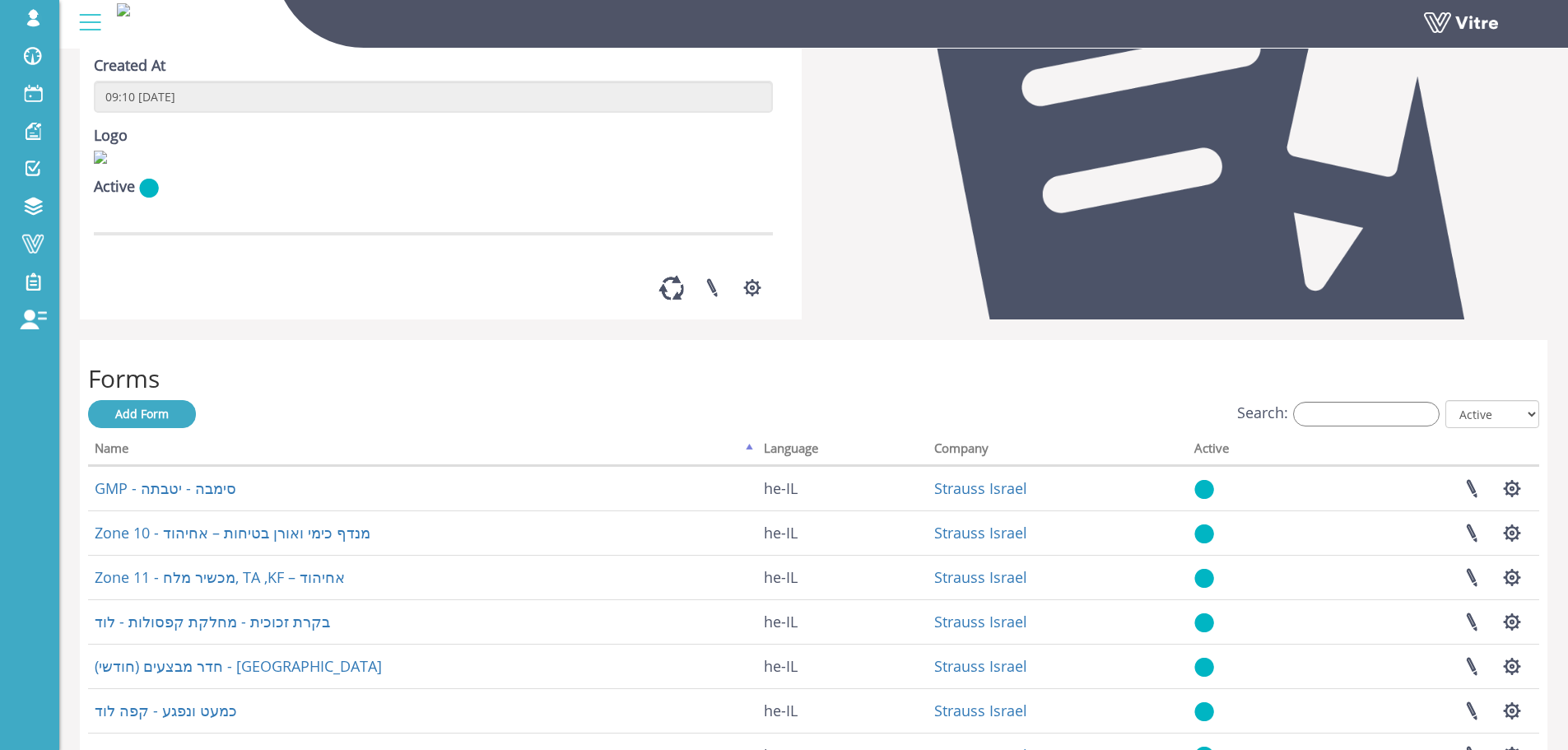
scroll to position [83, 0]
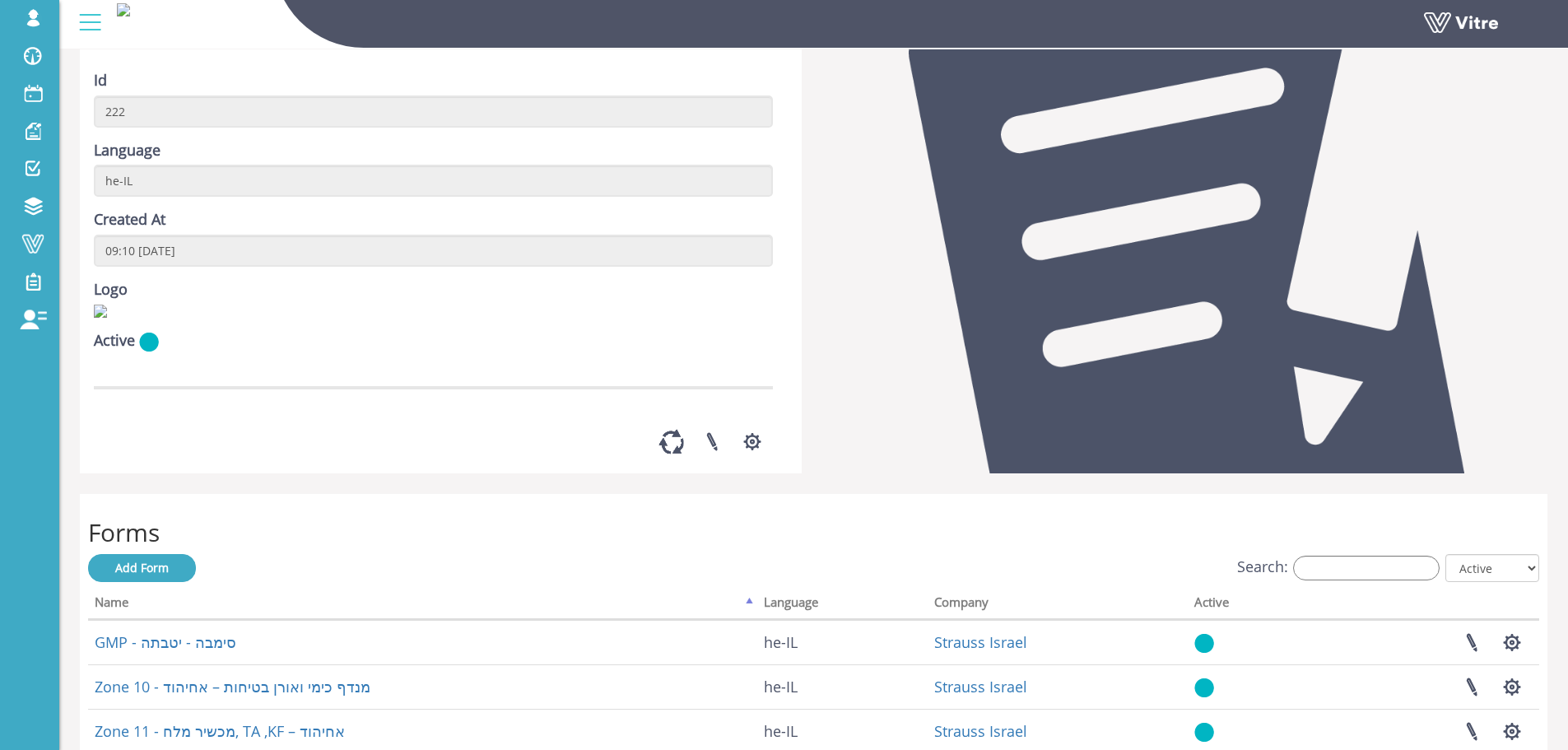
drag, startPoint x: 515, startPoint y: 389, endPoint x: 490, endPoint y: 372, distance: 30.2
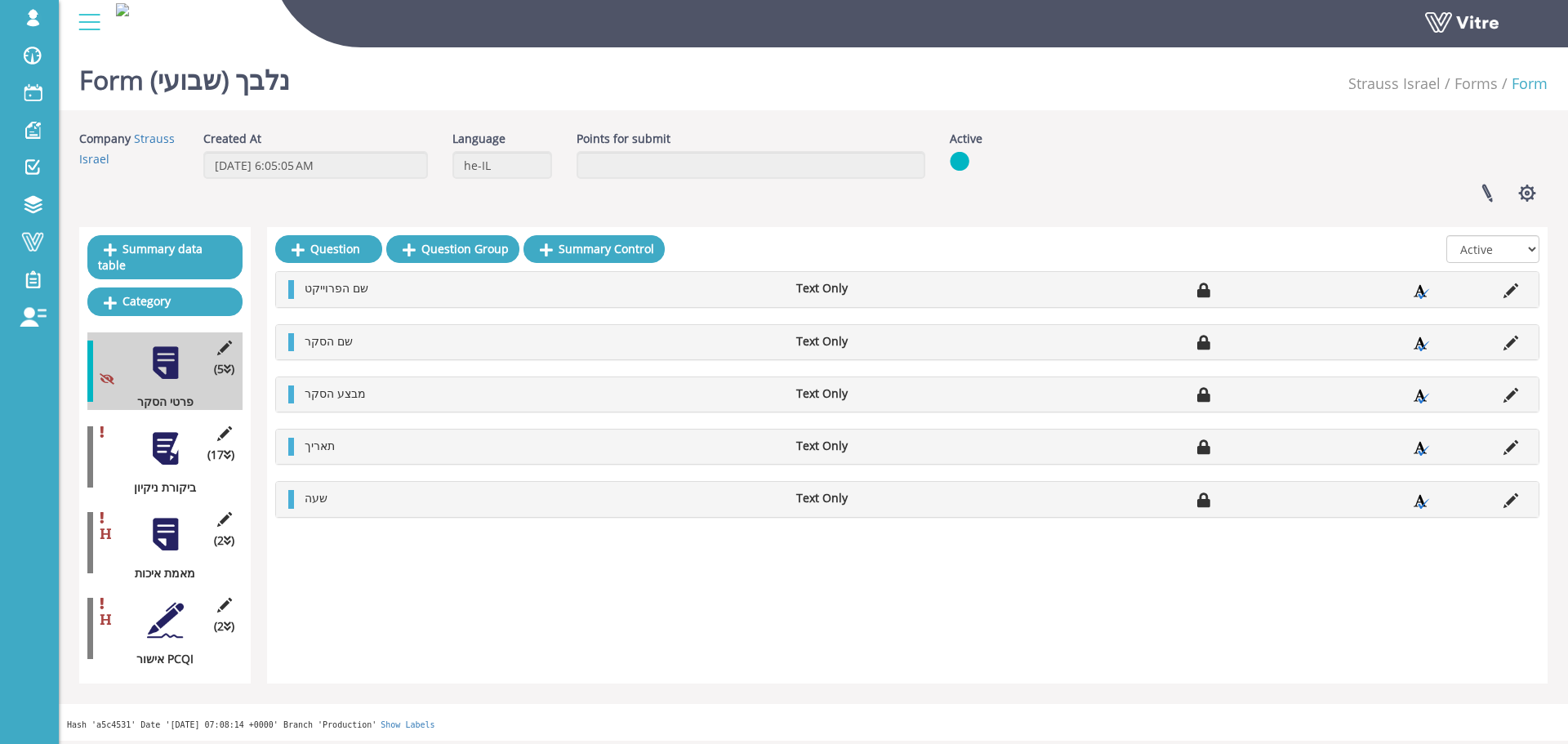
click at [163, 433] on div at bounding box center [165, 449] width 37 height 37
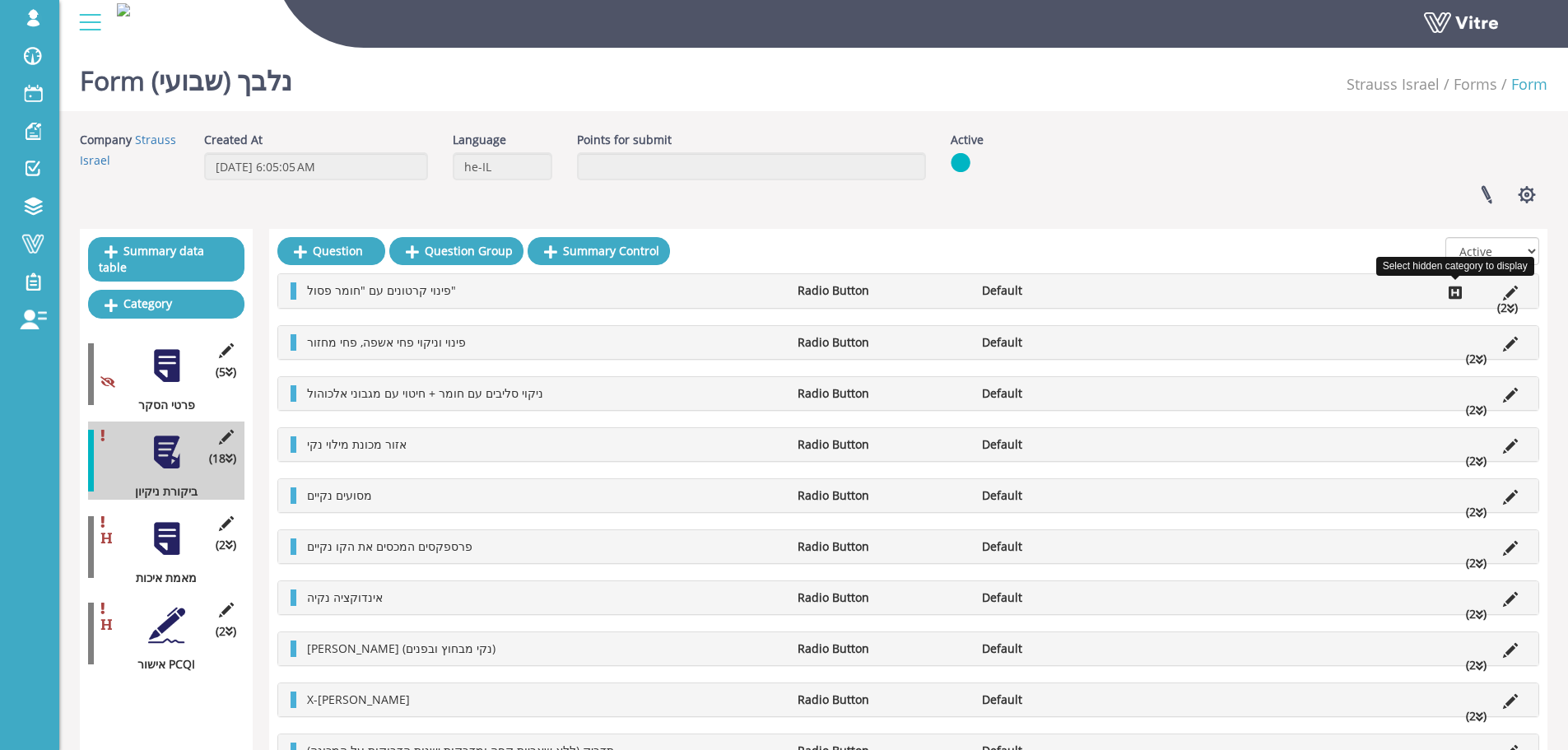
click at [1454, 290] on icon at bounding box center [1455, 292] width 13 height 14
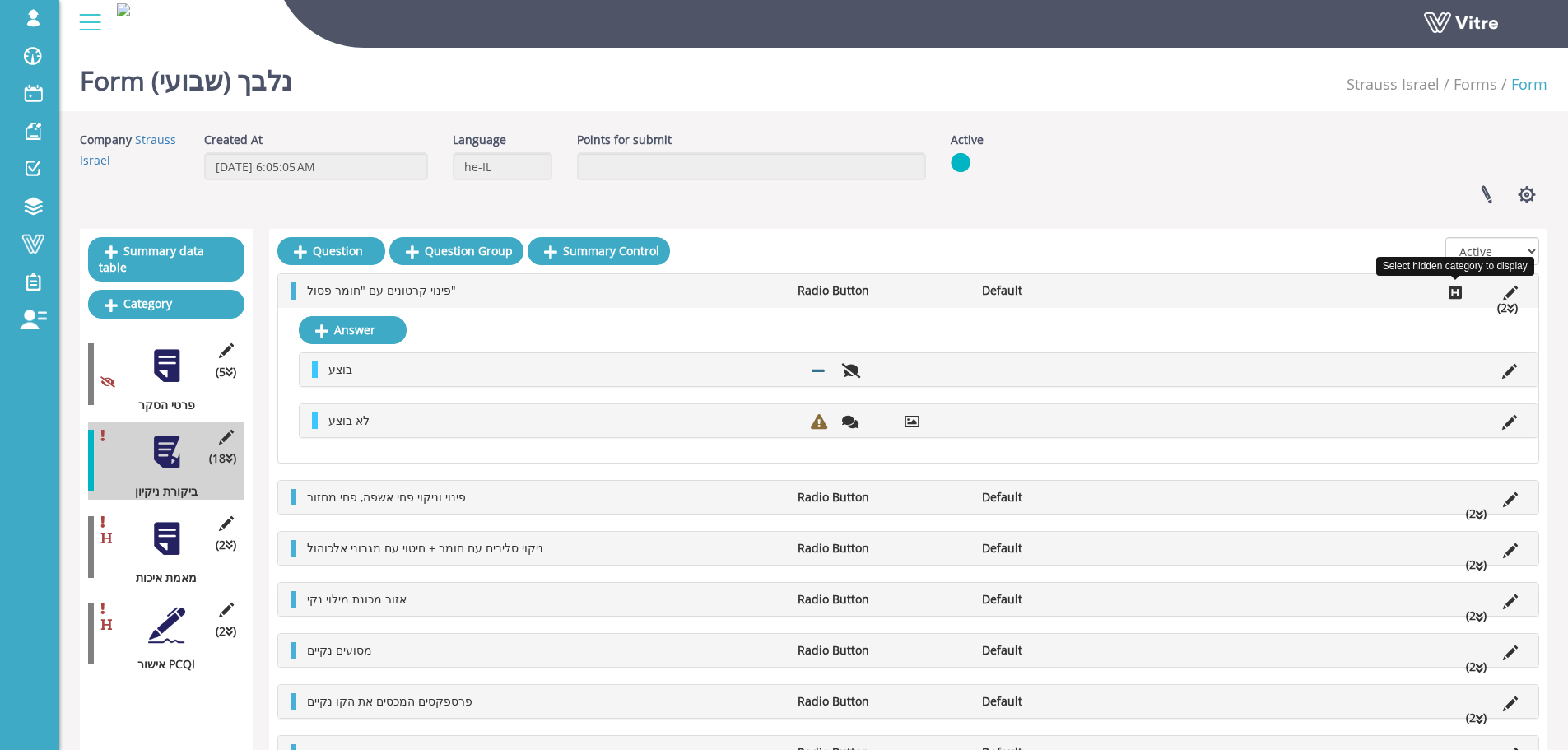
click at [1456, 290] on icon at bounding box center [1455, 292] width 13 height 14
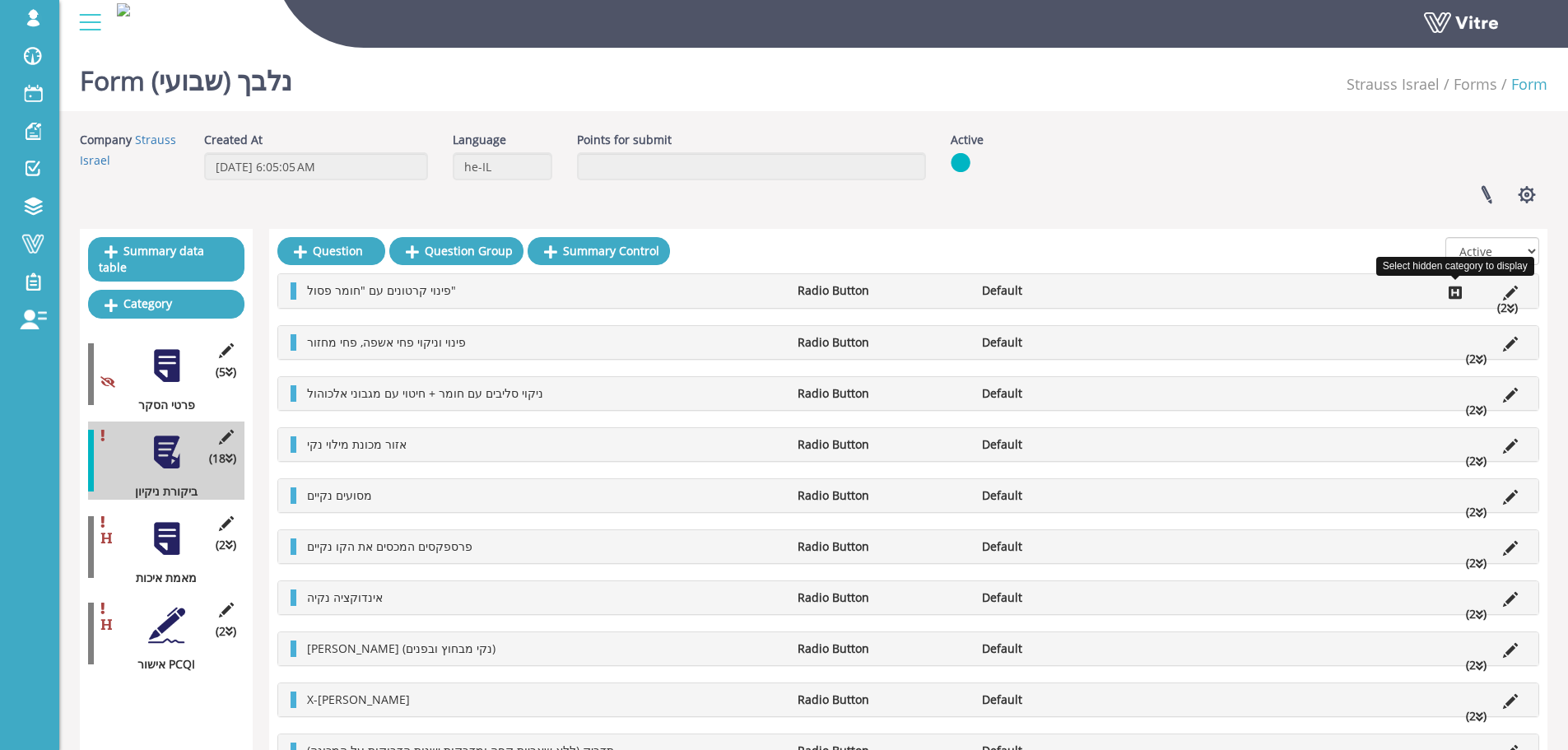
click at [1456, 291] on icon at bounding box center [1455, 292] width 13 height 14
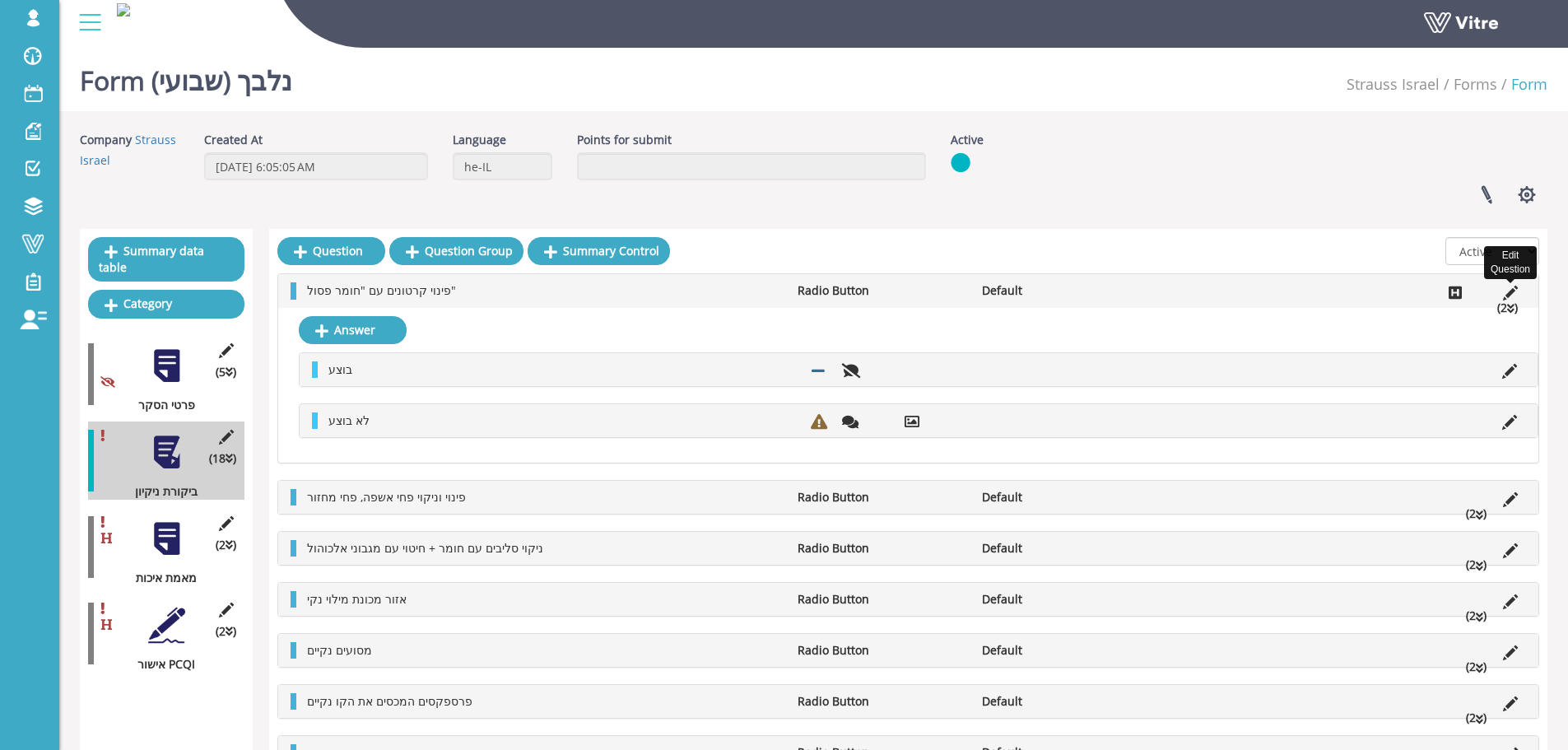
click at [1509, 290] on icon at bounding box center [1510, 293] width 14 height 14
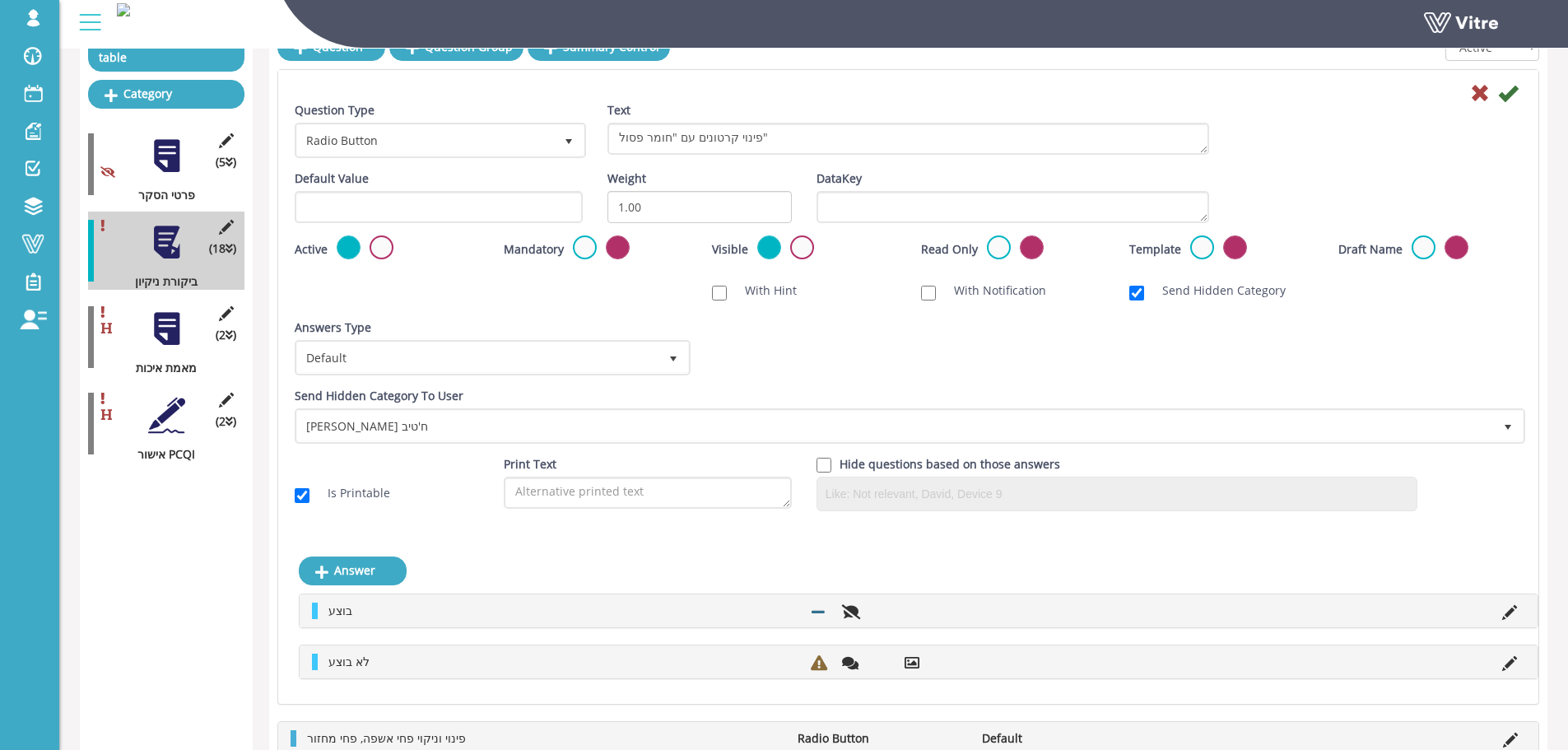
scroll to position [247, 0]
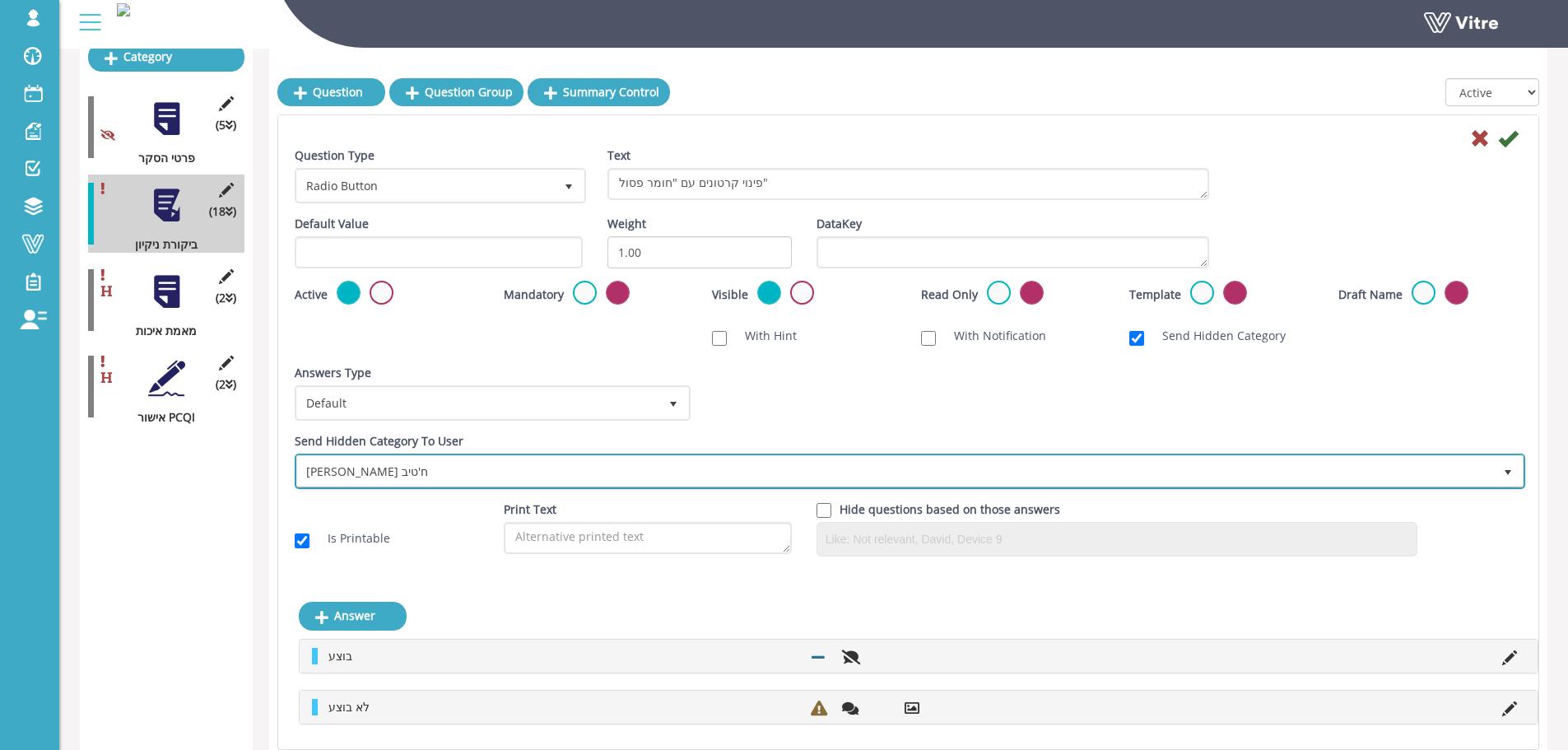
click at [1285, 478] on span "נדין ח'טיב" at bounding box center [895, 470] width 1196 height 30
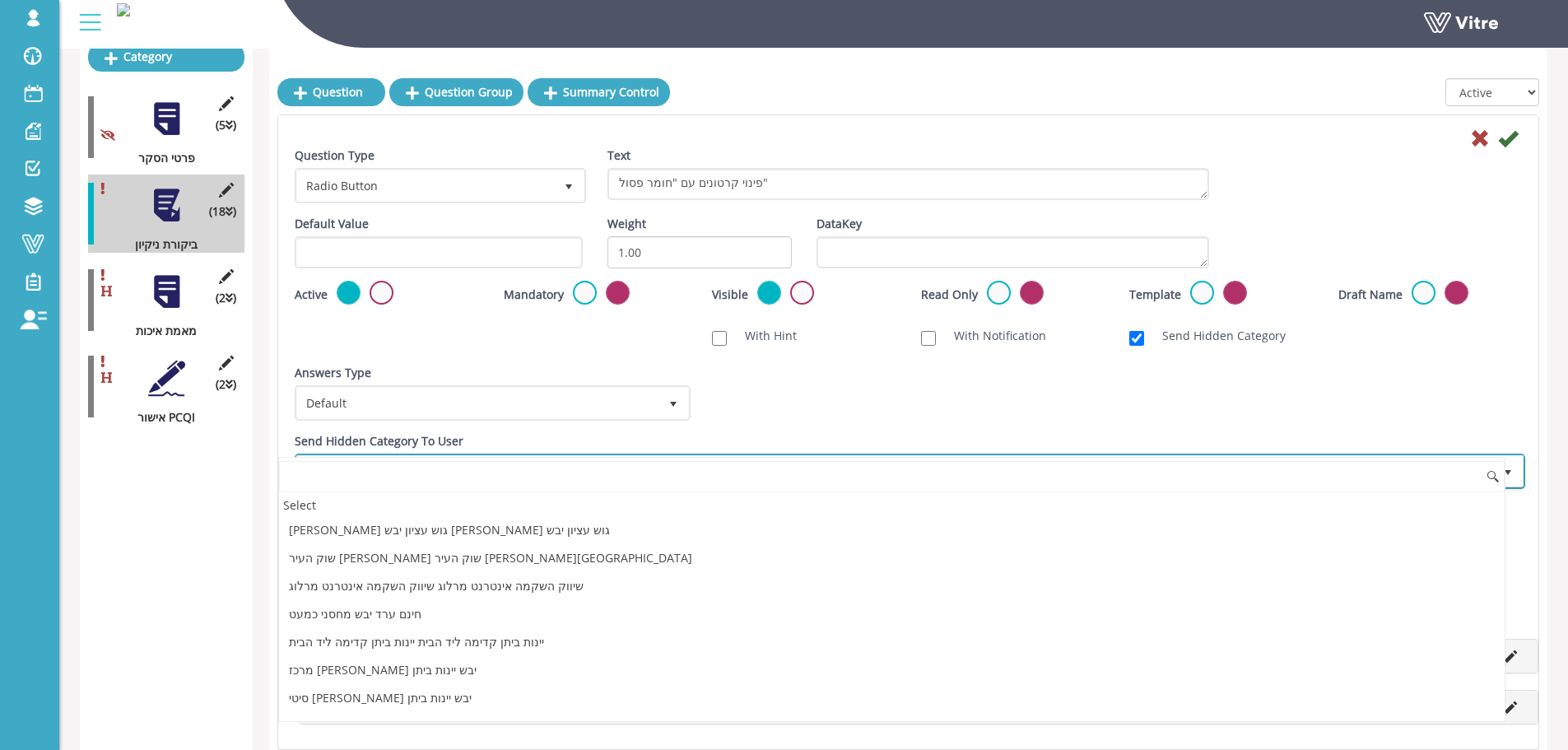
scroll to position [111387, 0]
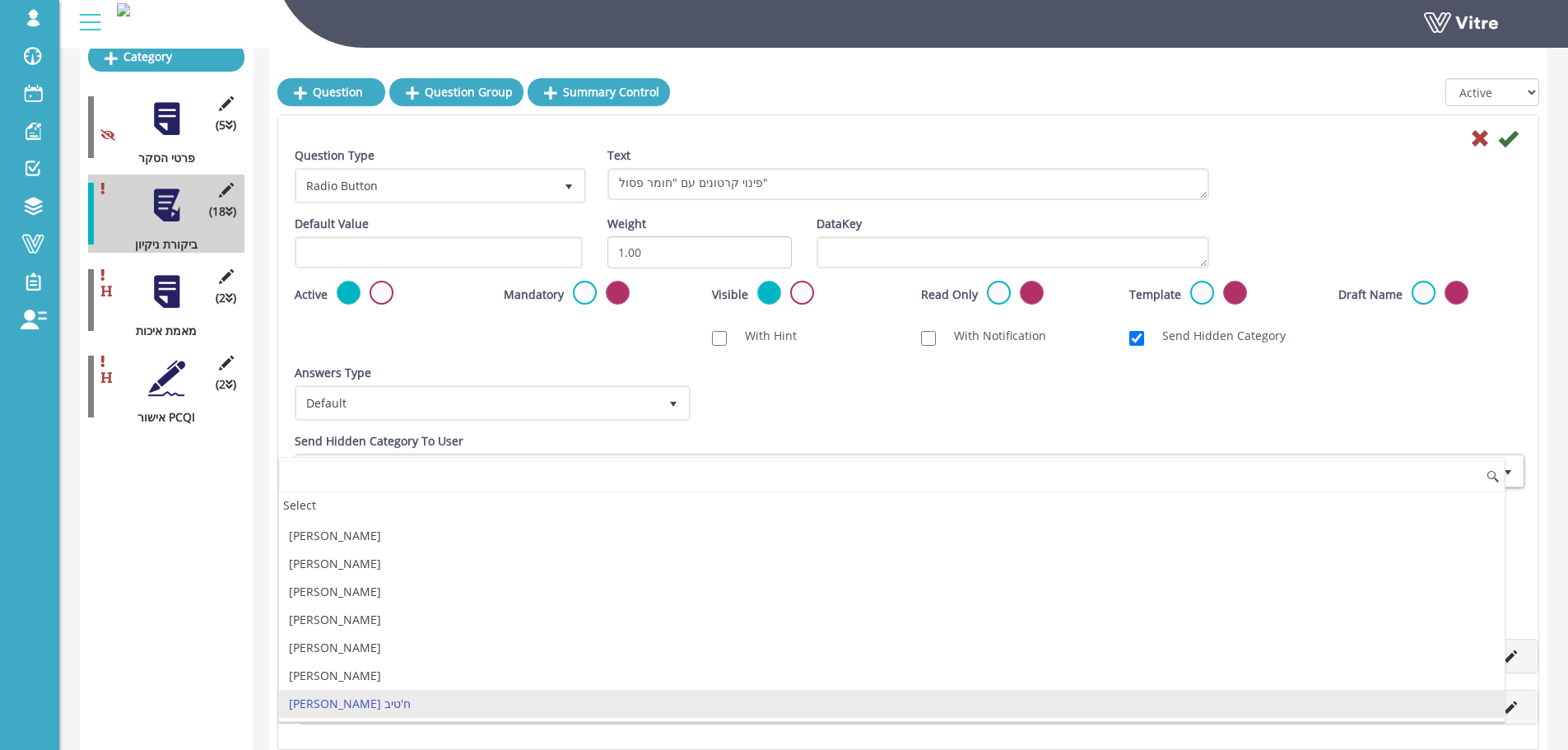
click at [1312, 399] on div "Answers Type Default 0 Answers Type Default 0 Module Select Form Context (limit…" at bounding box center [908, 399] width 1252 height 68
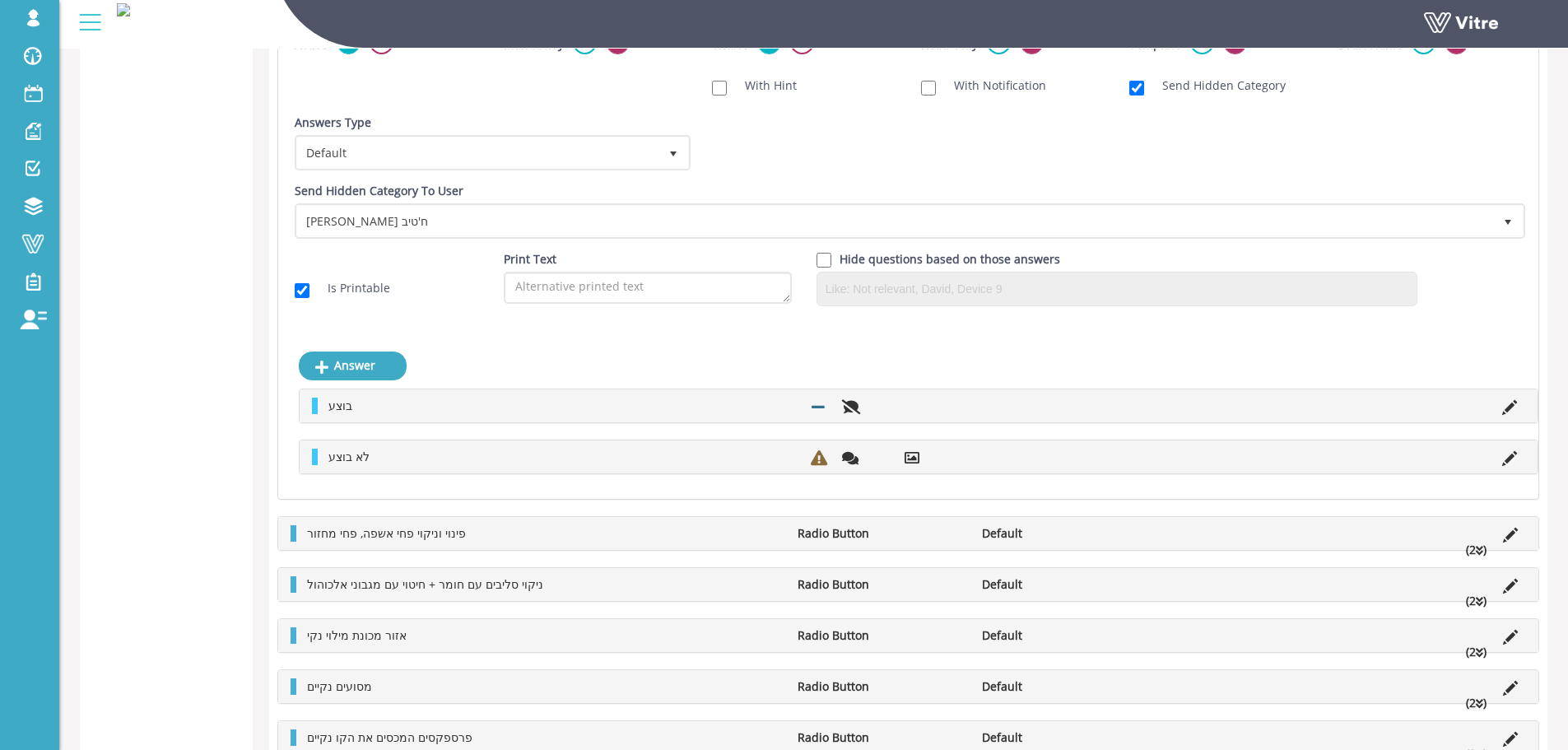
scroll to position [741, 0]
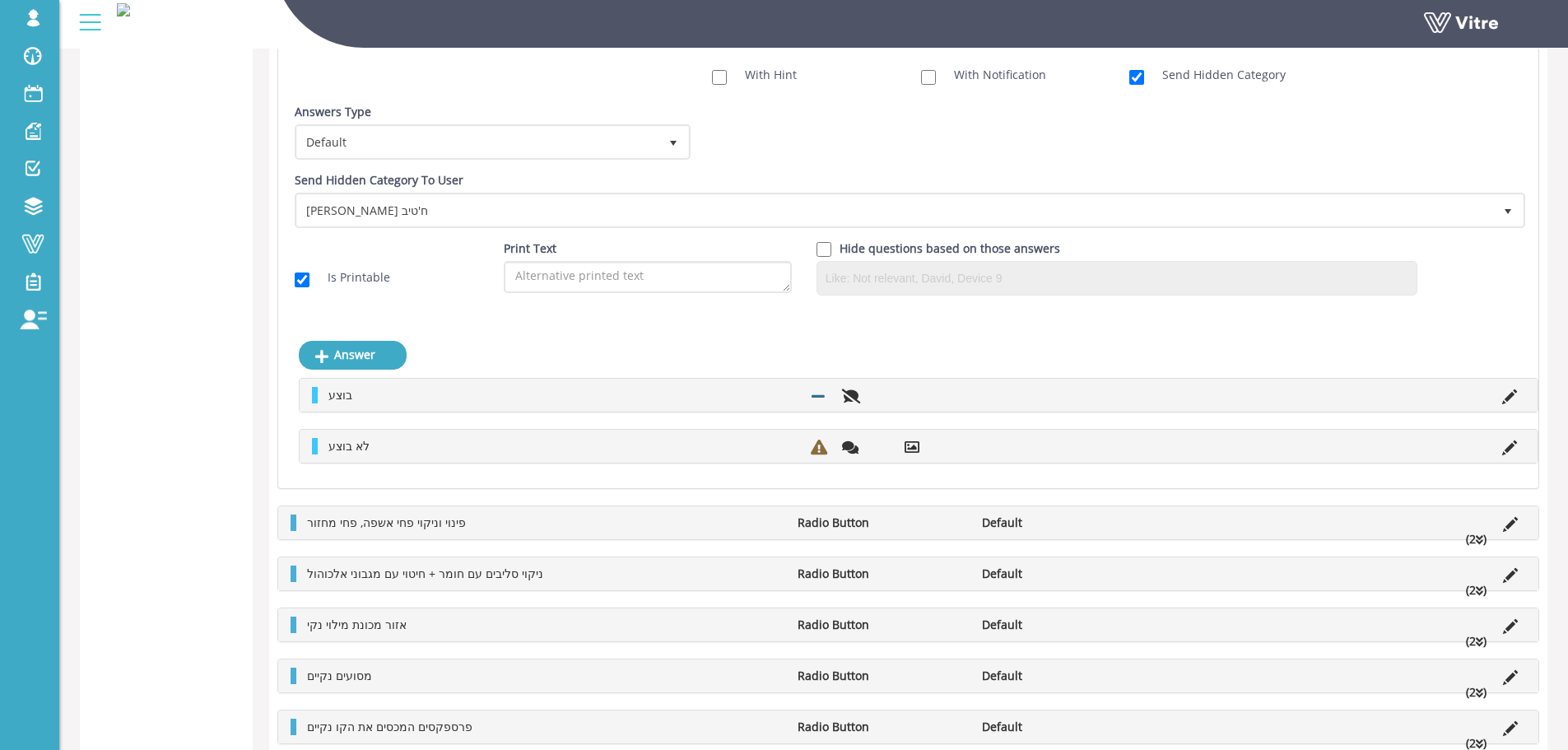
click at [1482, 540] on icon at bounding box center [1480, 540] width 7 height 12
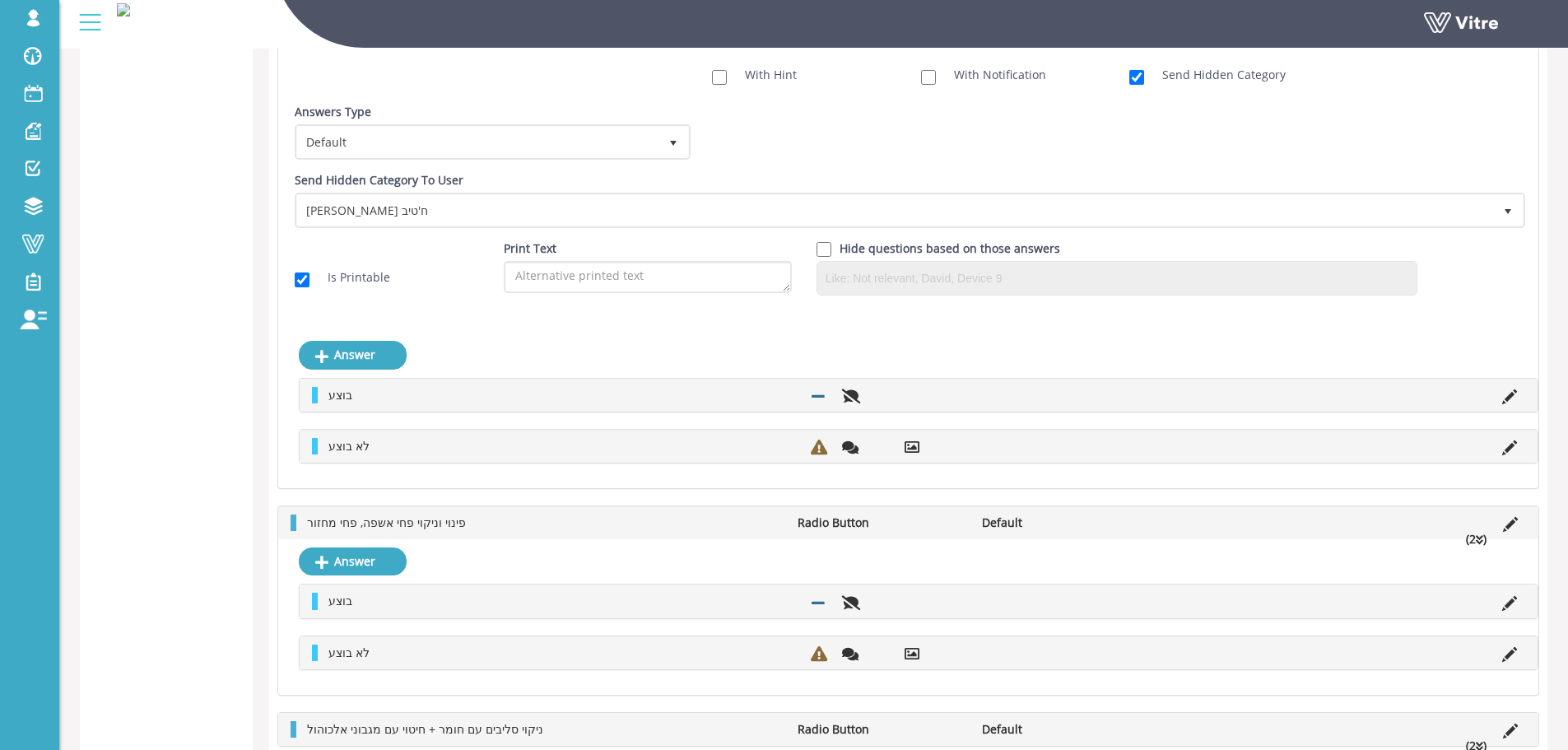
click at [1519, 522] on li at bounding box center [1510, 522] width 31 height 16
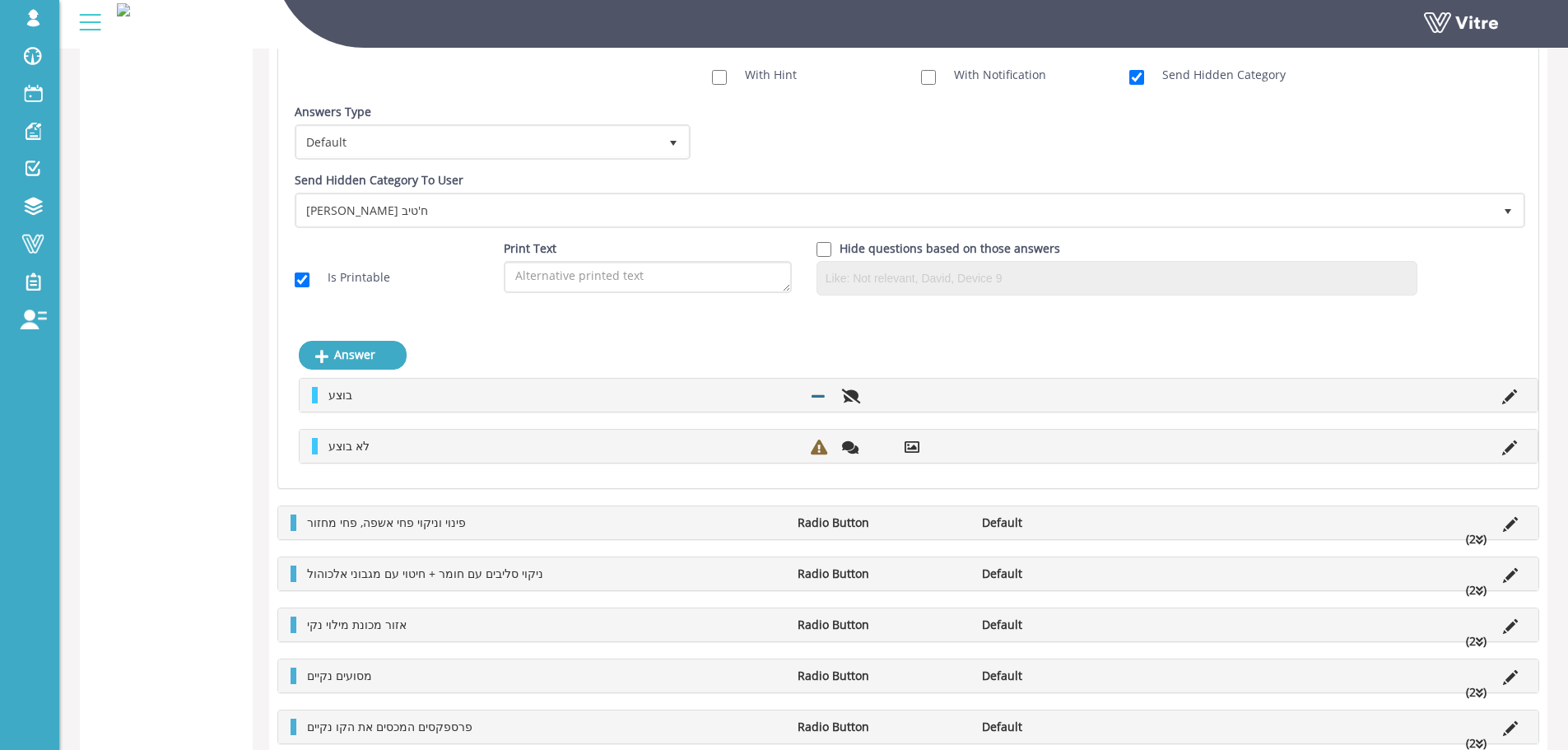
click at [1517, 522] on icon at bounding box center [1510, 524] width 14 height 14
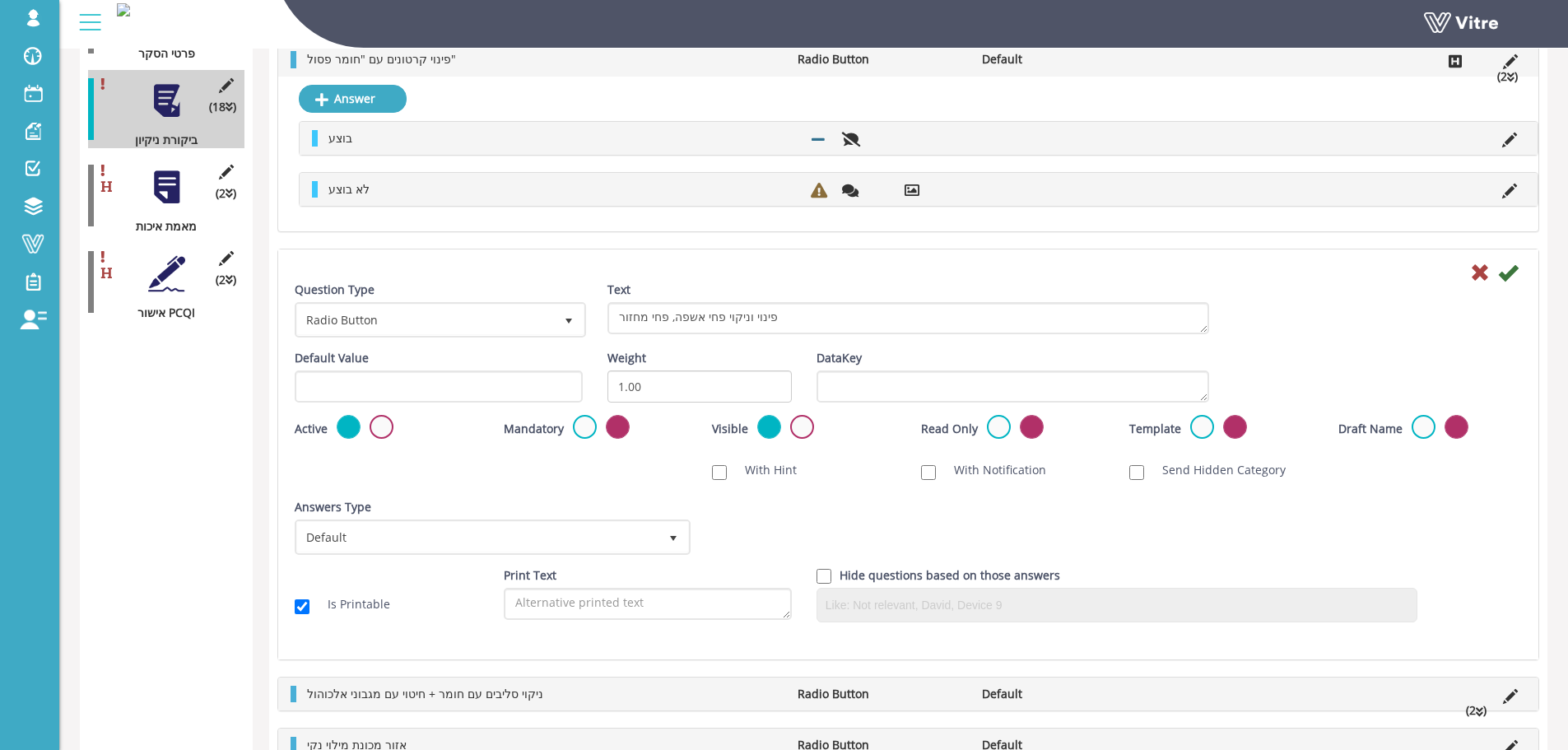
scroll to position [247, 0]
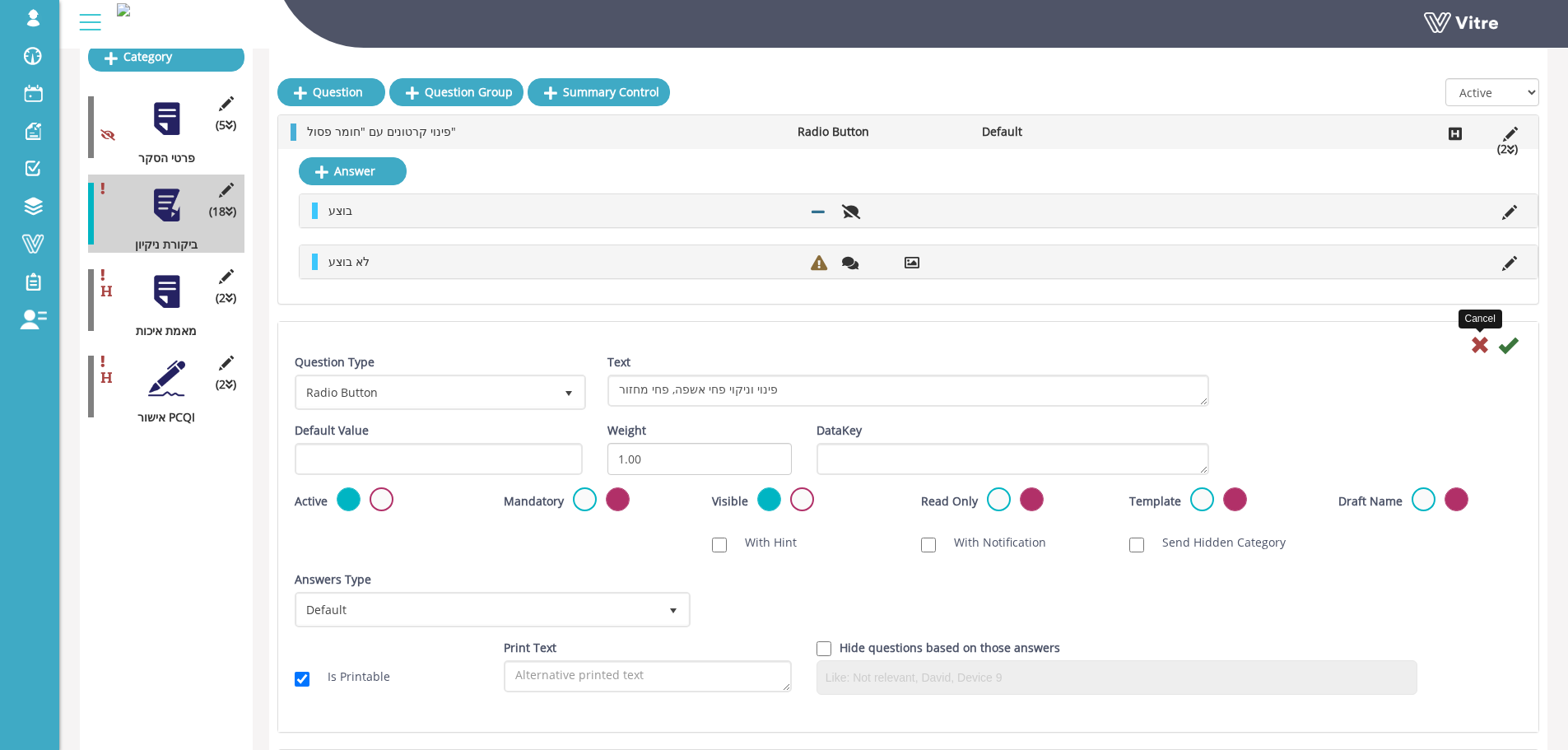
click at [1484, 351] on icon at bounding box center [1480, 345] width 20 height 20
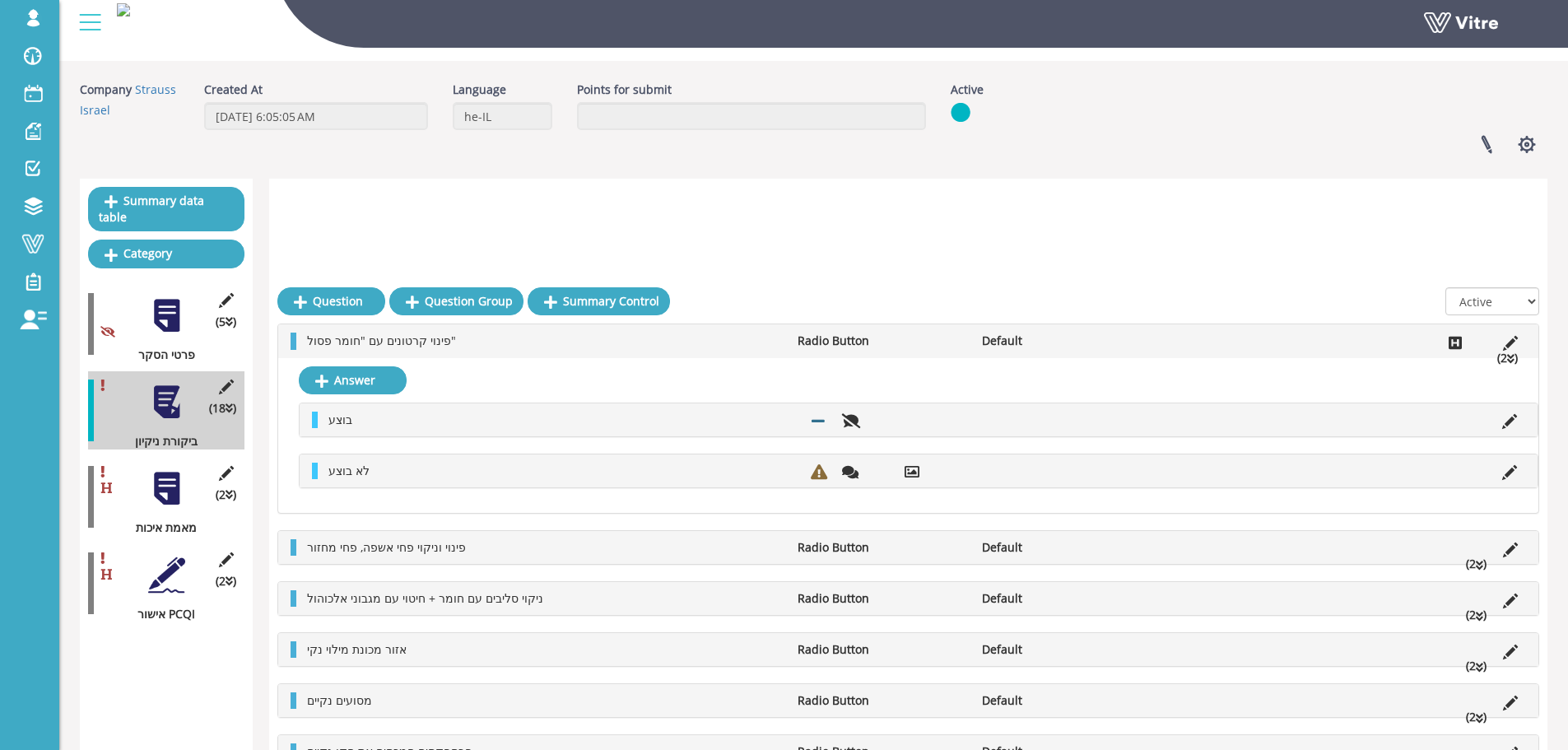
scroll to position [0, 0]
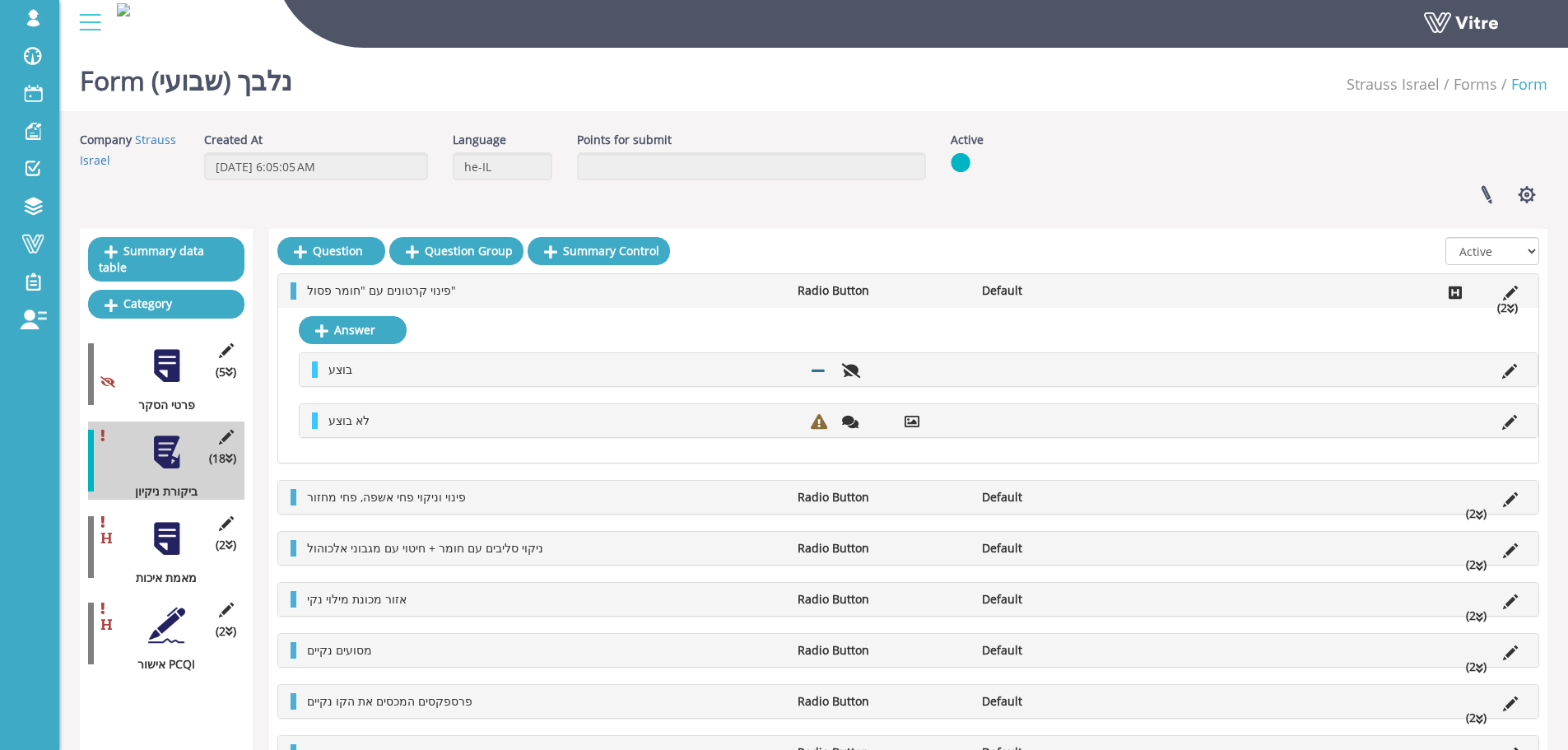
click at [171, 528] on div at bounding box center [166, 539] width 37 height 37
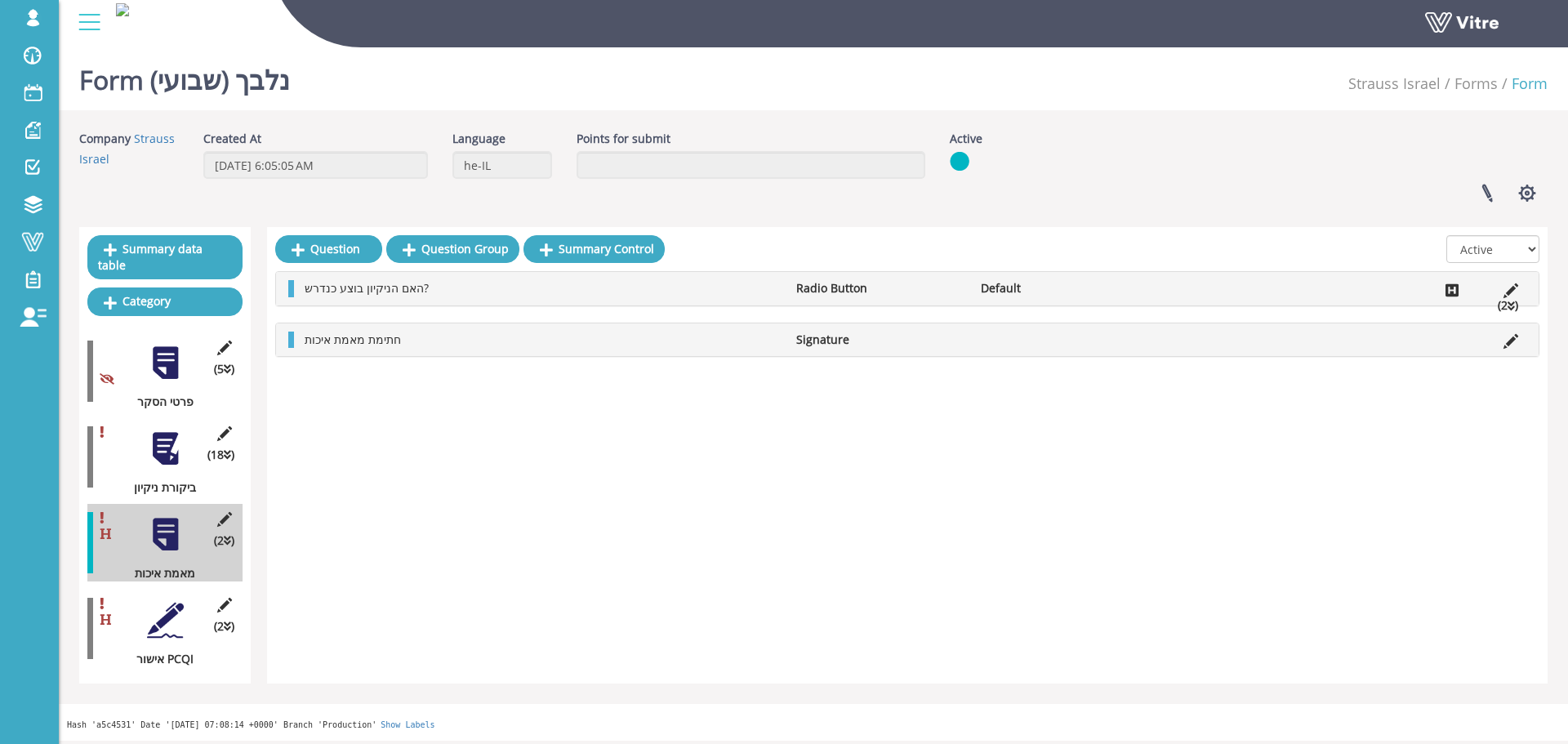
click at [169, 438] on div at bounding box center [165, 449] width 37 height 37
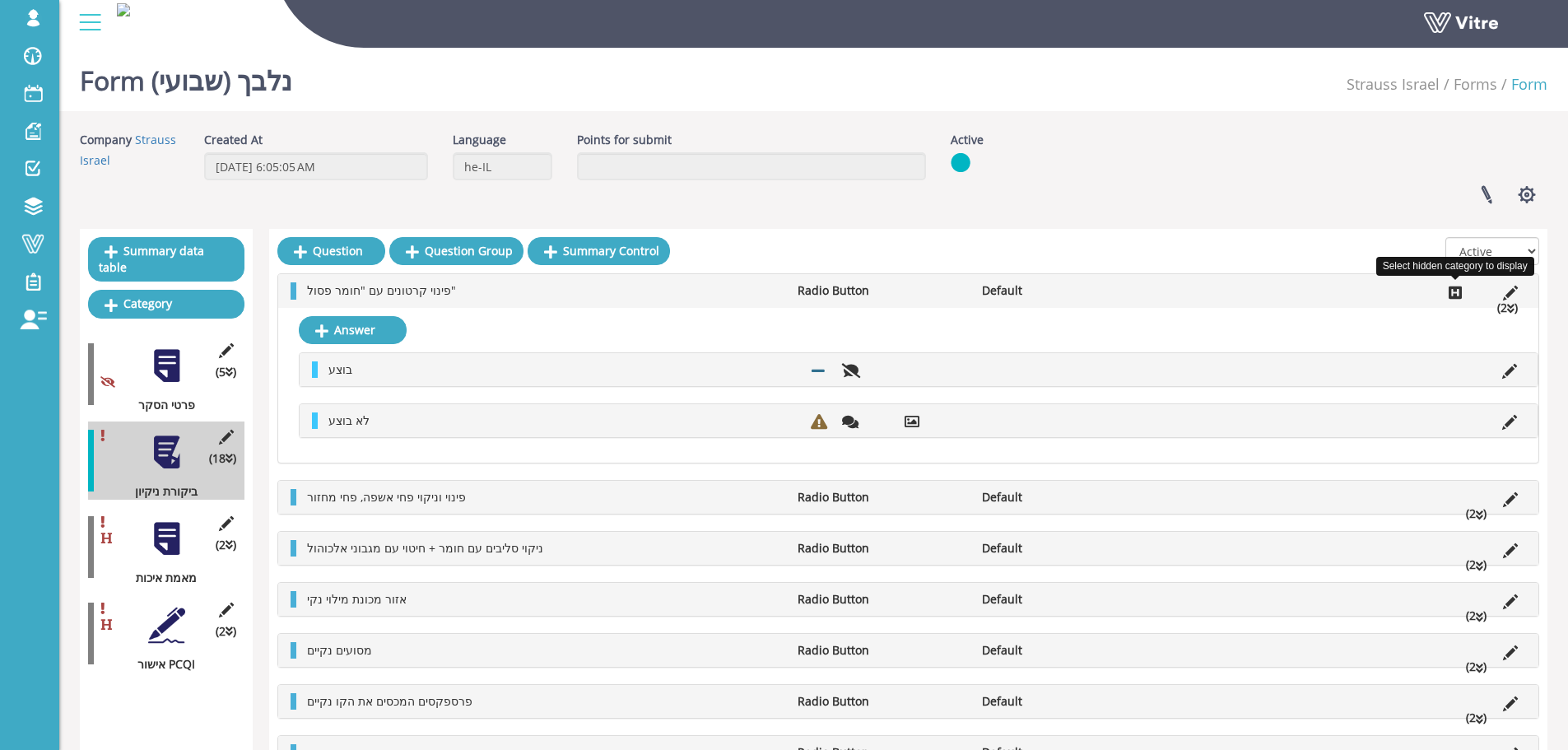
click at [1451, 289] on icon at bounding box center [1455, 292] width 13 height 14
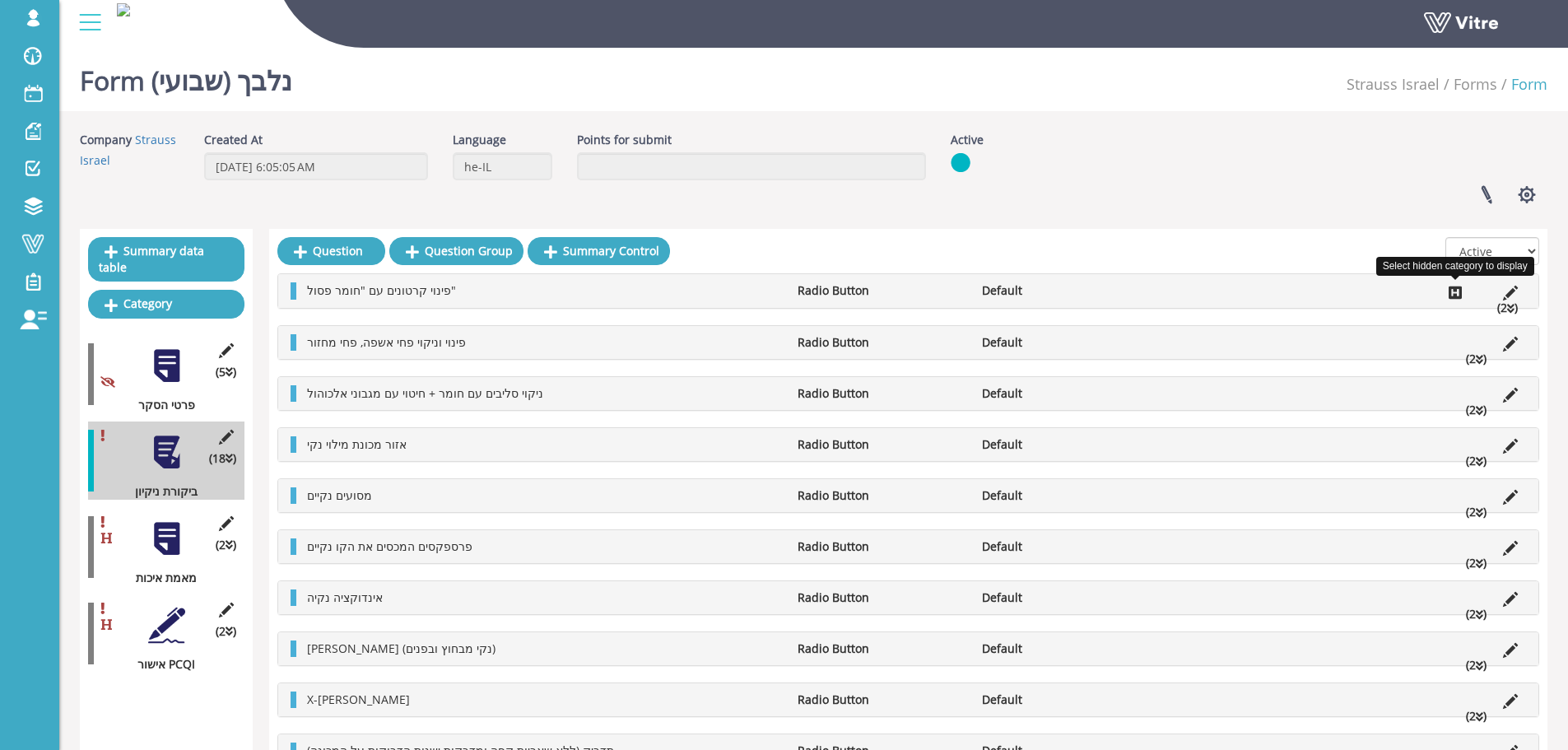
click at [1451, 292] on icon at bounding box center [1455, 292] width 13 height 14
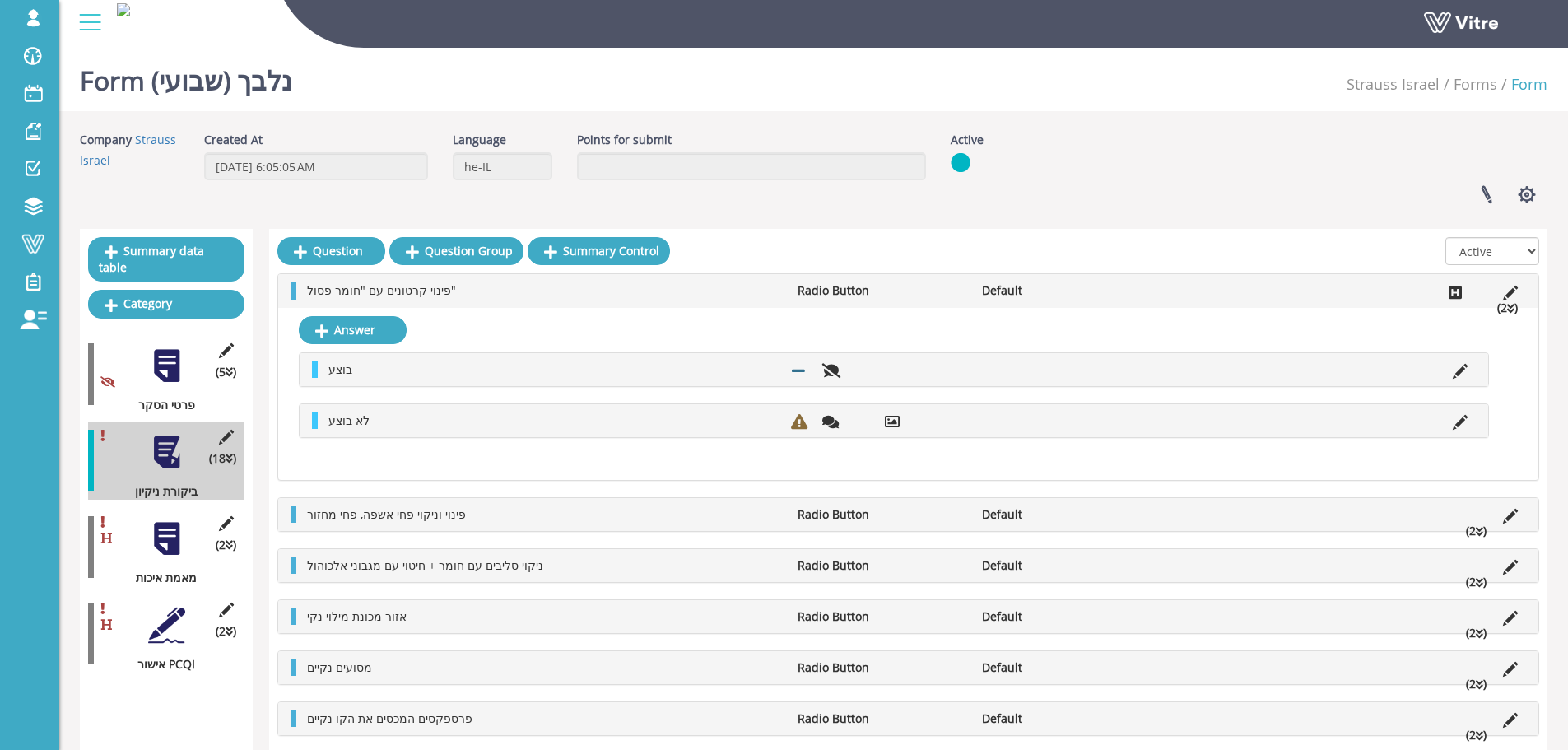
click at [1505, 288] on icon at bounding box center [1510, 293] width 14 height 14
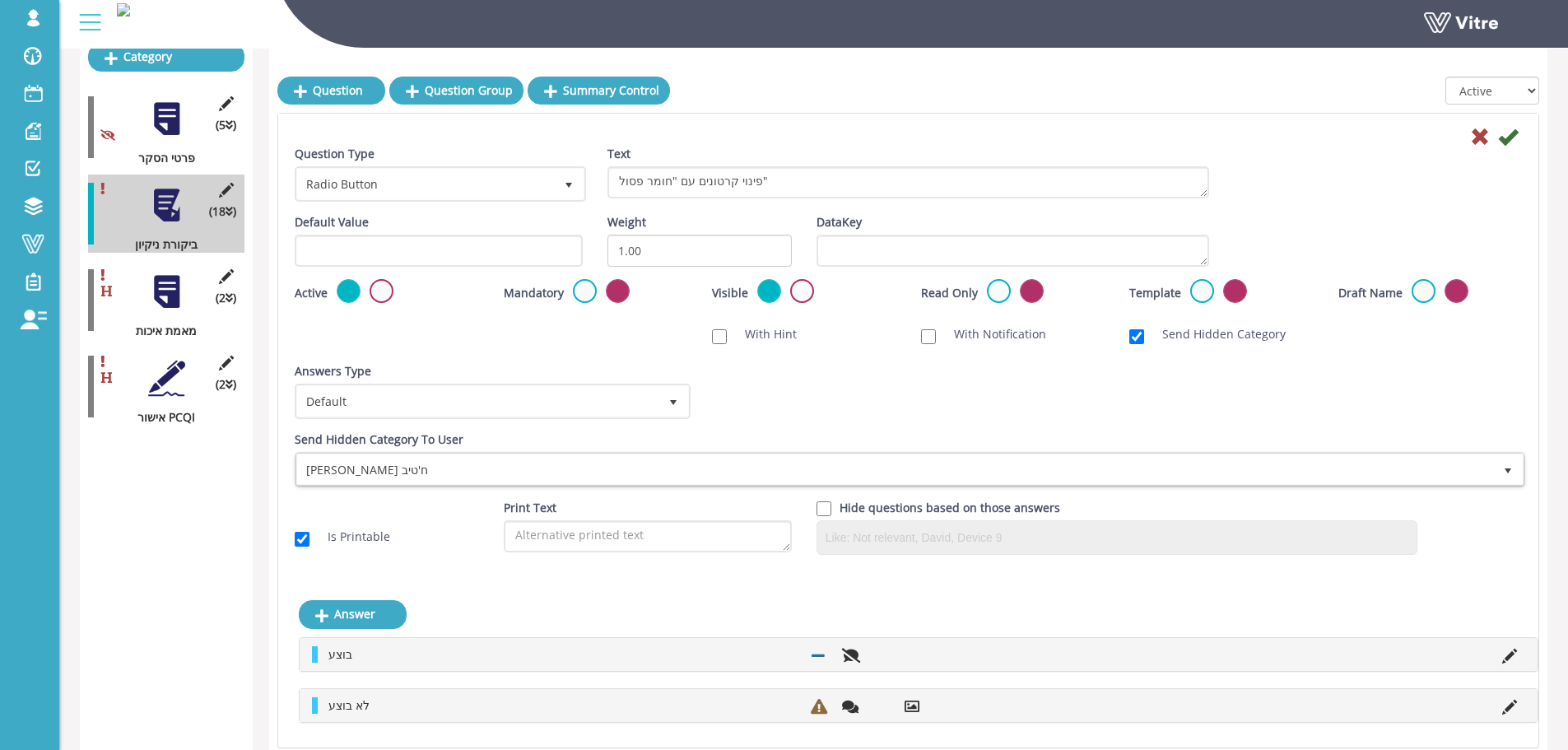
scroll to position [165, 0]
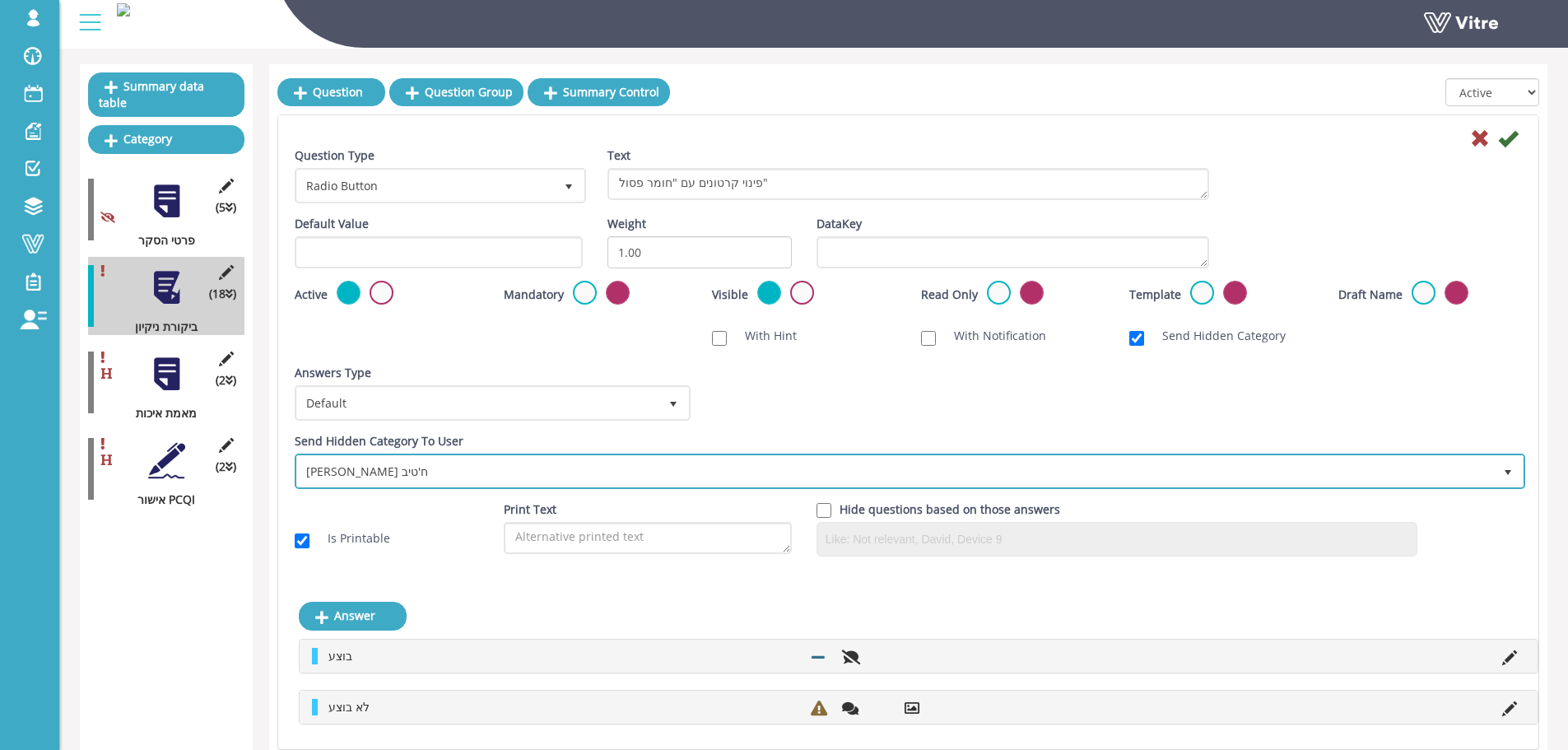
click at [610, 472] on span "נדין ח'טיב" at bounding box center [895, 470] width 1196 height 30
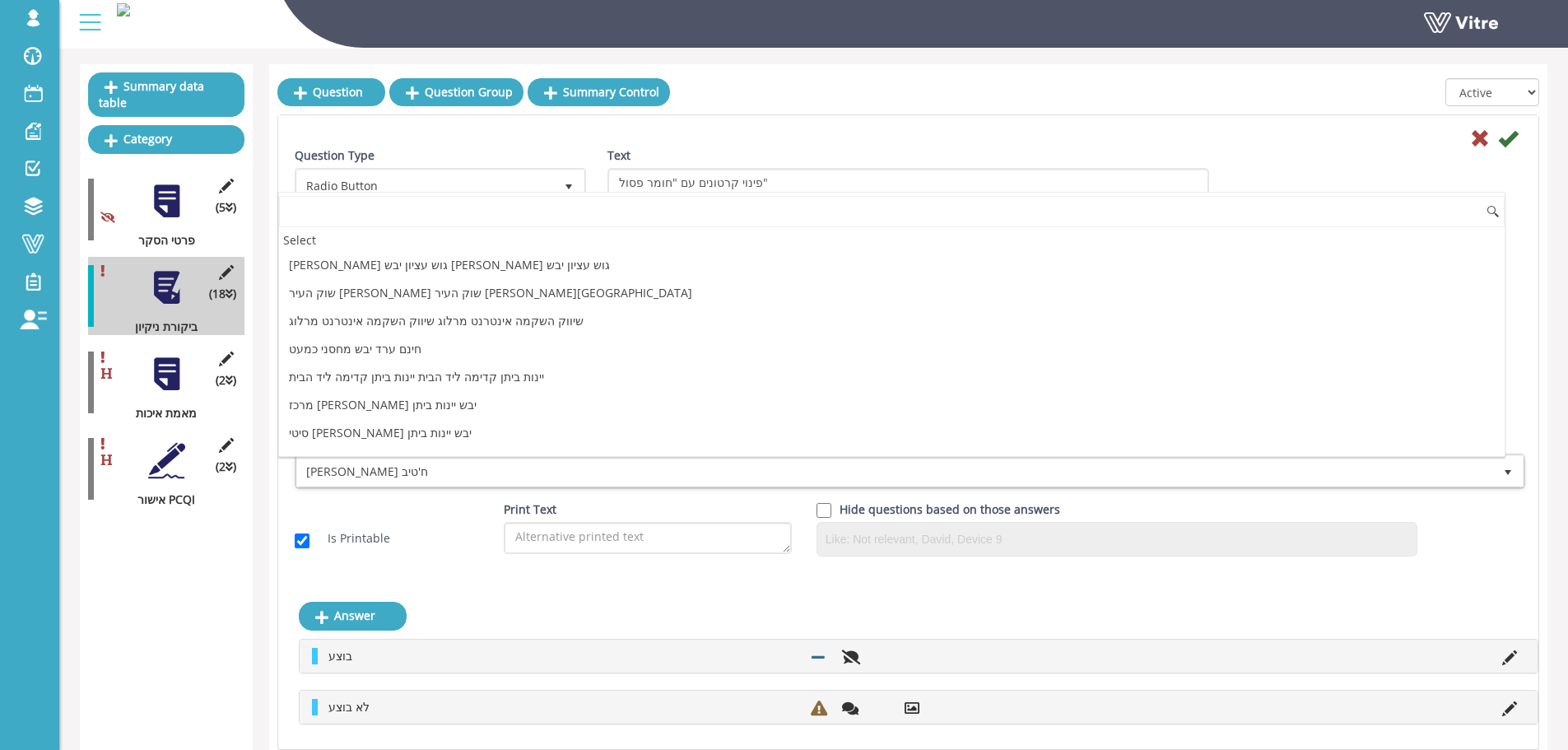
scroll to position [0, 0]
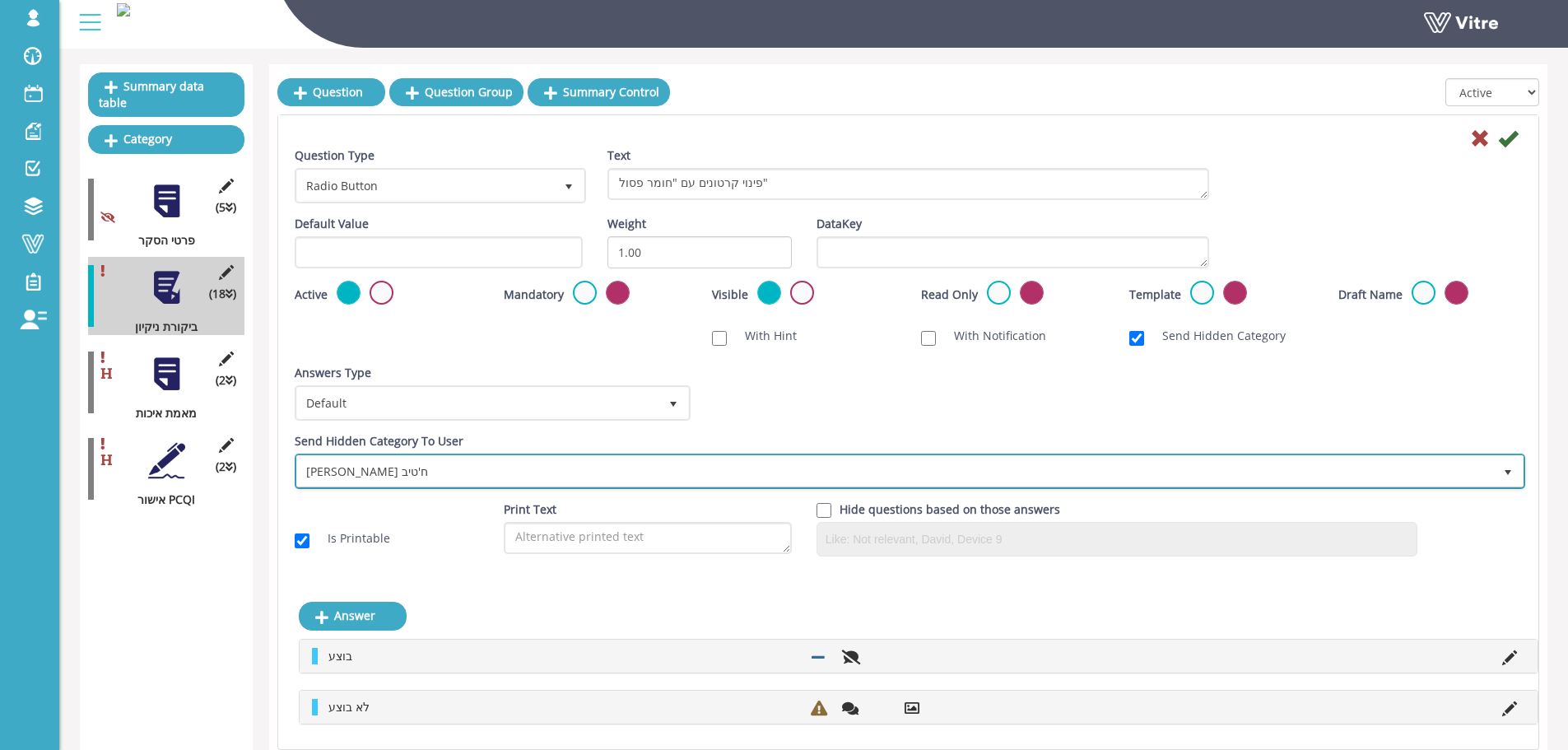
click at [609, 482] on span "נדין ח'טיב" at bounding box center [895, 470] width 1196 height 30
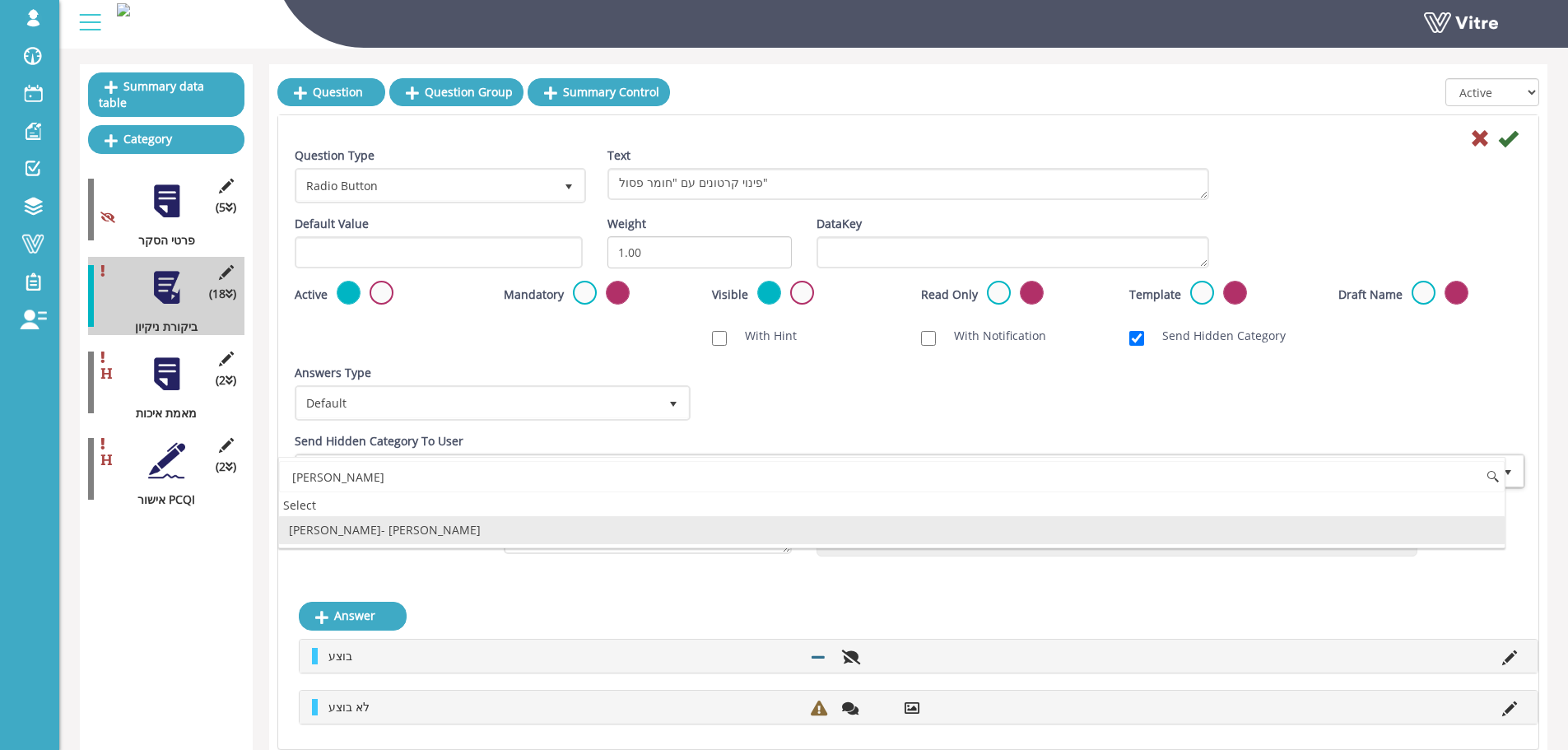
click at [582, 525] on li "שושי- שושנה כהן" at bounding box center [891, 530] width 1225 height 28
type input "שושי"
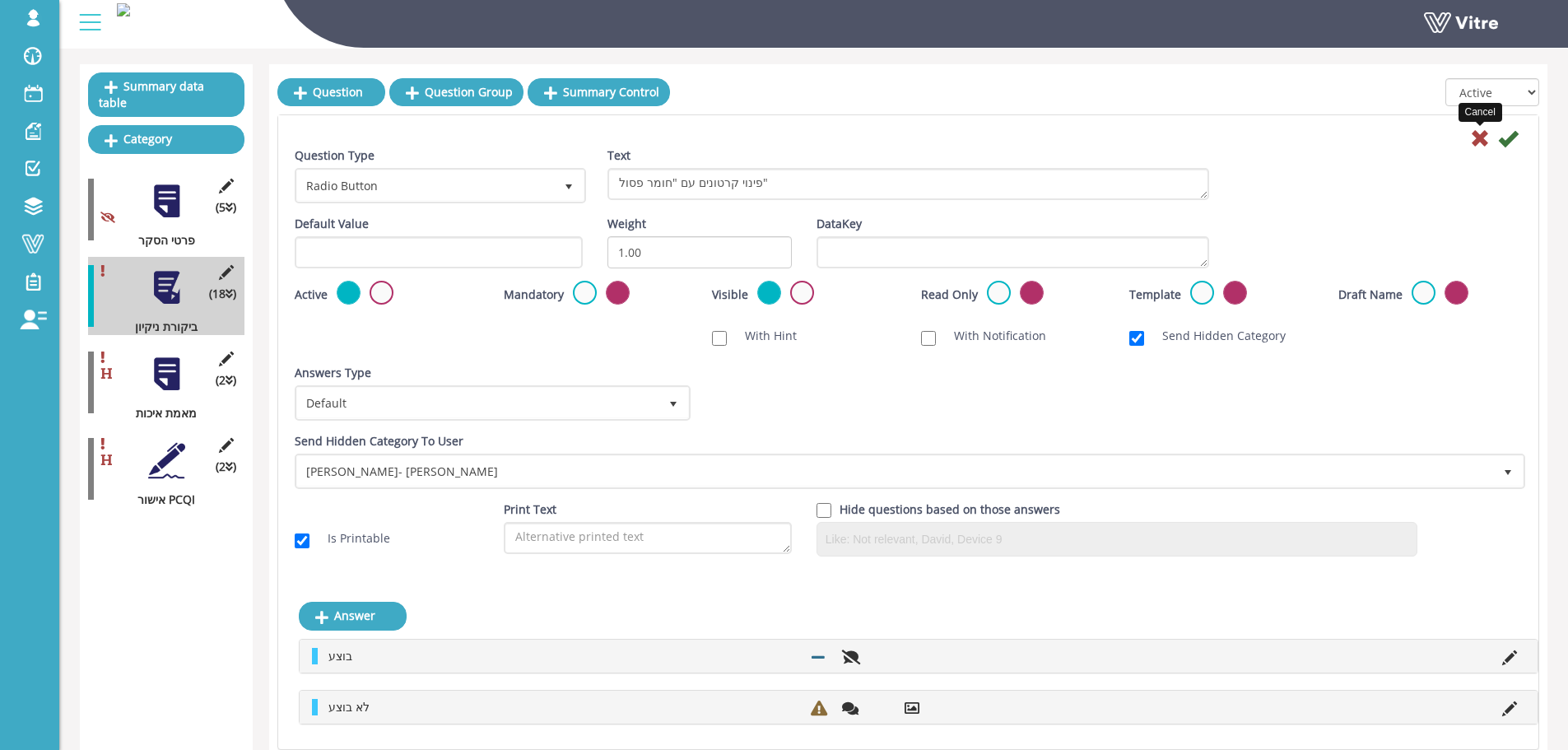
click at [1483, 138] on icon at bounding box center [1480, 138] width 20 height 20
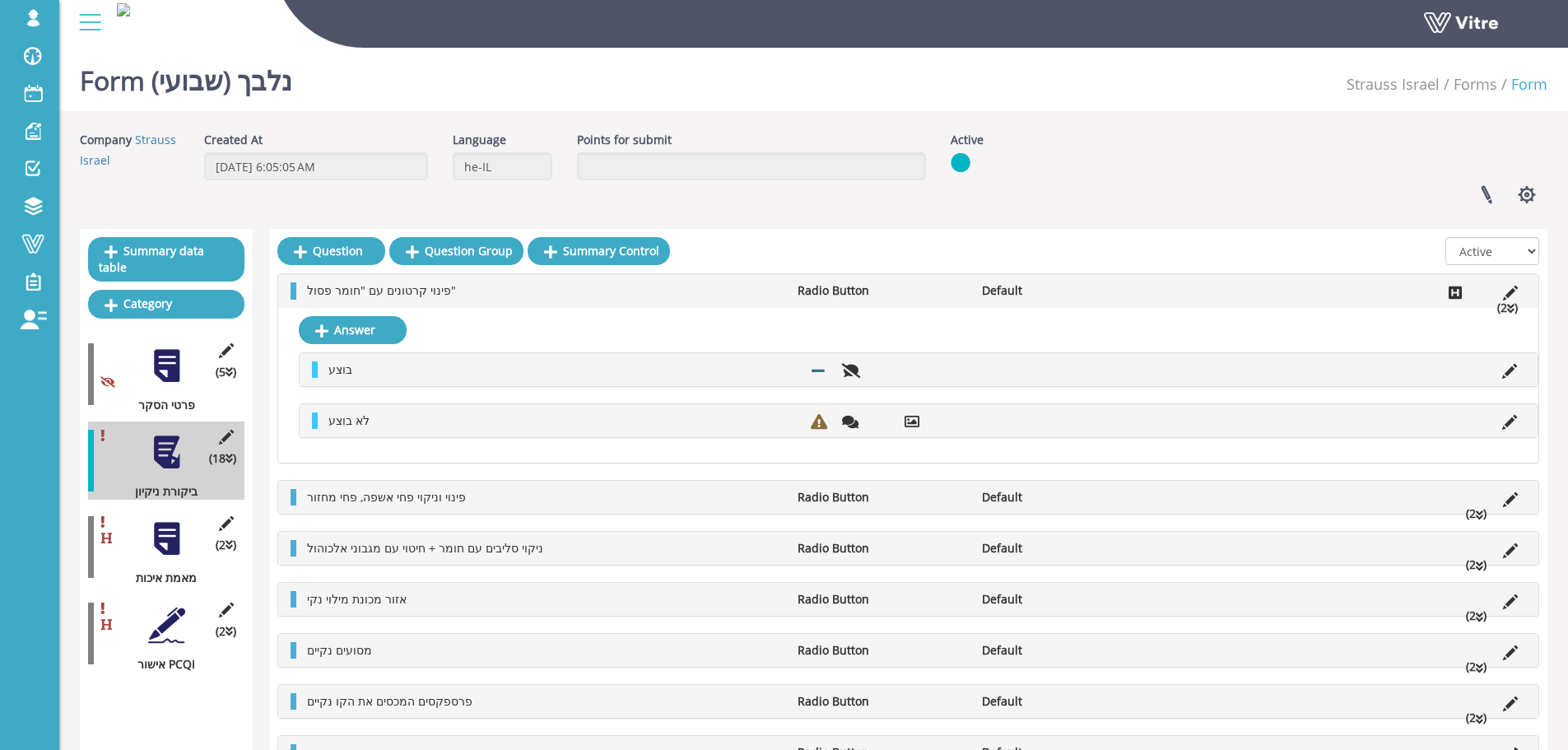
click at [170, 525] on div at bounding box center [166, 539] width 37 height 37
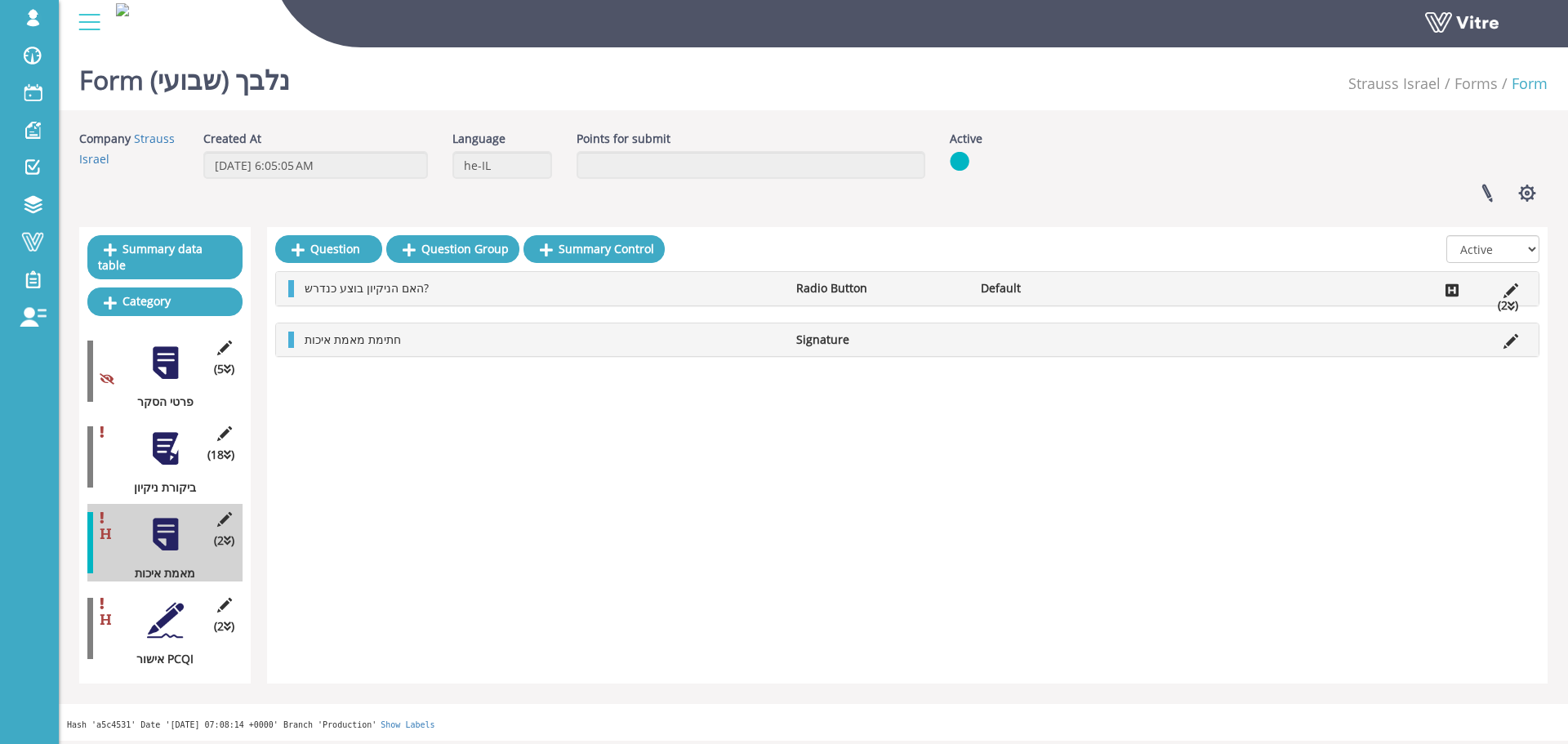
click at [1451, 296] on icon at bounding box center [1452, 290] width 13 height 14
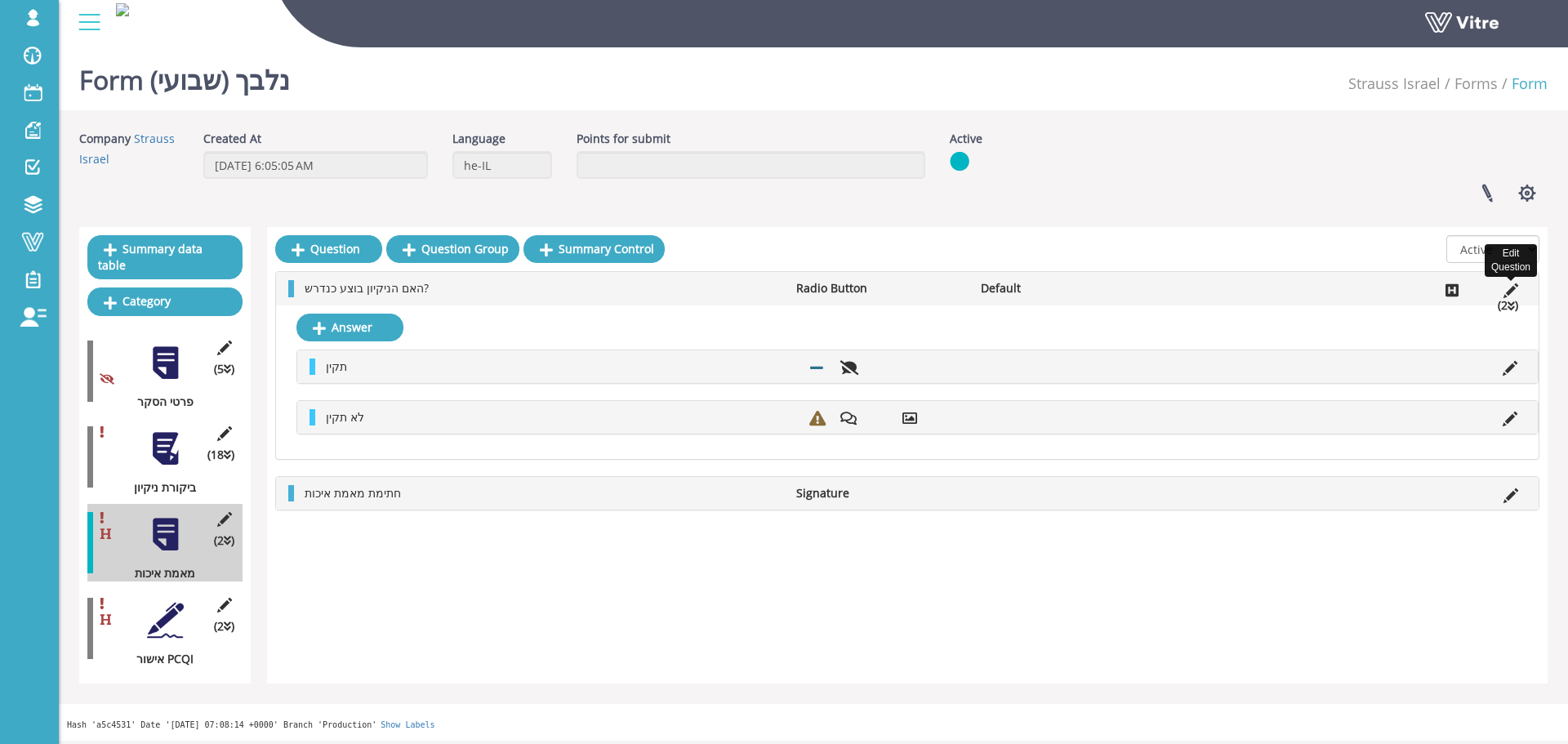
click at [1515, 288] on icon at bounding box center [1511, 291] width 14 height 14
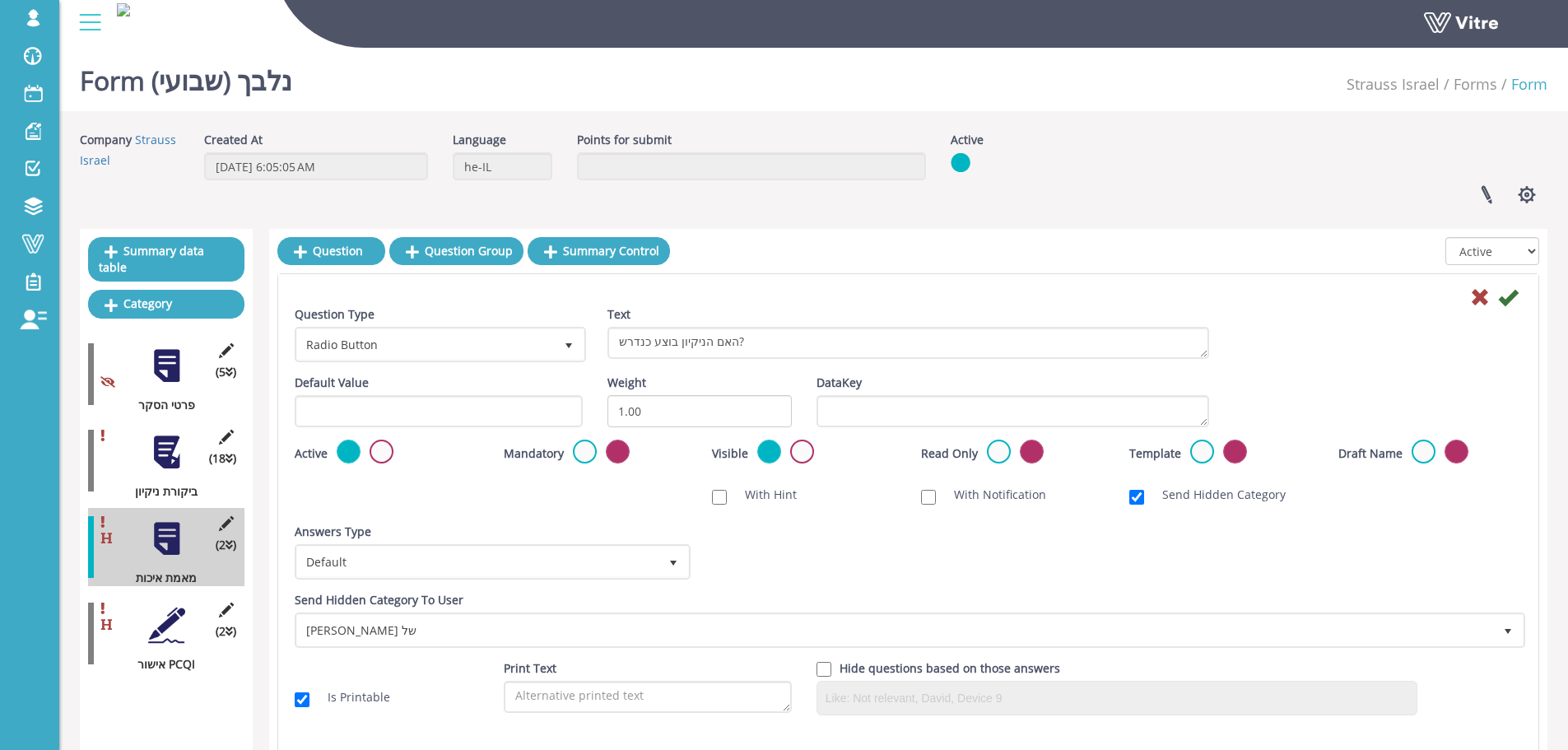
click at [148, 422] on div "(18 ) ביקורת ניקיון" at bounding box center [166, 460] width 156 height 78
click at [157, 434] on div at bounding box center [166, 452] width 37 height 37
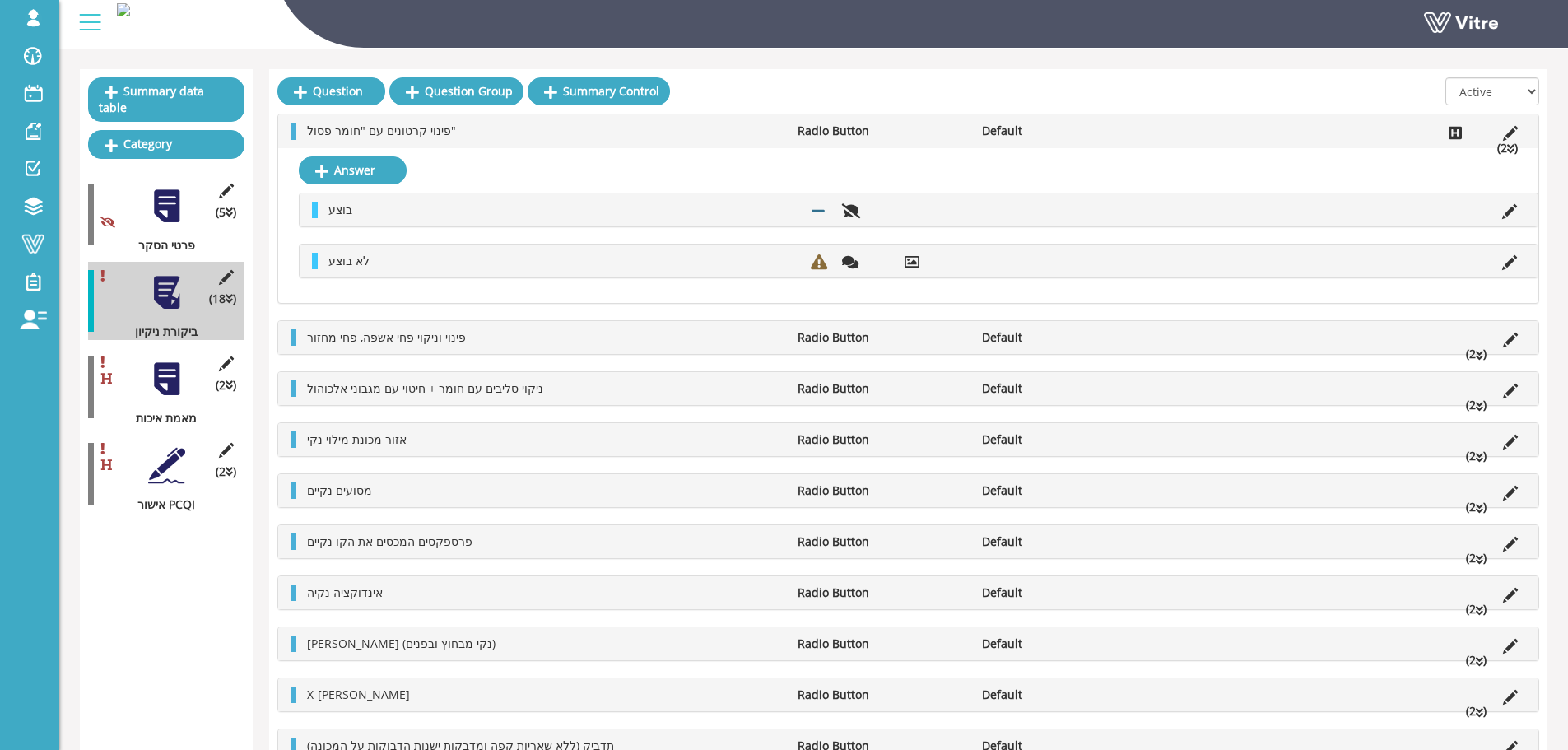
scroll to position [165, 0]
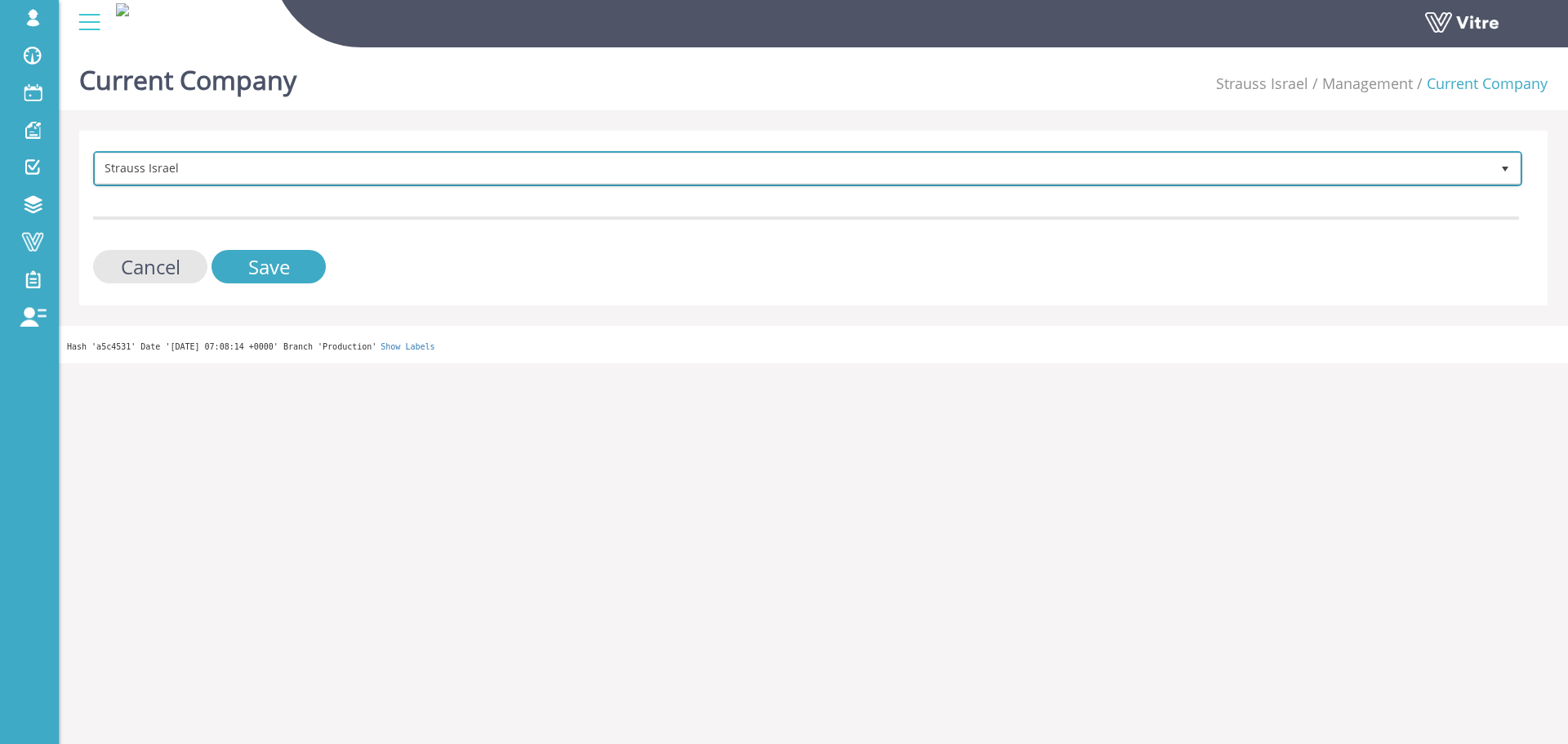
click at [417, 174] on span "Strauss Israel" at bounding box center [793, 168] width 1395 height 29
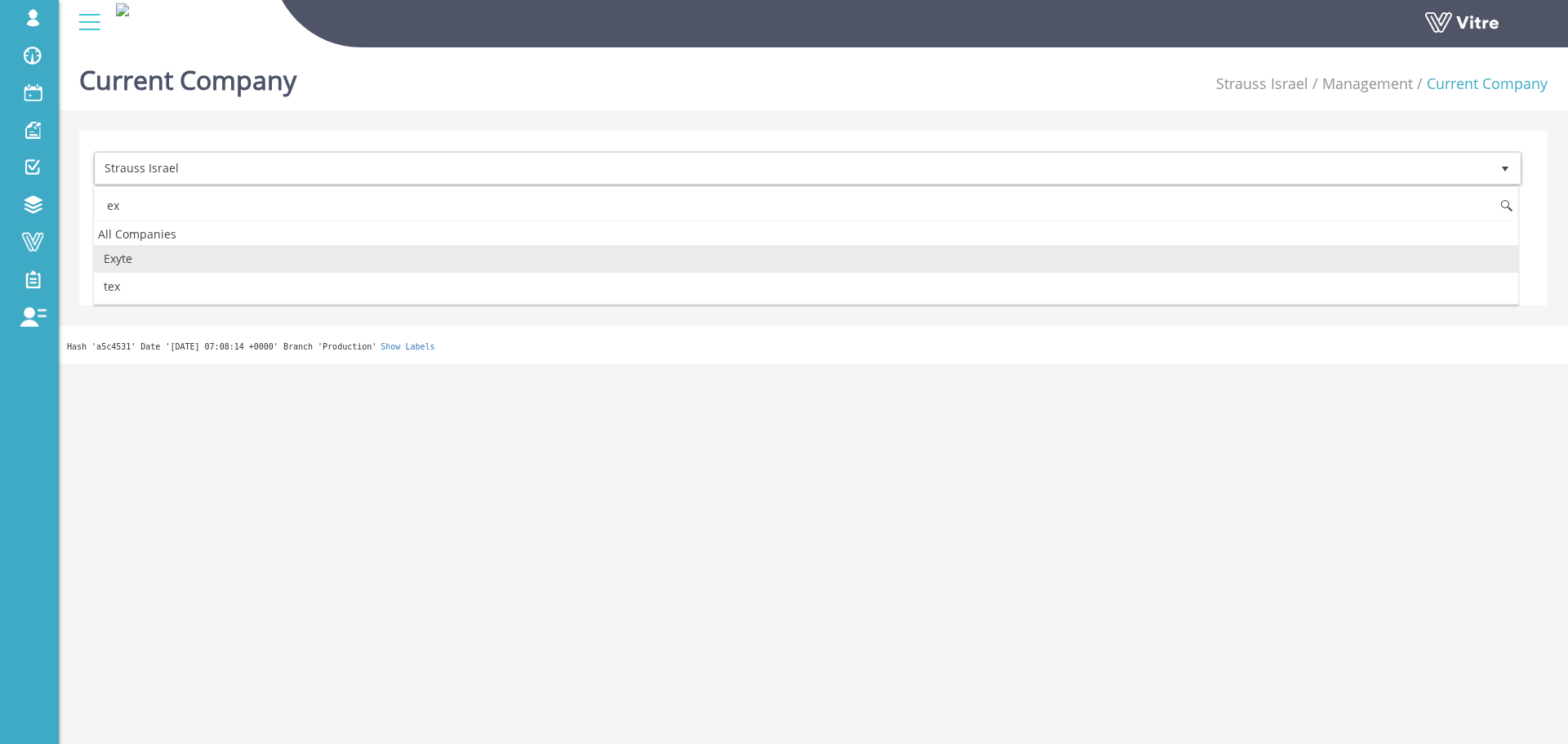
click at [160, 256] on li "Exyte" at bounding box center [805, 259] width 1424 height 28
type input "ex"
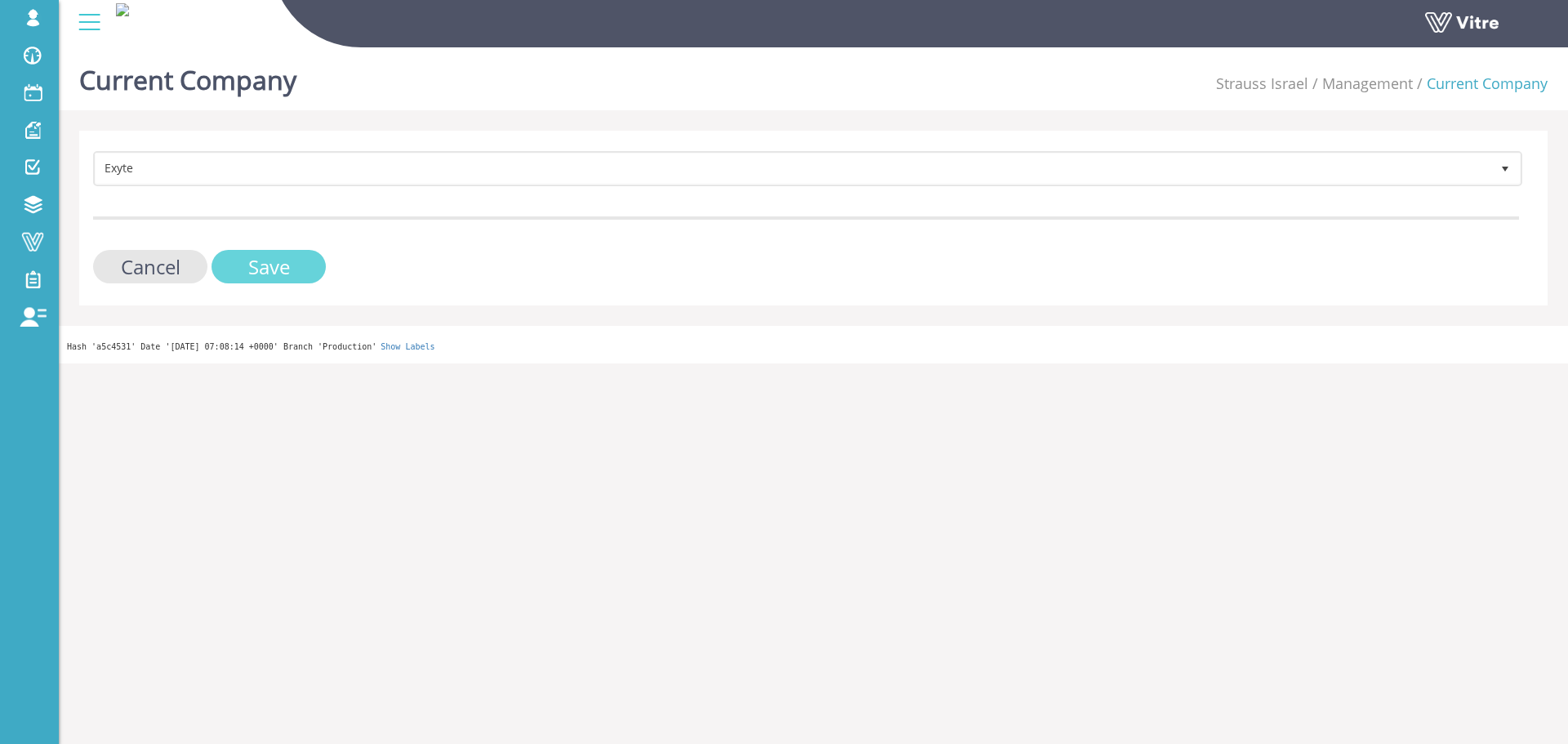
click at [283, 281] on input "Save" at bounding box center [268, 267] width 114 height 34
